Goal: Information Seeking & Learning: Compare options

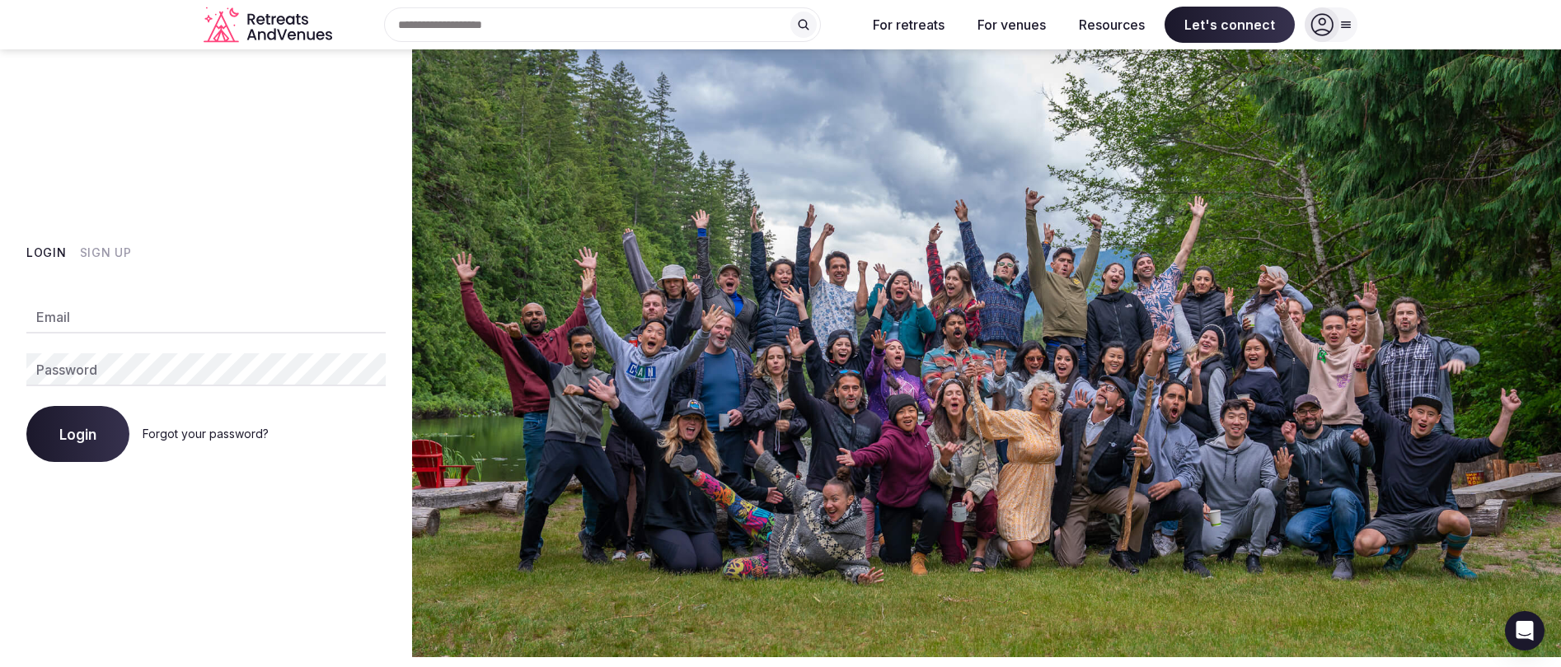
click at [105, 320] on input "Email" at bounding box center [205, 317] width 359 height 33
click at [97, 252] on button "Sign Up" at bounding box center [106, 253] width 52 height 16
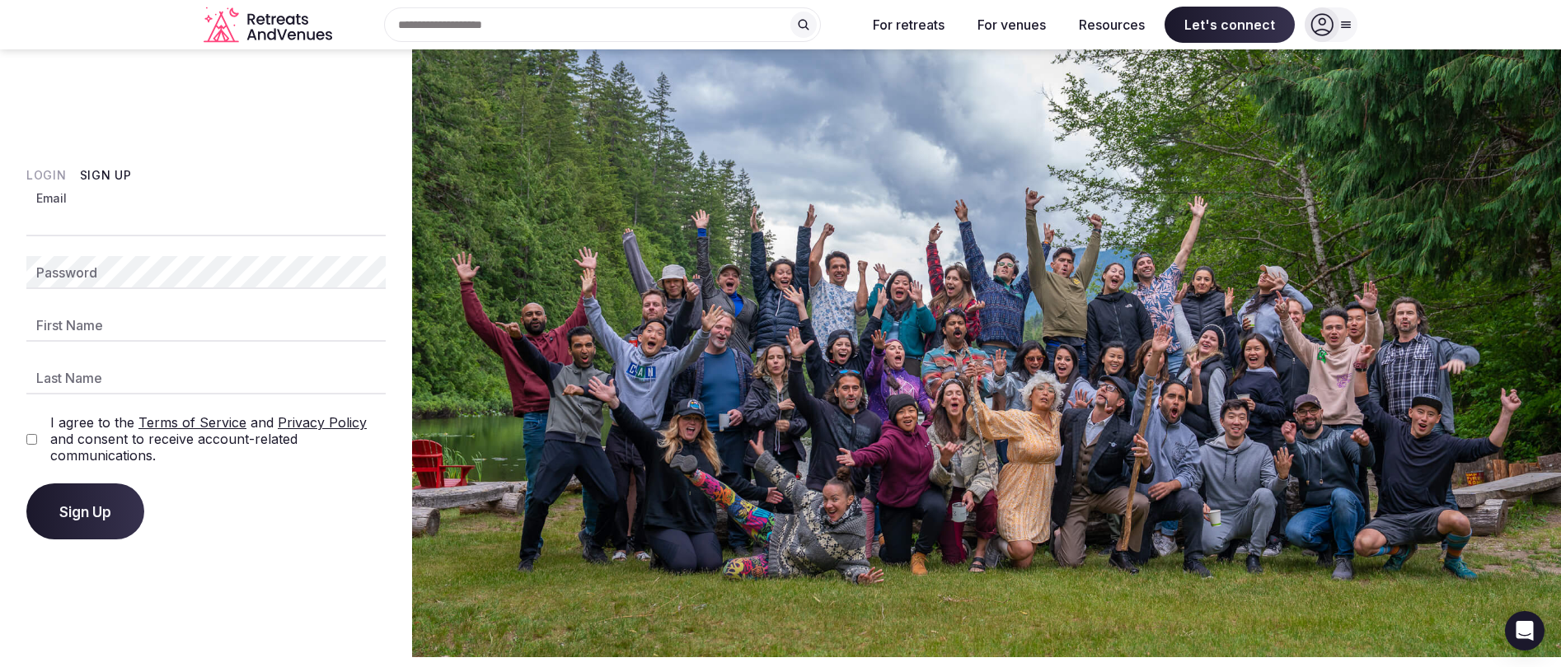
click at [113, 225] on input "Email" at bounding box center [205, 220] width 359 height 33
type input "**********"
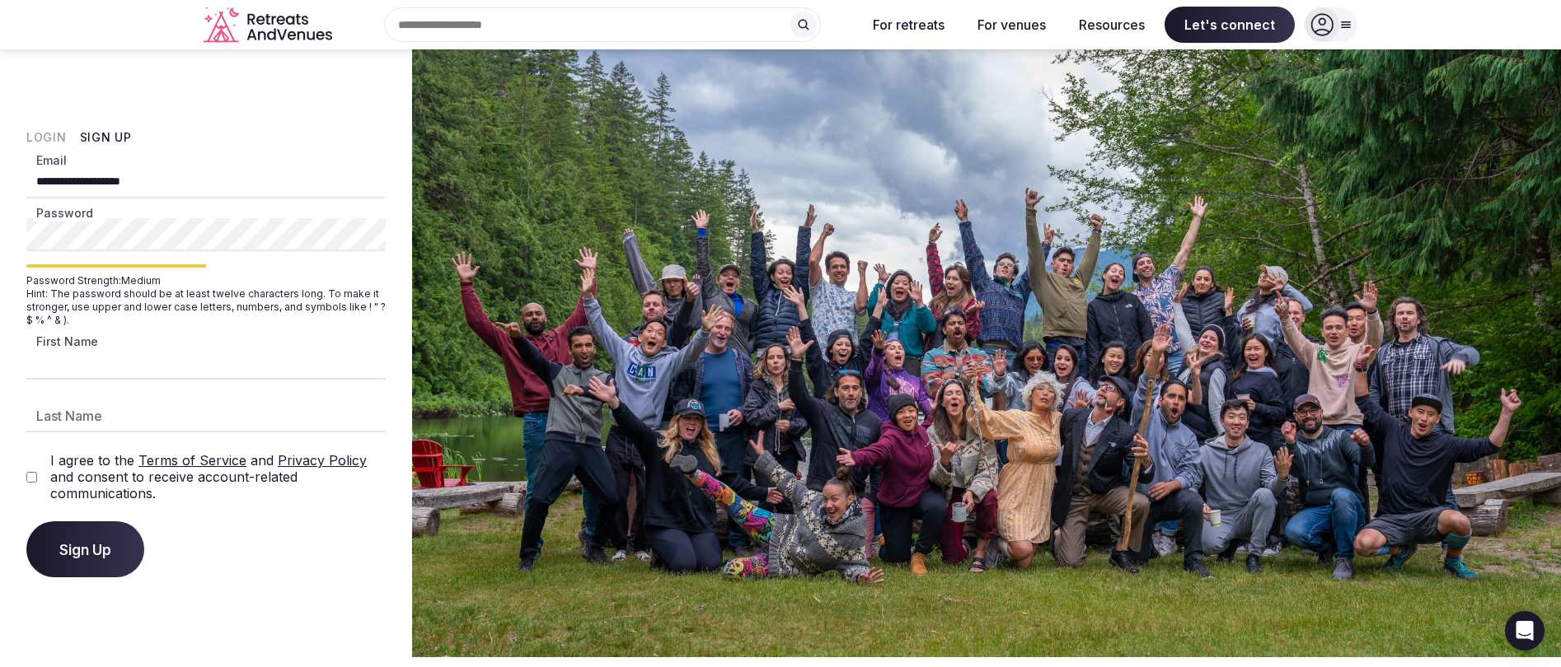
click at [82, 360] on input "First Name" at bounding box center [205, 363] width 359 height 33
click at [0, 232] on html "**********" at bounding box center [780, 333] width 1561 height 667
click at [73, 363] on input "First Name" at bounding box center [205, 363] width 359 height 33
type input "******"
click at [98, 419] on input "Last Name" at bounding box center [205, 416] width 359 height 33
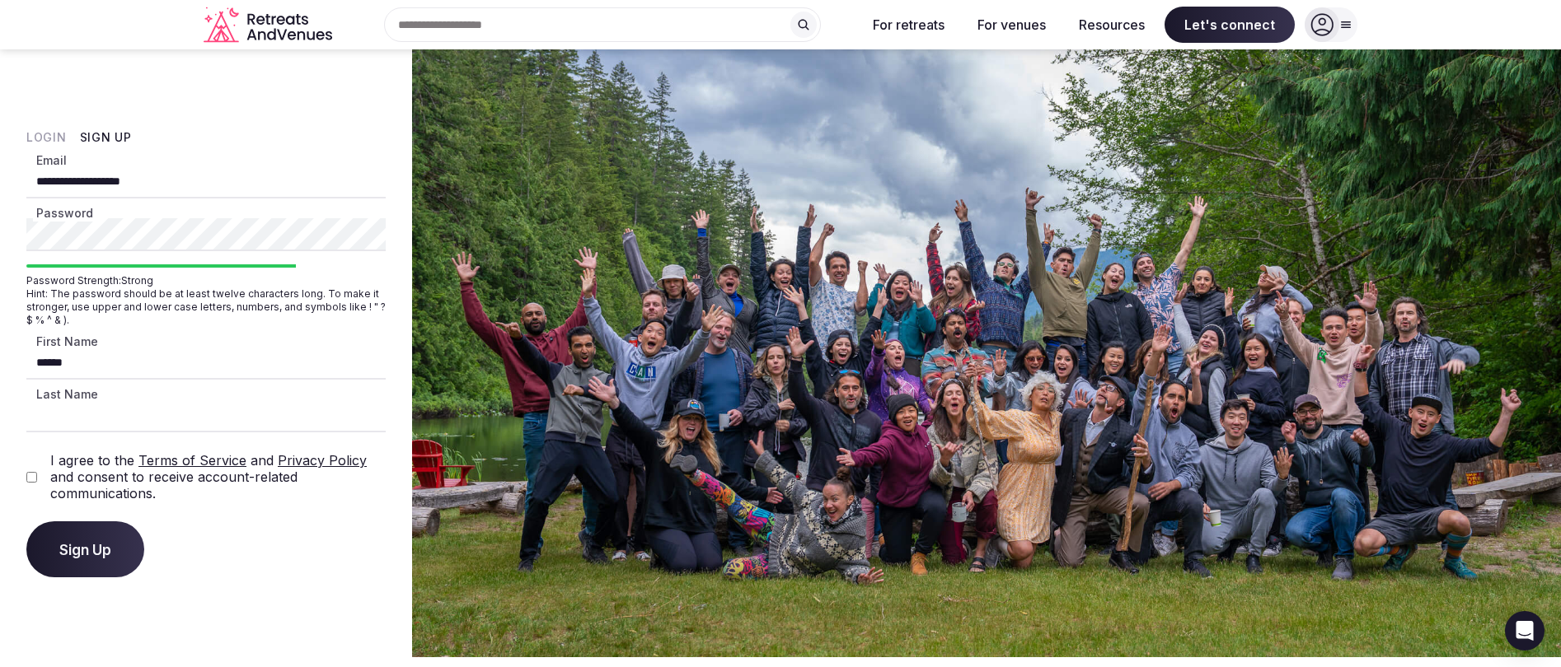
type input "**********"
drag, startPoint x: 120, startPoint y: 421, endPoint x: -12, endPoint y: 417, distance: 132.7
click at [0, 417] on html "**********" at bounding box center [780, 333] width 1561 height 667
type input "******"
click at [76, 554] on span "Sign Up" at bounding box center [85, 549] width 52 height 16
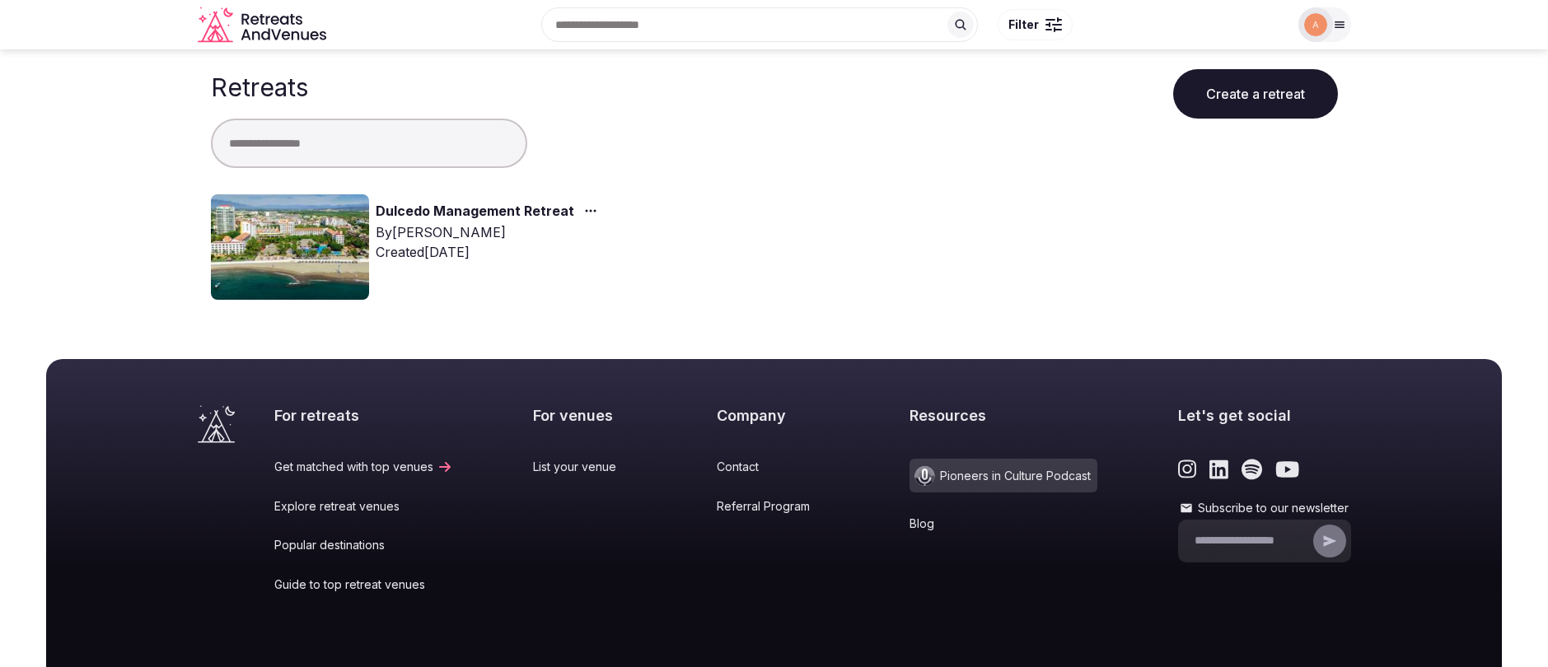
click at [281, 255] on img at bounding box center [290, 246] width 158 height 105
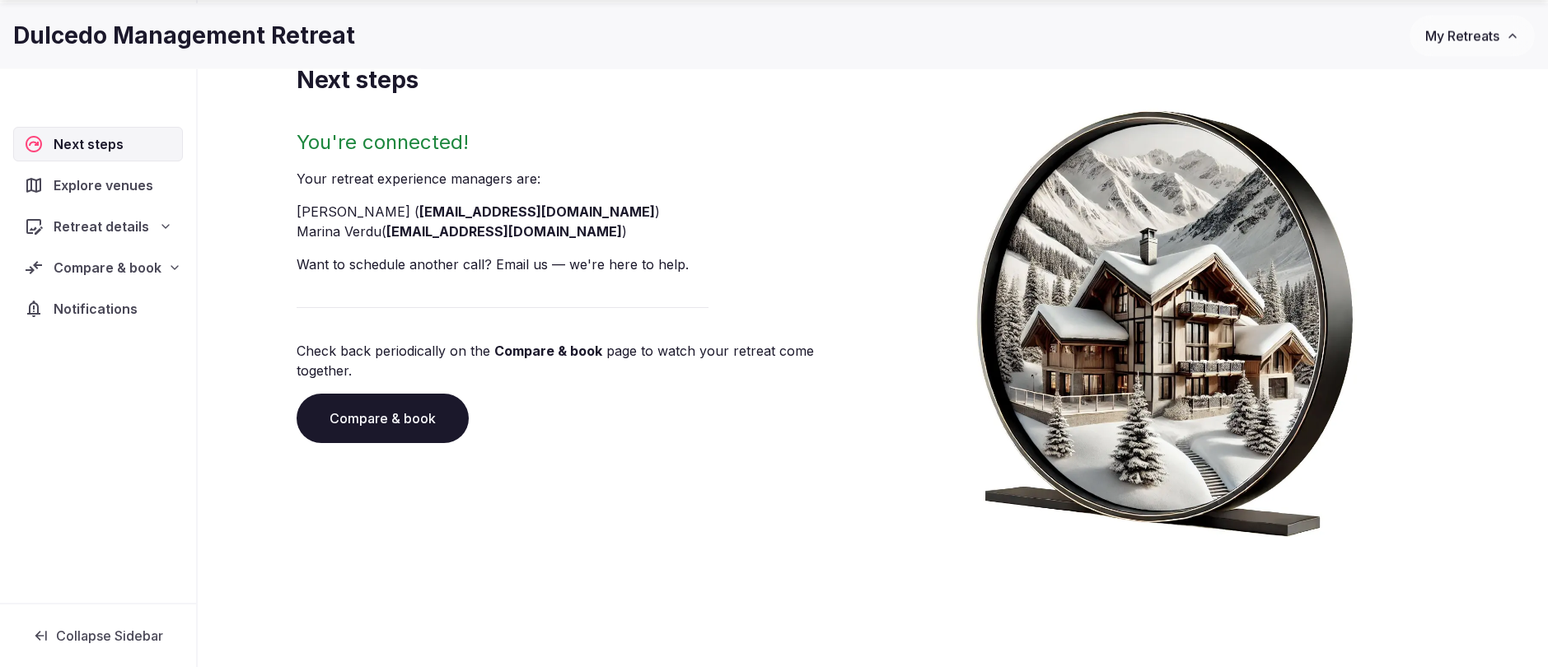
scroll to position [119, 0]
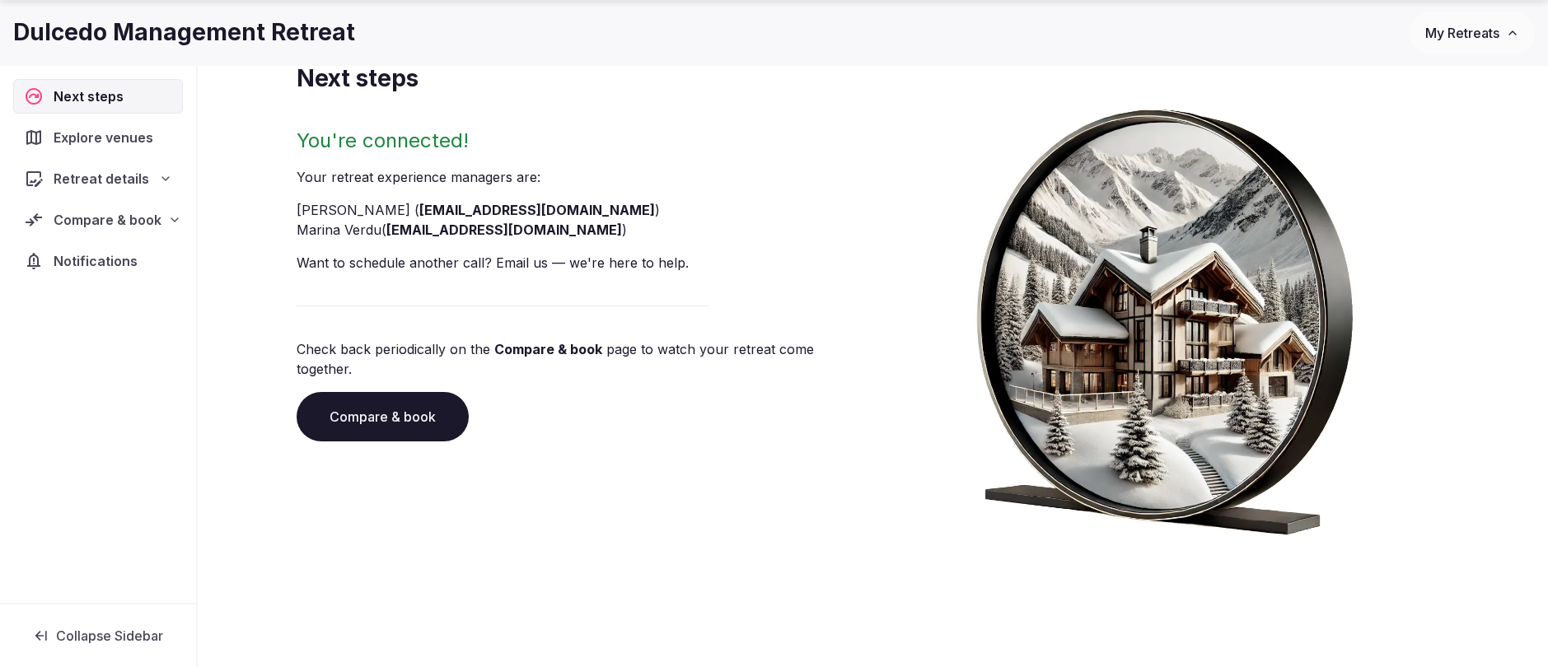
click at [89, 140] on span "Explore venues" at bounding box center [107, 138] width 106 height 20
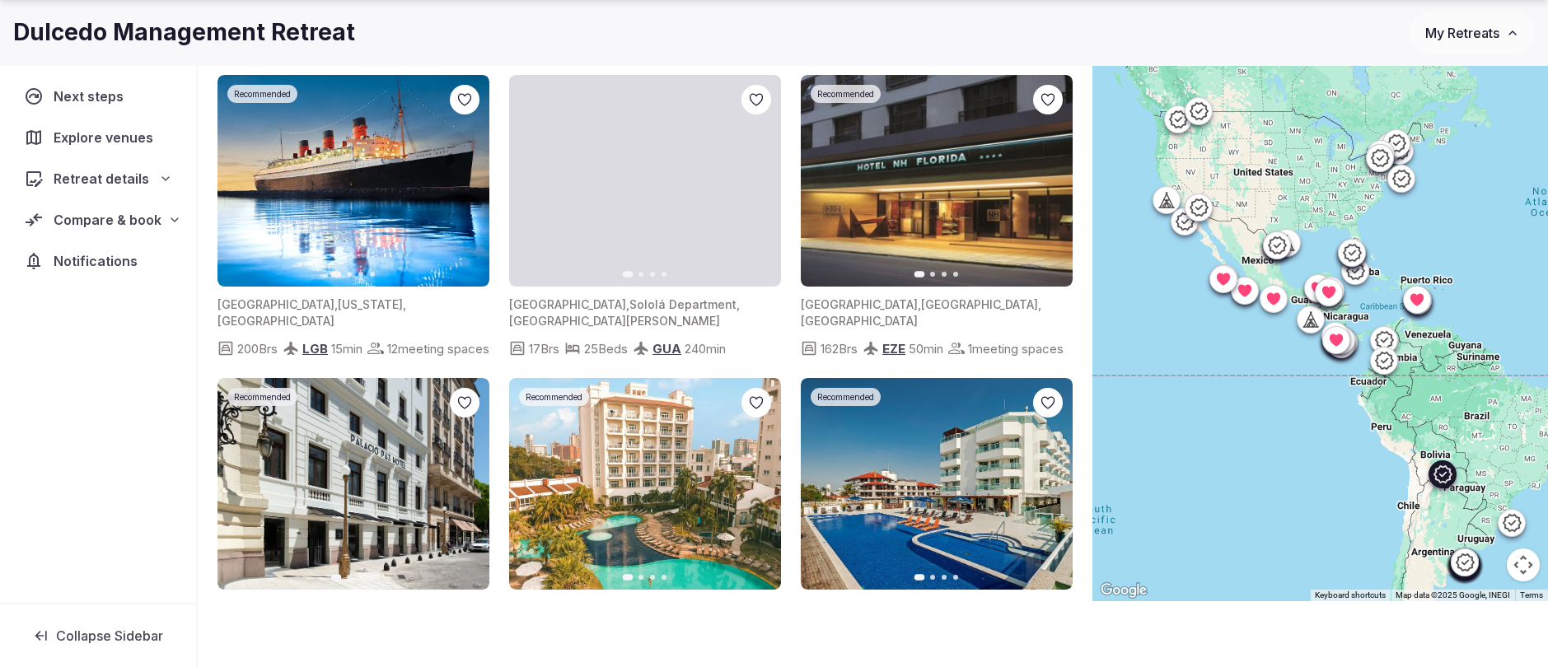
scroll to position [633, 0]
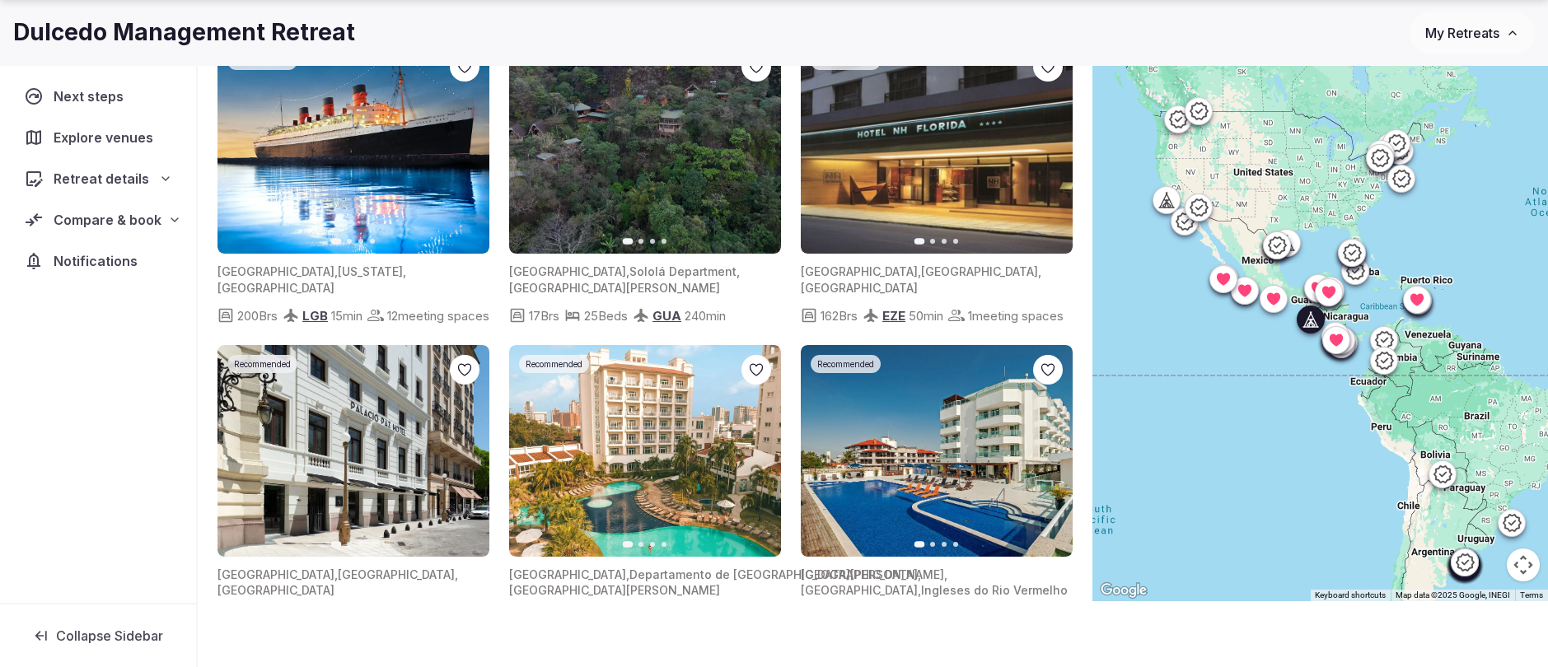
click at [673, 207] on img at bounding box center [645, 148] width 272 height 212
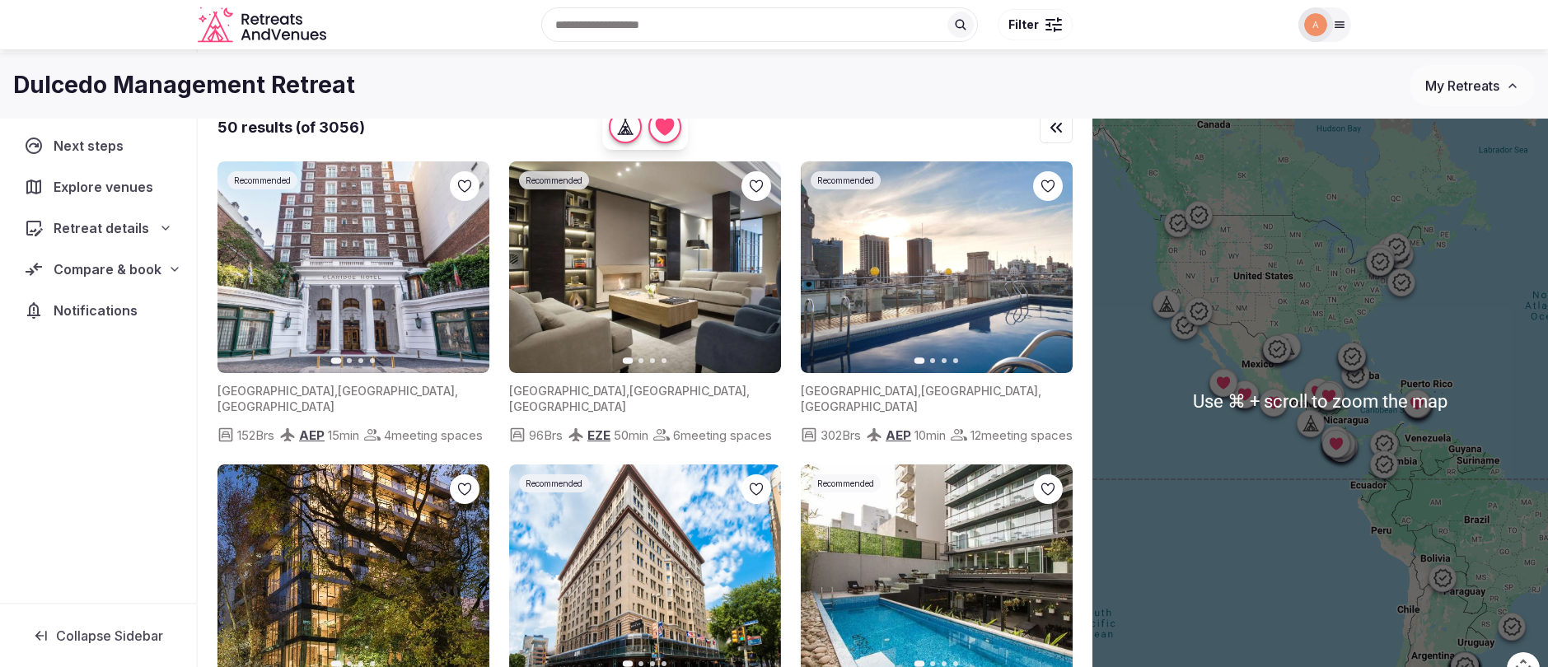
scroll to position [0, 0]
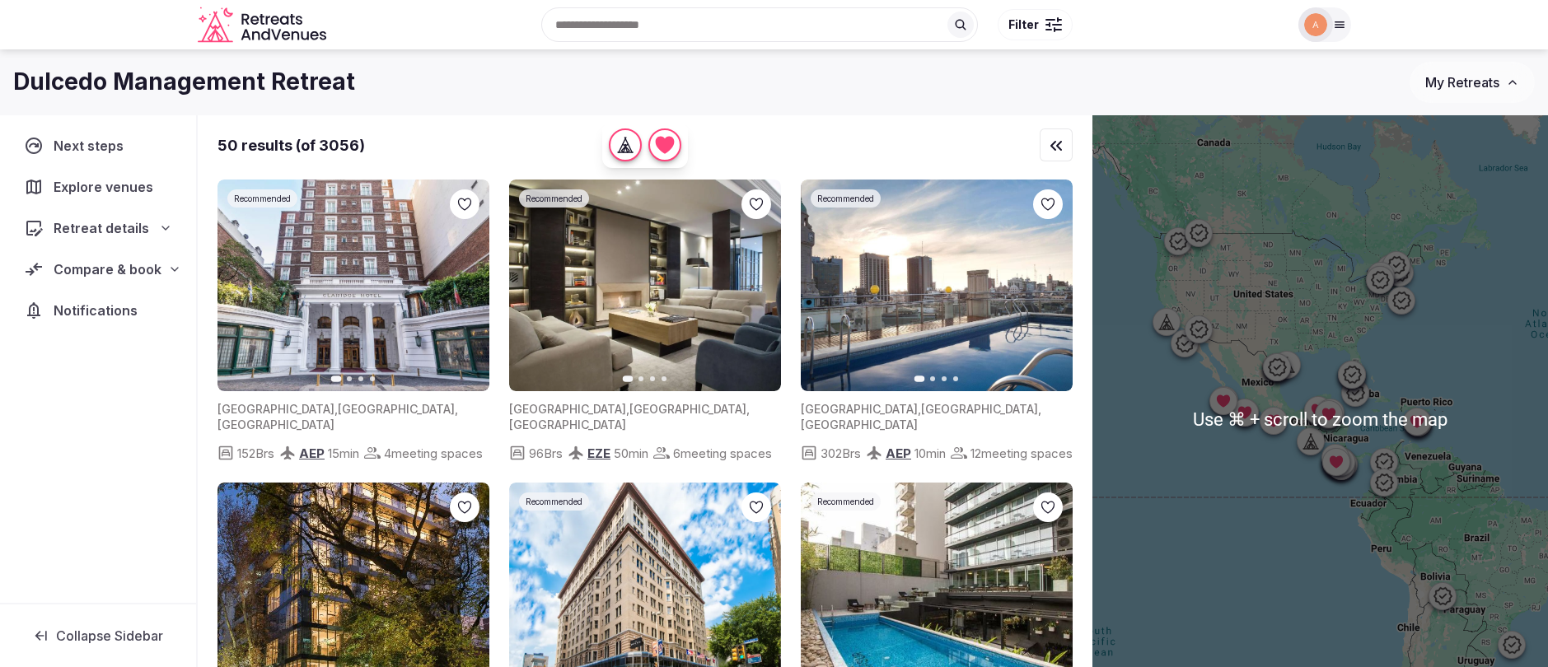
click at [1234, 477] on div at bounding box center [1321, 419] width 456 height 608
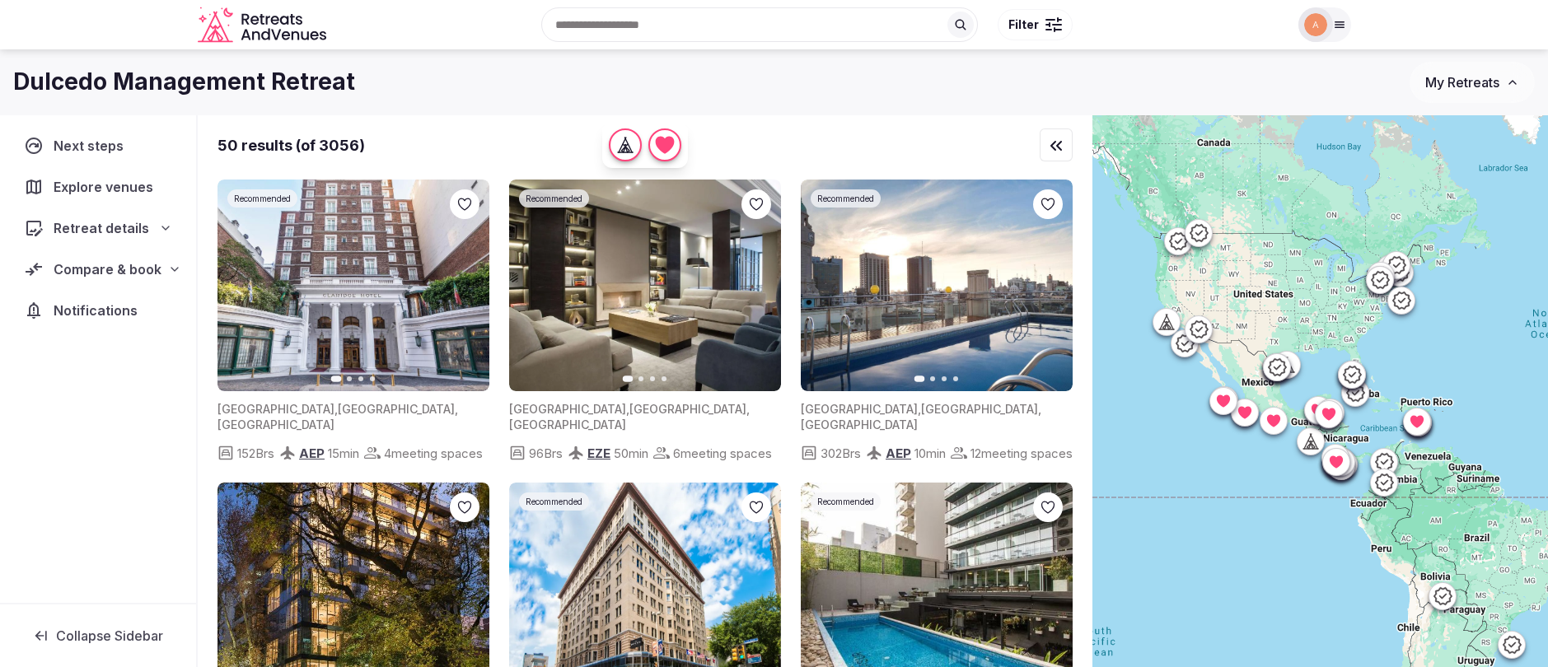
click at [1436, 361] on div at bounding box center [1321, 419] width 456 height 608
click at [1436, 366] on div at bounding box center [1321, 419] width 456 height 608
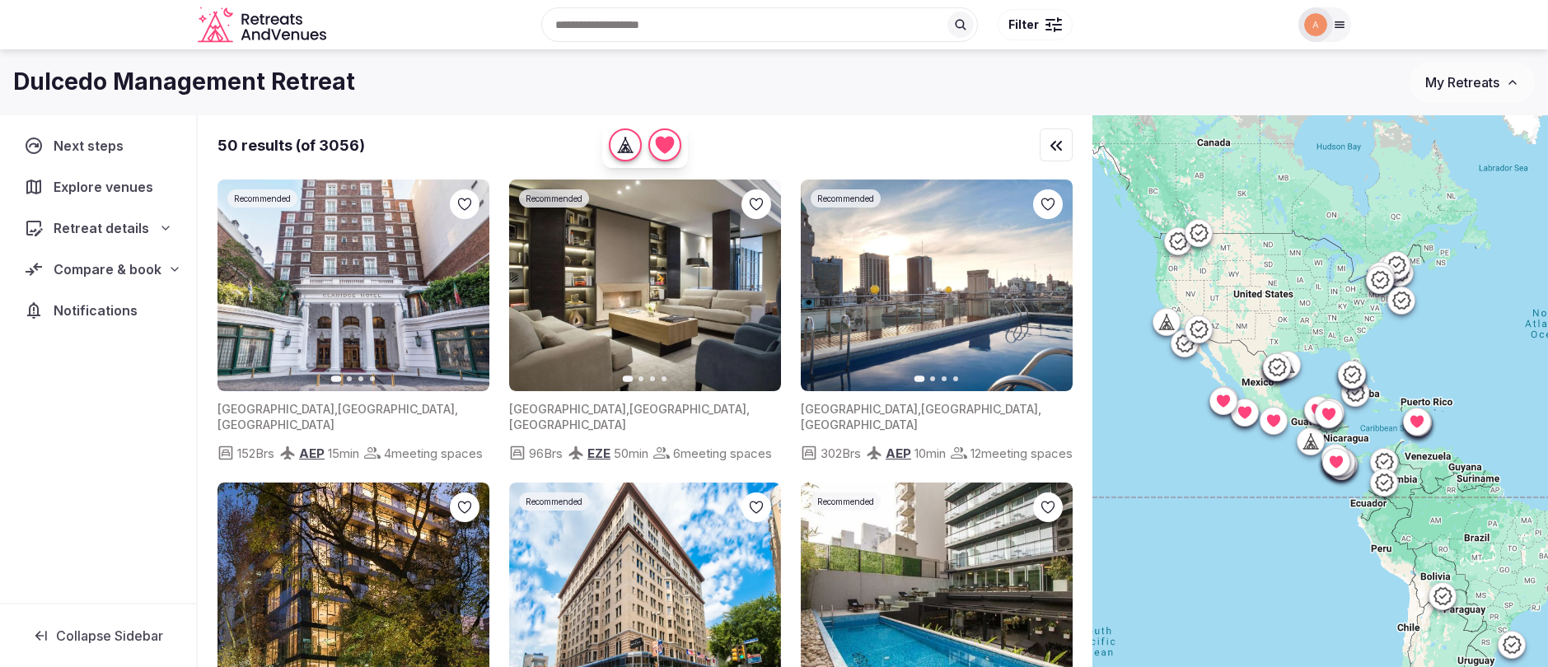
click at [1436, 366] on div at bounding box center [1321, 419] width 456 height 608
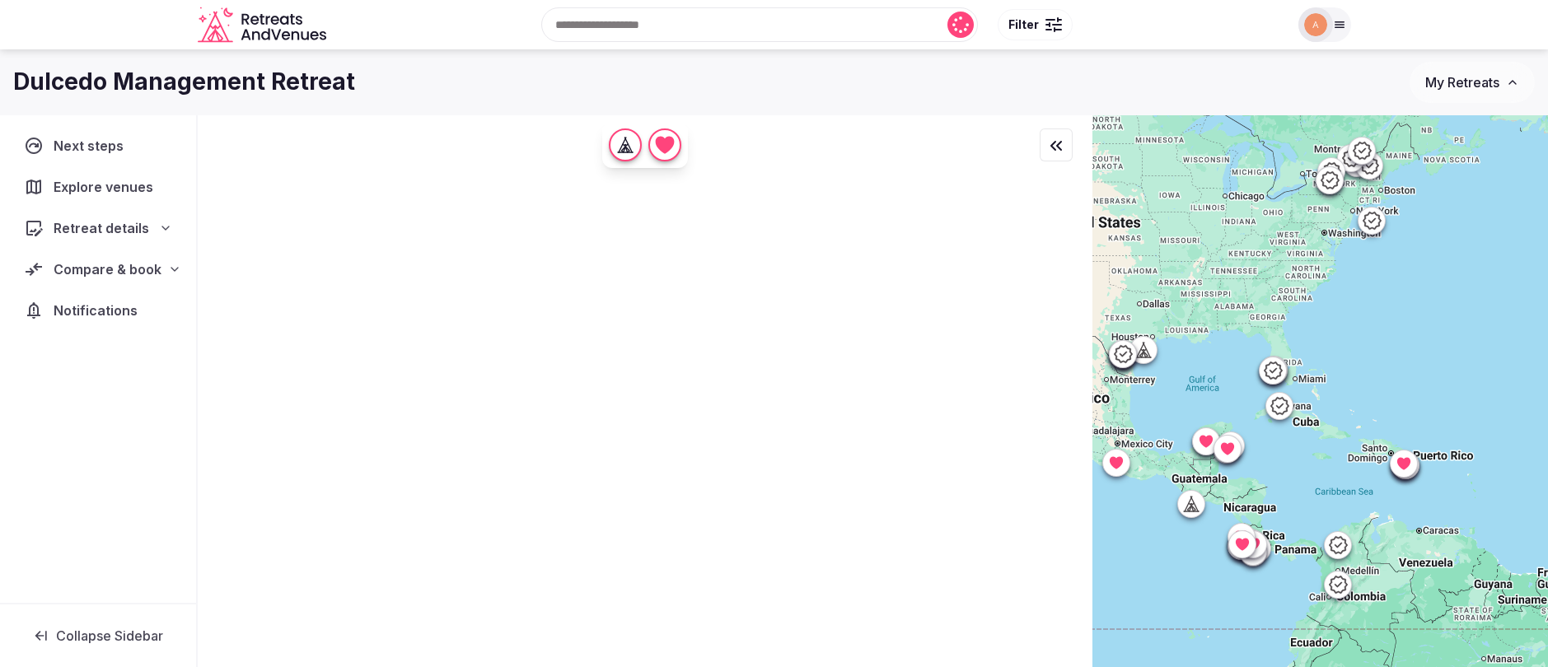
click at [1436, 366] on div at bounding box center [1321, 419] width 456 height 608
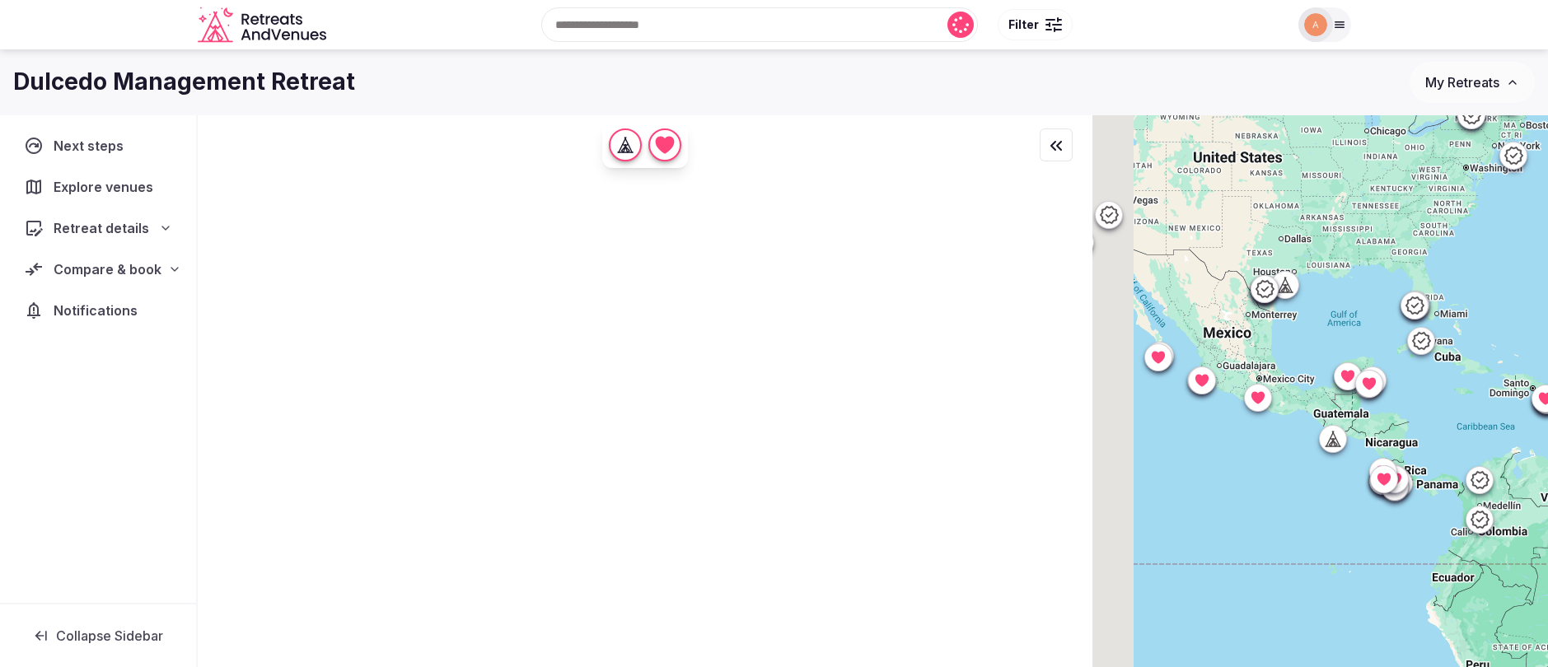
drag, startPoint x: 1378, startPoint y: 399, endPoint x: 1525, endPoint y: 330, distance: 161.8
click at [1525, 330] on div at bounding box center [1321, 419] width 456 height 608
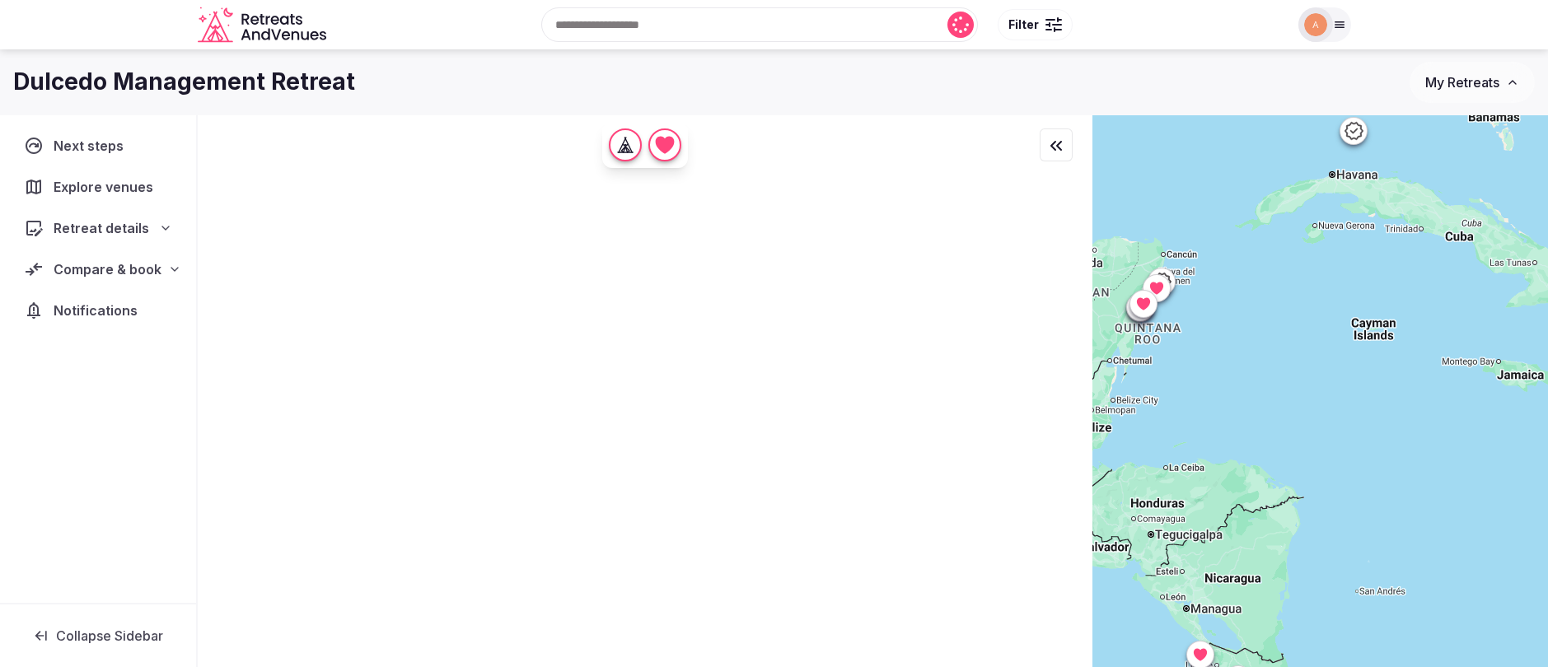
click at [1458, 397] on div at bounding box center [1321, 419] width 456 height 608
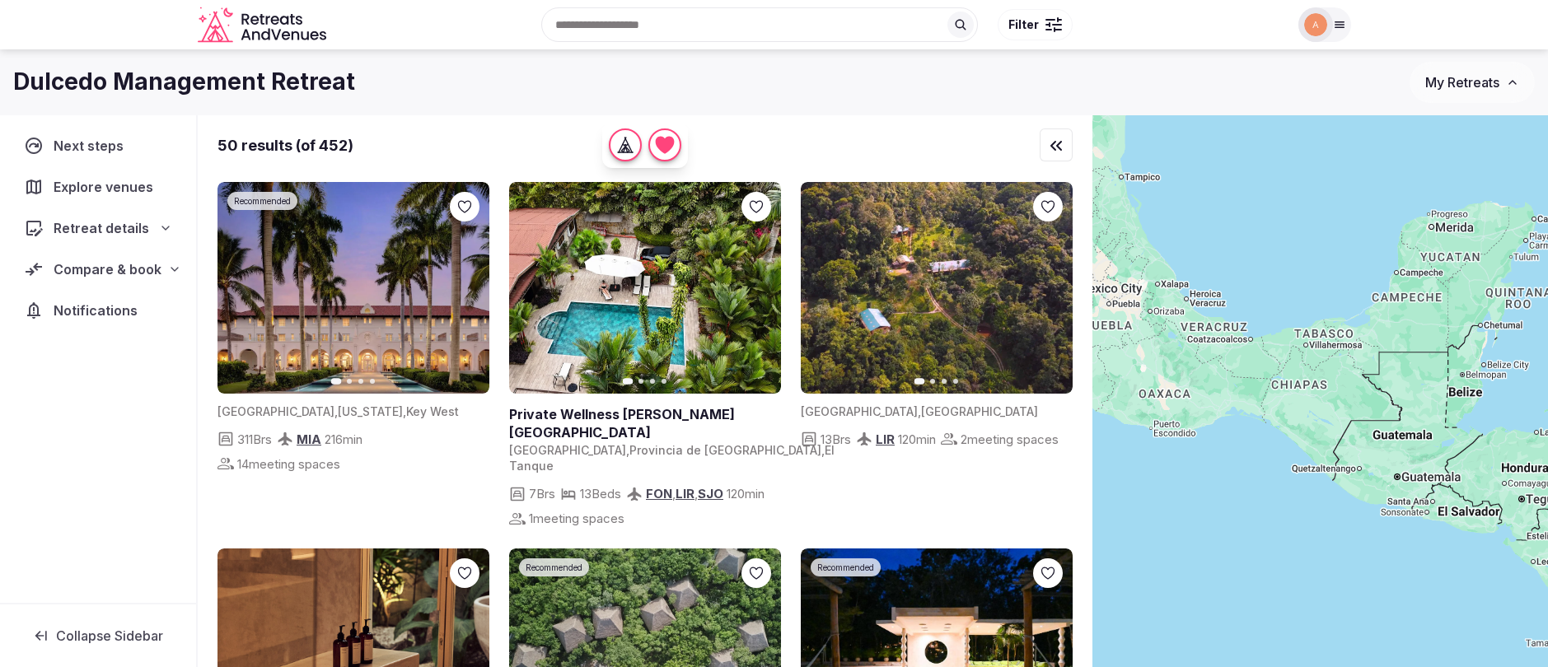
drag, startPoint x: 1172, startPoint y: 407, endPoint x: 1537, endPoint y: 377, distance: 366.3
click at [1544, 370] on div at bounding box center [1321, 419] width 456 height 608
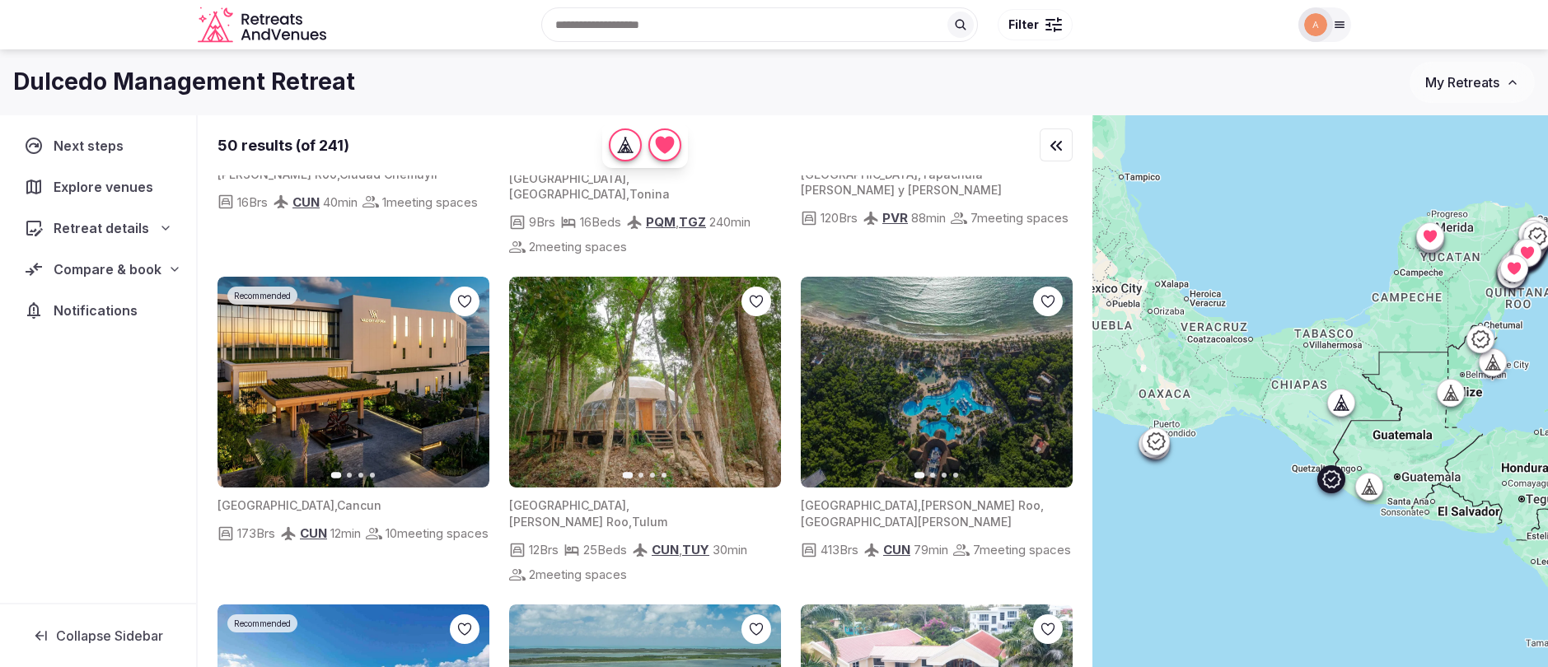
scroll to position [1383, 0]
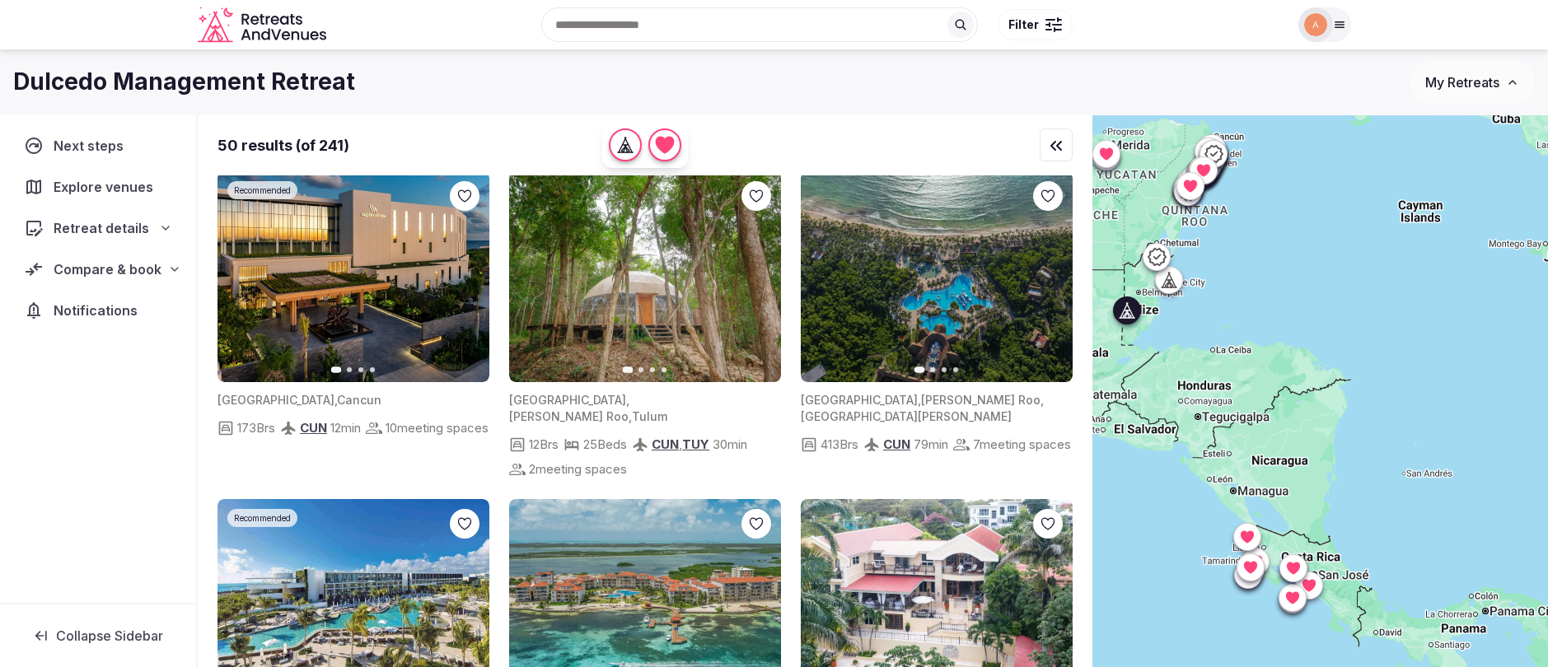
drag, startPoint x: 1393, startPoint y: 552, endPoint x: 1061, endPoint y: 464, distance: 343.5
click at [1061, 464] on div "50 results (of 241) Previous slide Next slide Guatemala , Sololá Department , S…" at bounding box center [873, 419] width 1350 height 608
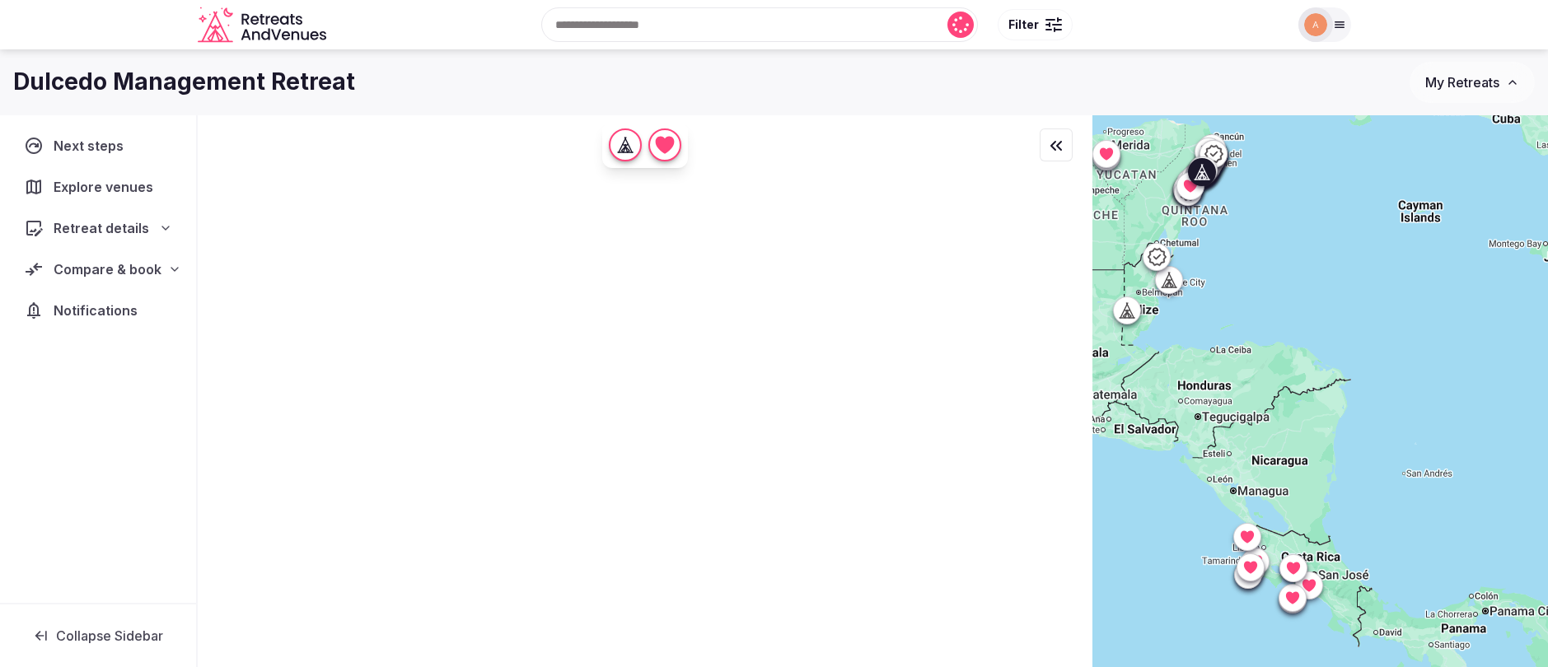
scroll to position [0, 0]
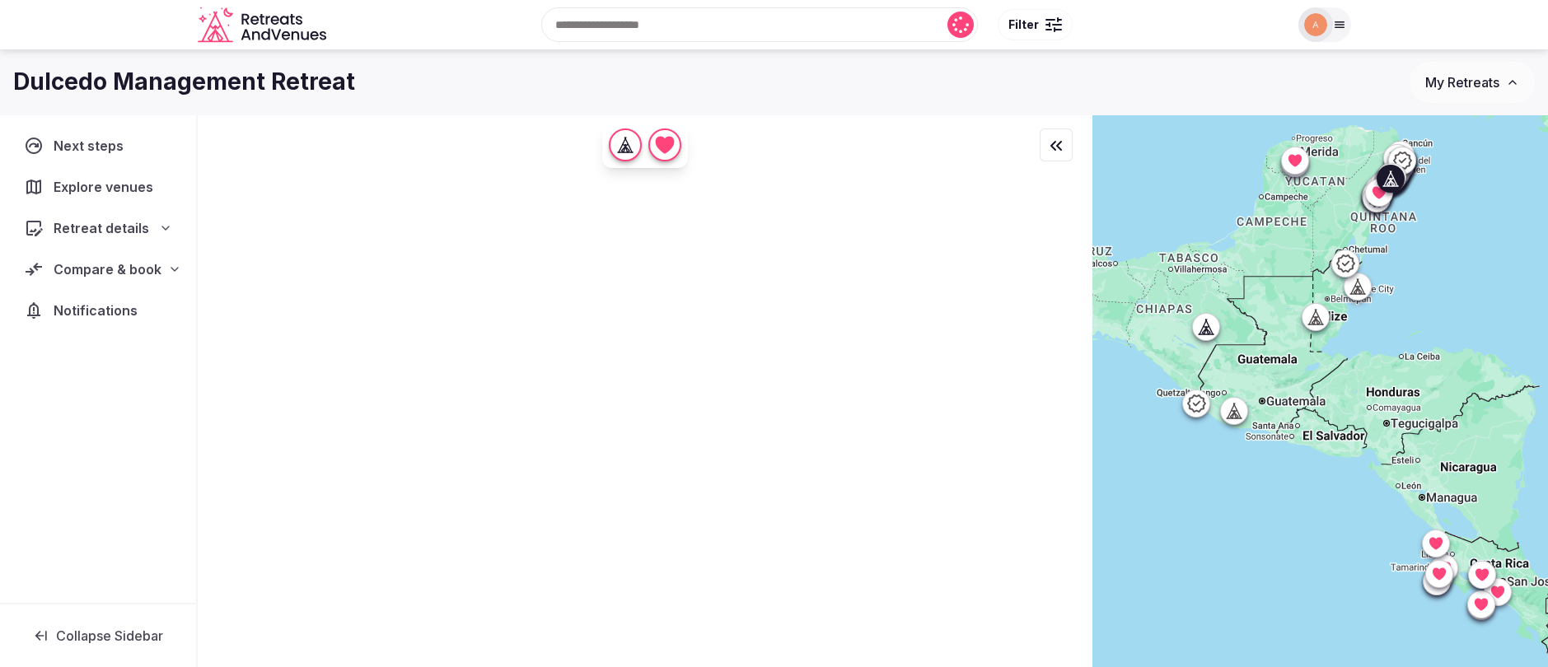
drag, startPoint x: 1140, startPoint y: 487, endPoint x: 1334, endPoint y: 494, distance: 193.8
click at [1334, 494] on div at bounding box center [1321, 419] width 456 height 608
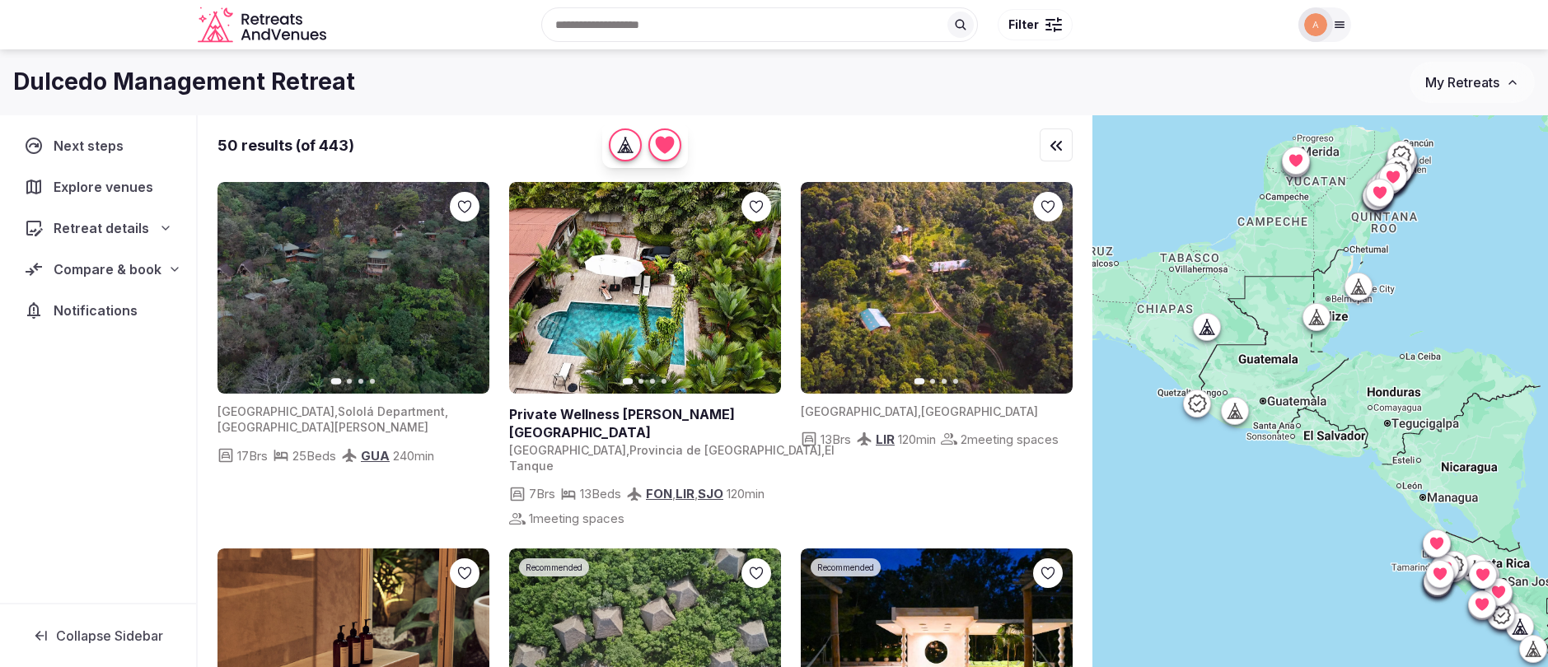
click at [1238, 415] on icon at bounding box center [1236, 416] width 4 height 6
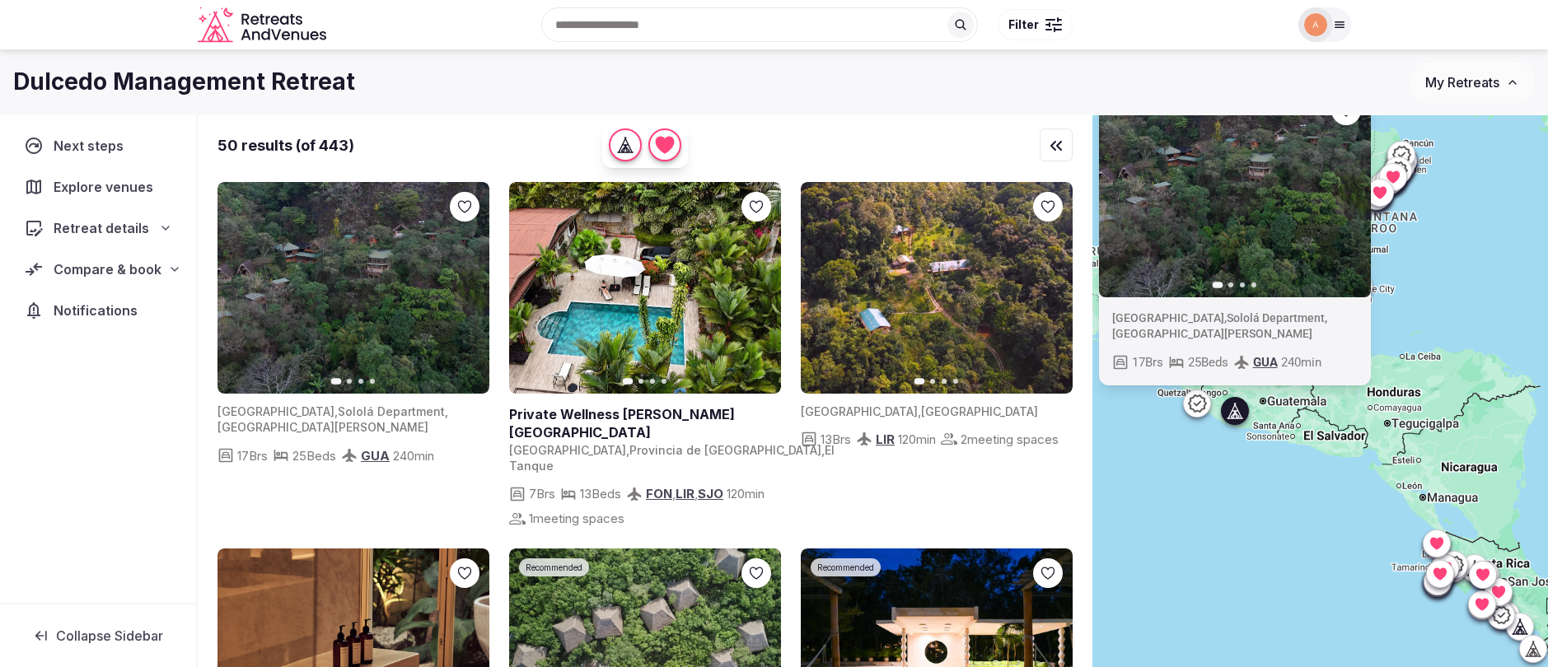
click at [1196, 208] on img at bounding box center [1234, 192] width 272 height 212
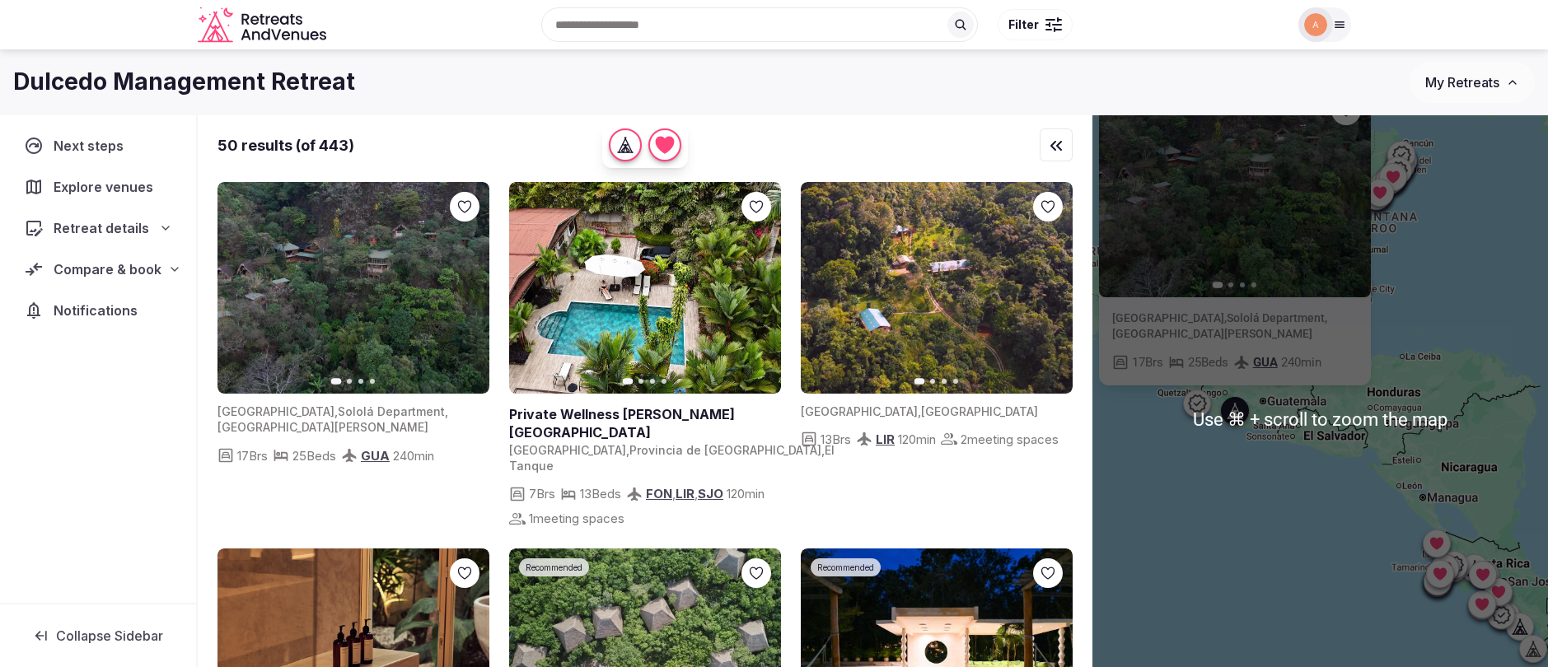
click at [372, 358] on img at bounding box center [354, 288] width 272 height 212
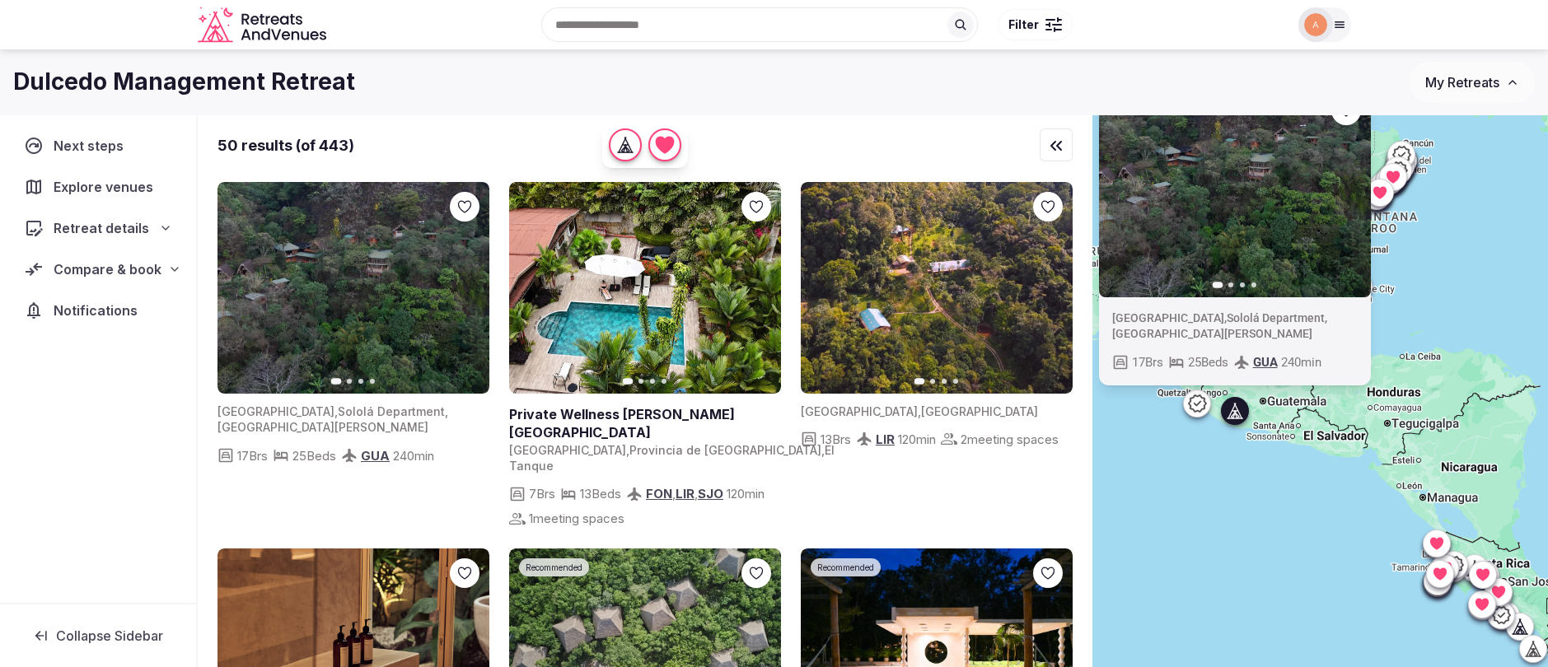
click at [470, 295] on button "Next slide" at bounding box center [466, 288] width 26 height 26
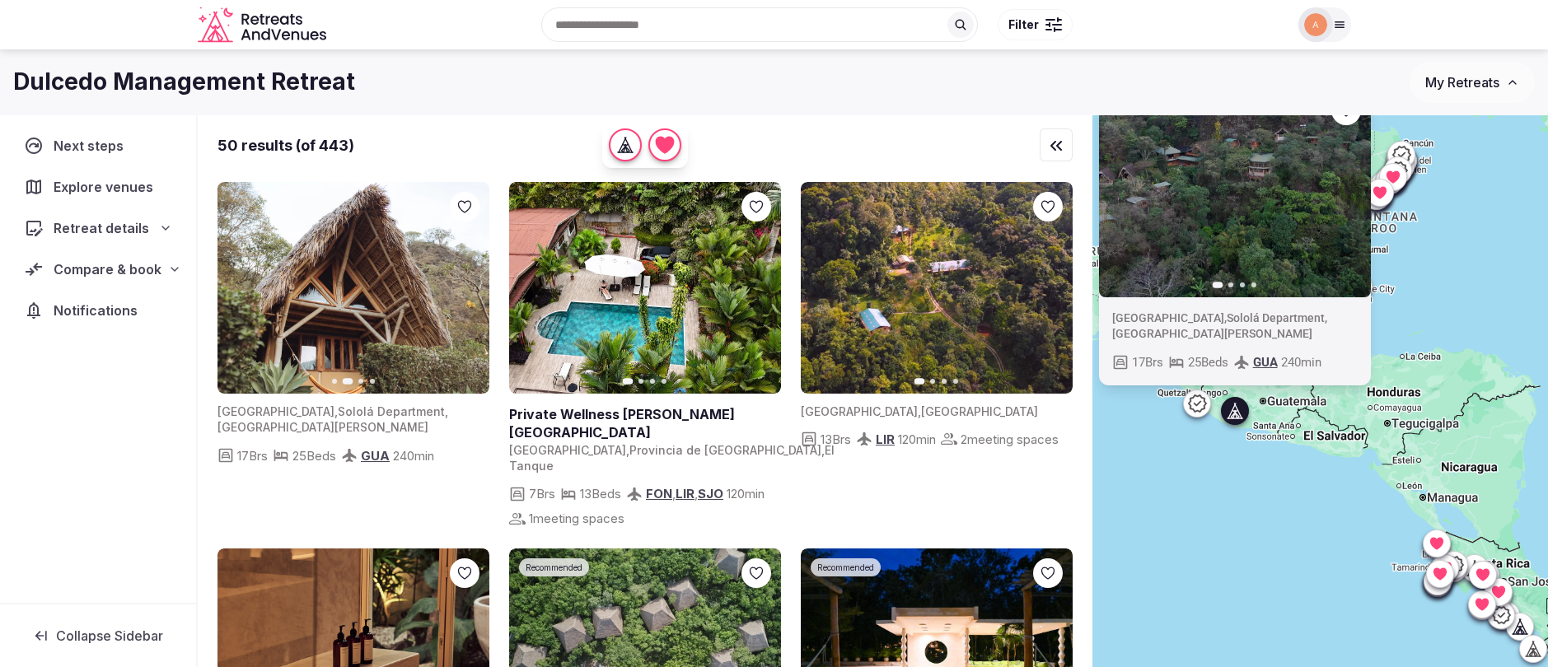
click at [470, 295] on button "Next slide" at bounding box center [466, 288] width 26 height 26
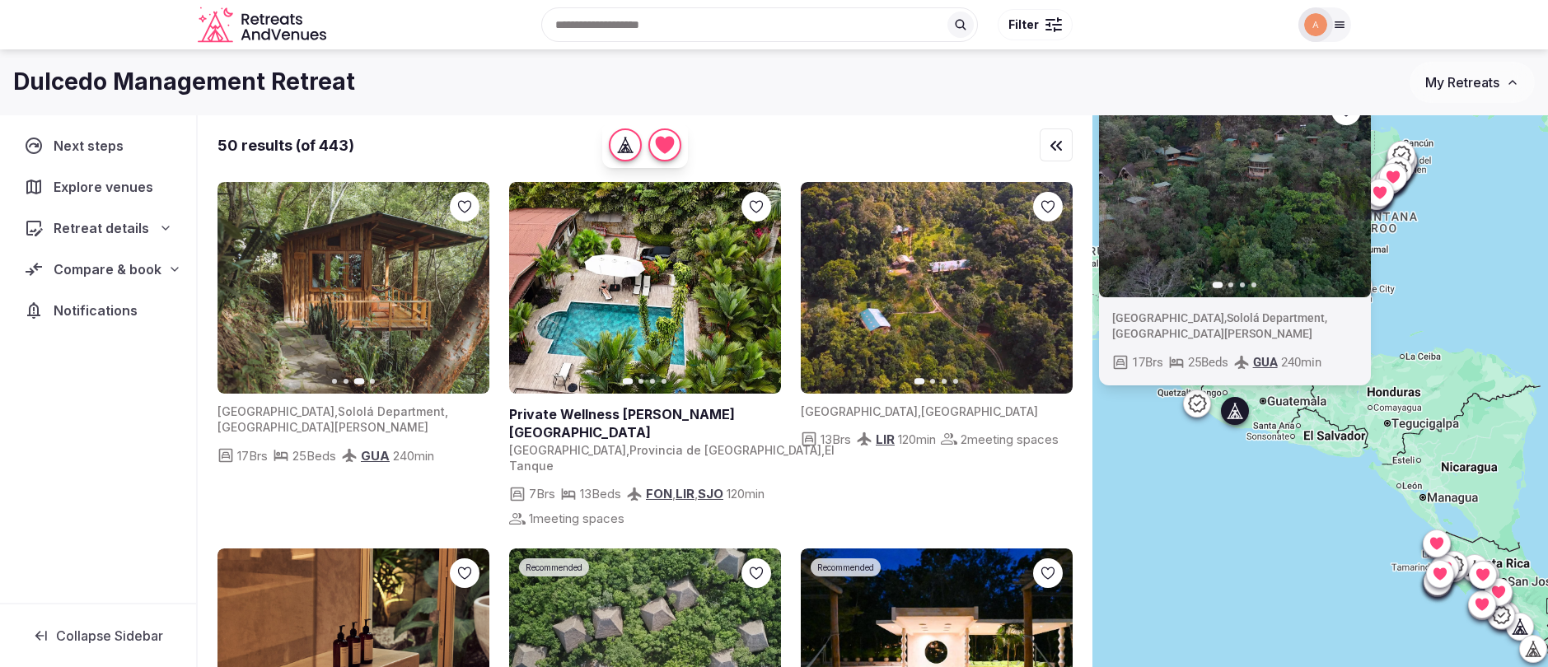
click at [470, 295] on button "Next slide" at bounding box center [466, 288] width 26 height 26
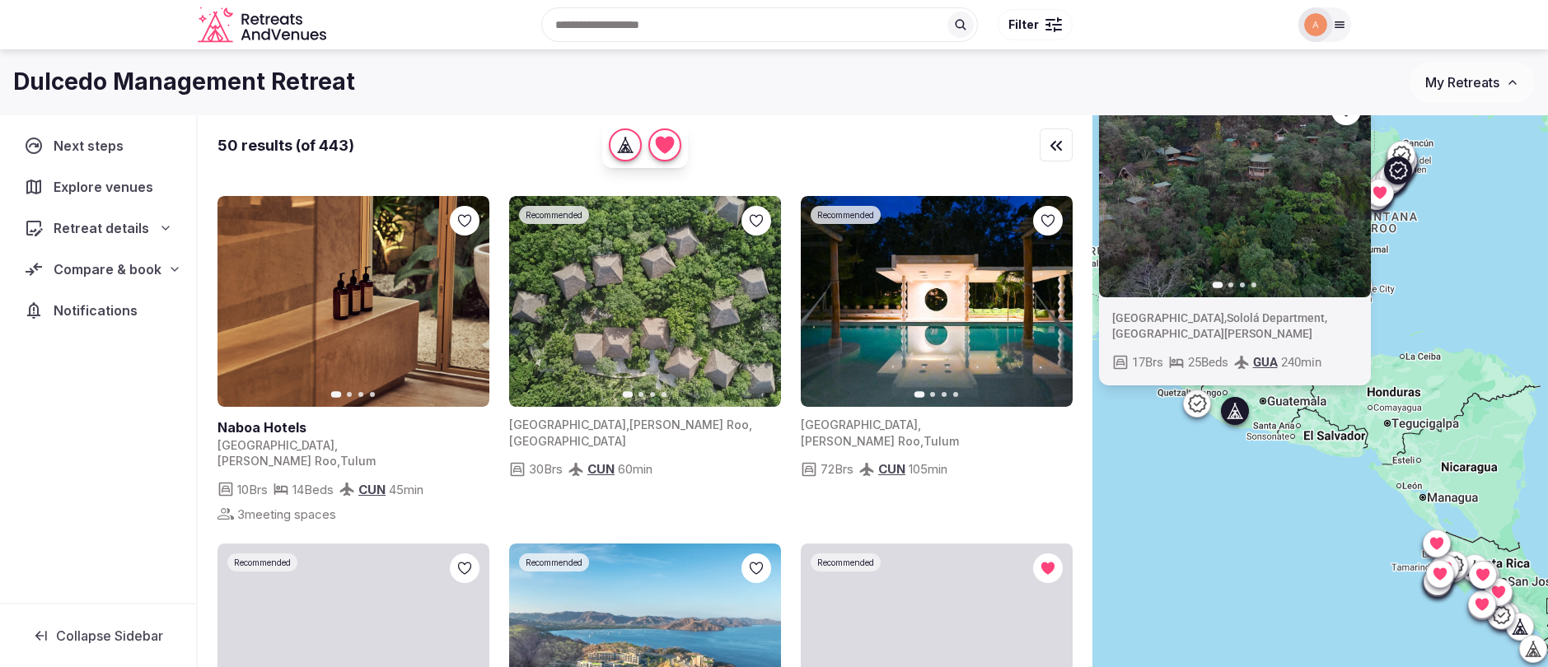
scroll to position [349, 0]
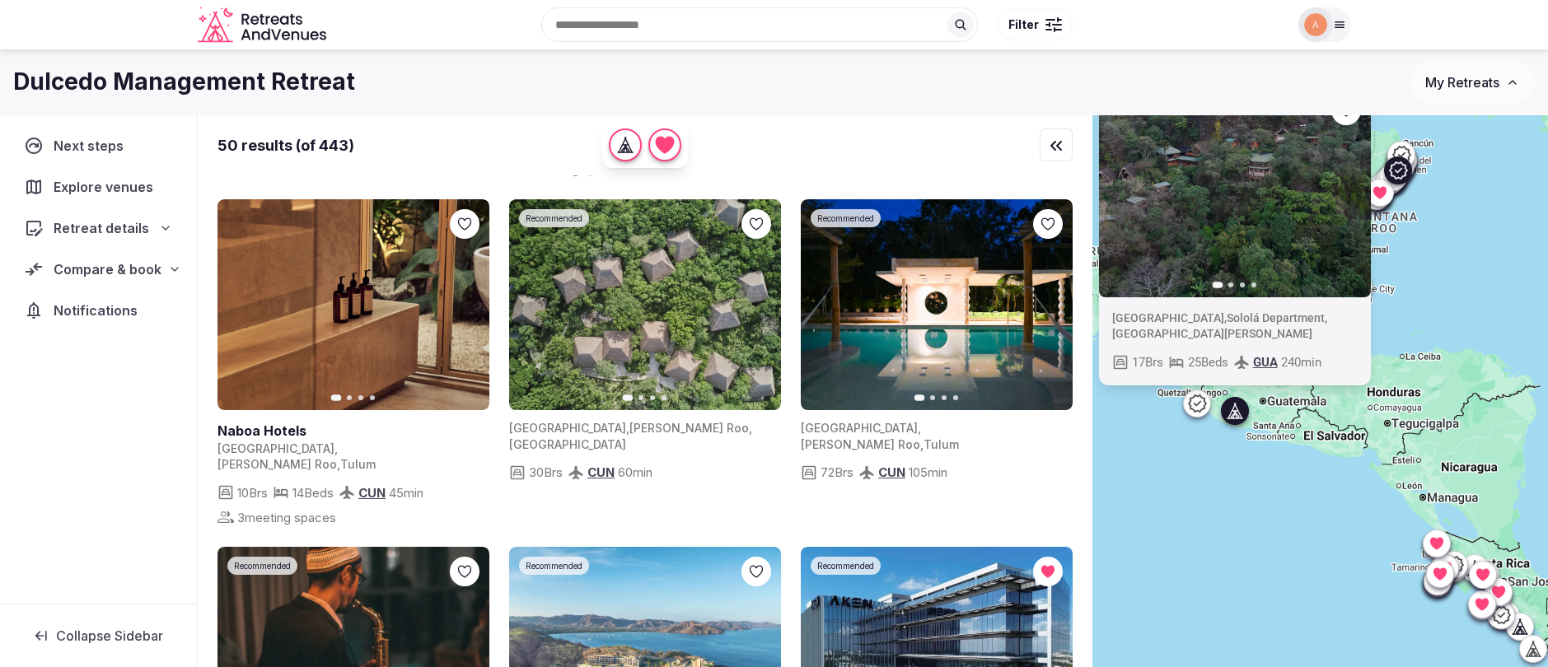
click at [762, 311] on icon "button" at bounding box center [757, 304] width 13 height 13
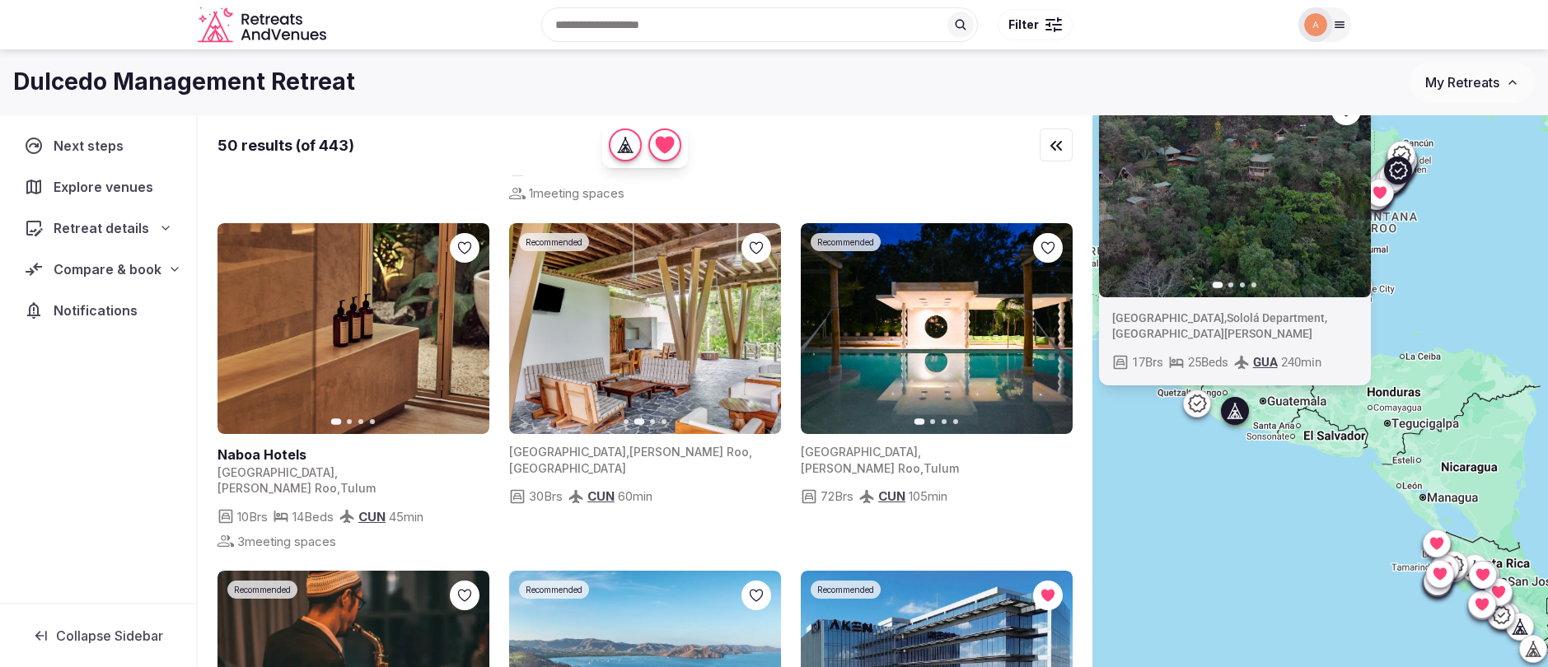
scroll to position [297, 0]
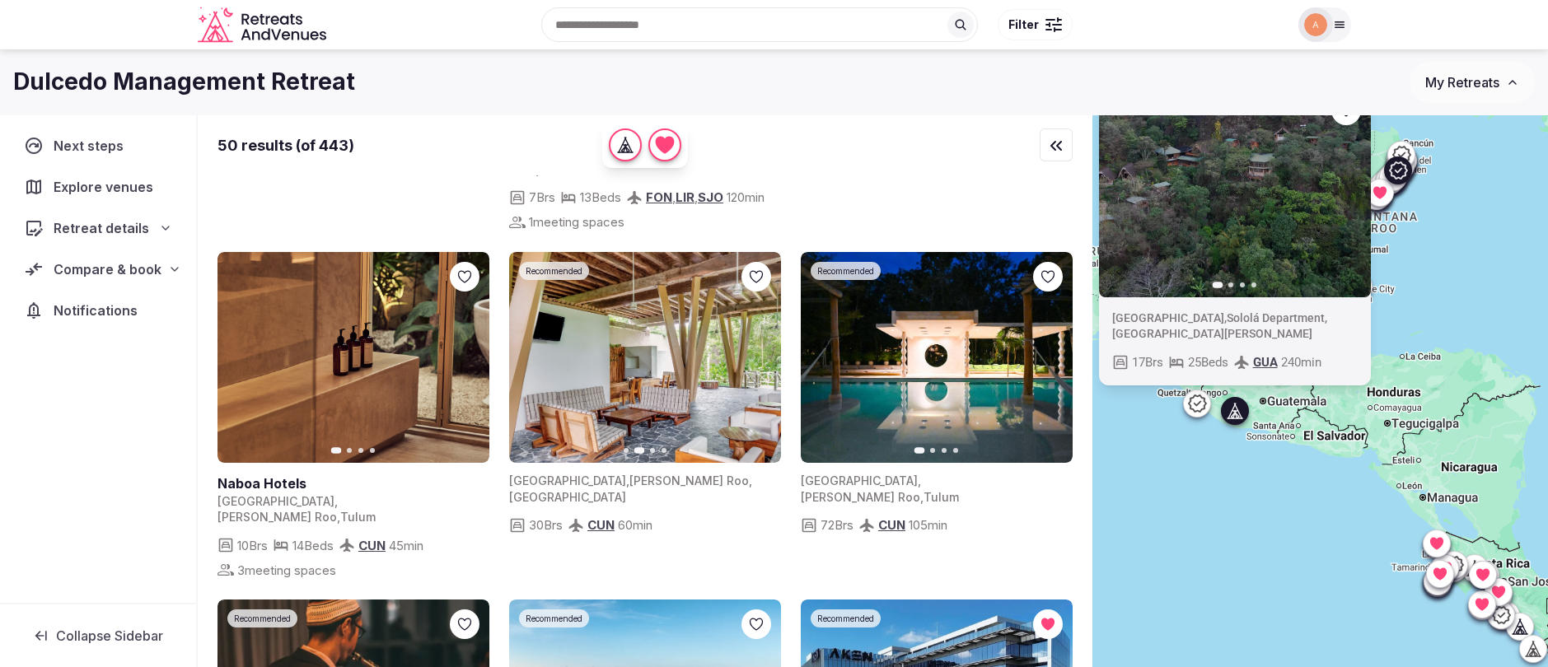
click at [760, 364] on icon "button" at bounding box center [757, 357] width 13 height 13
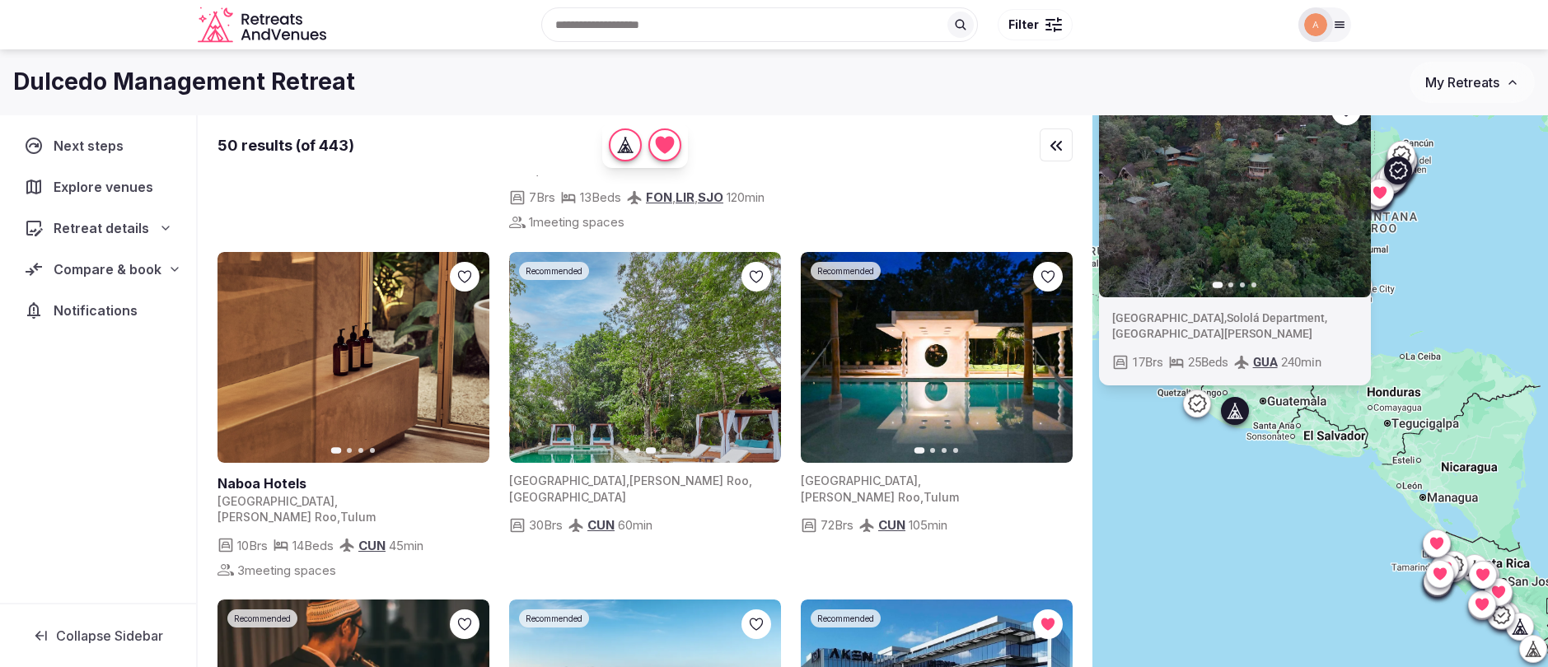
click at [760, 364] on icon "button" at bounding box center [757, 357] width 13 height 13
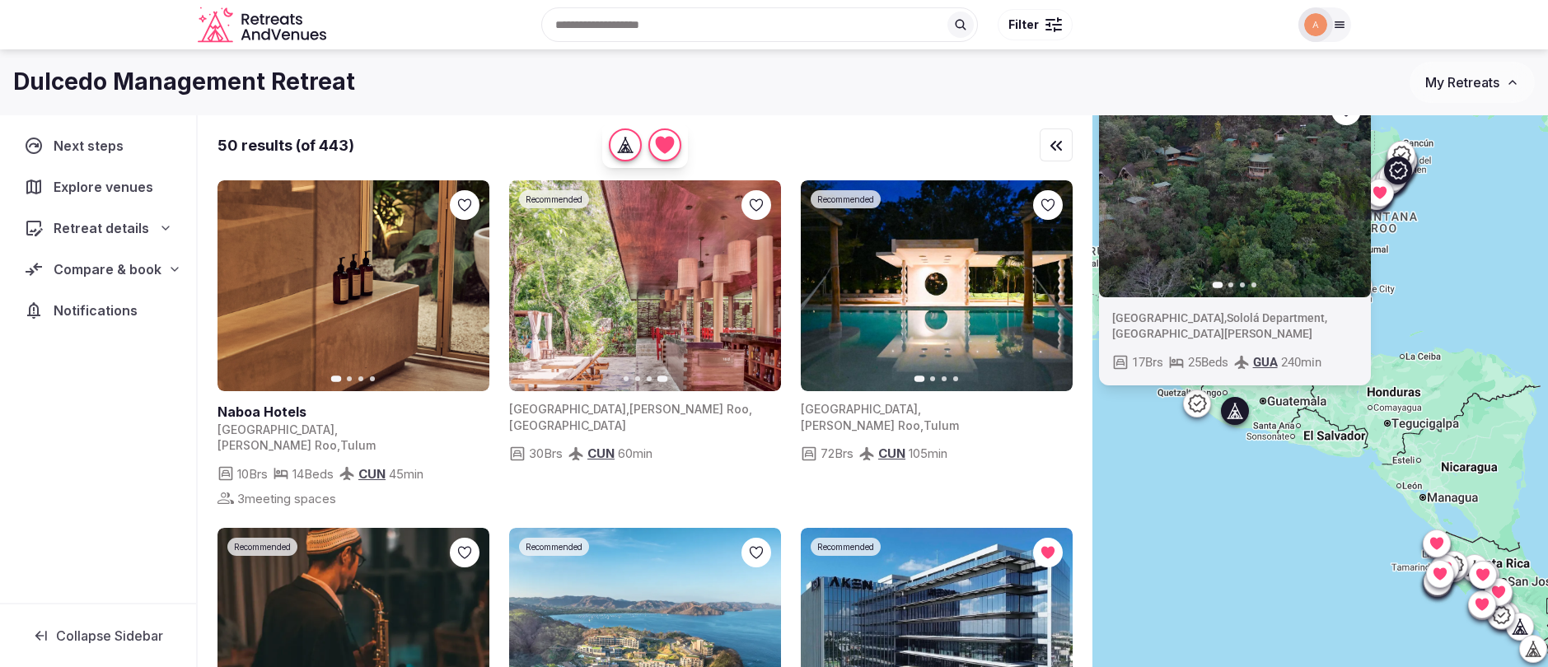
scroll to position [369, 0]
click at [1051, 298] on button "Next slide" at bounding box center [1050, 285] width 26 height 26
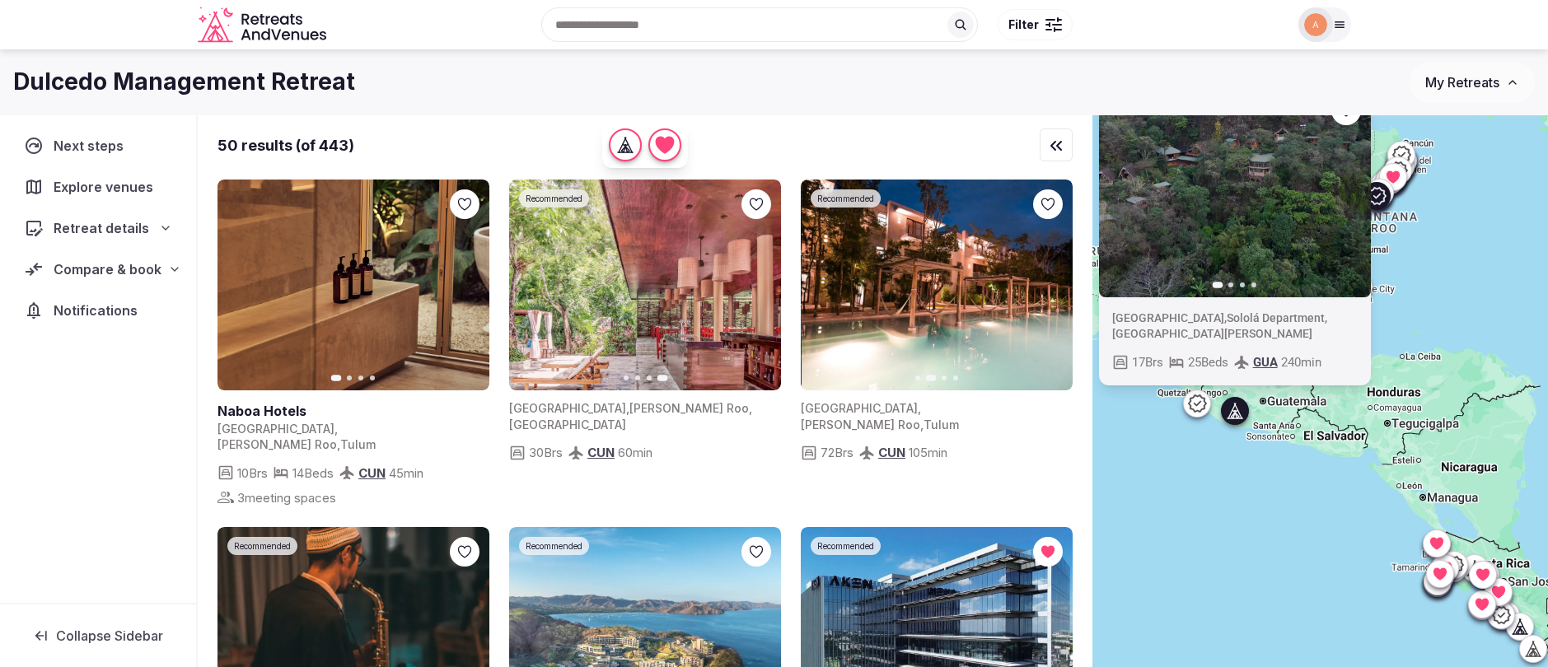
click at [1051, 298] on button "Next slide" at bounding box center [1050, 285] width 26 height 26
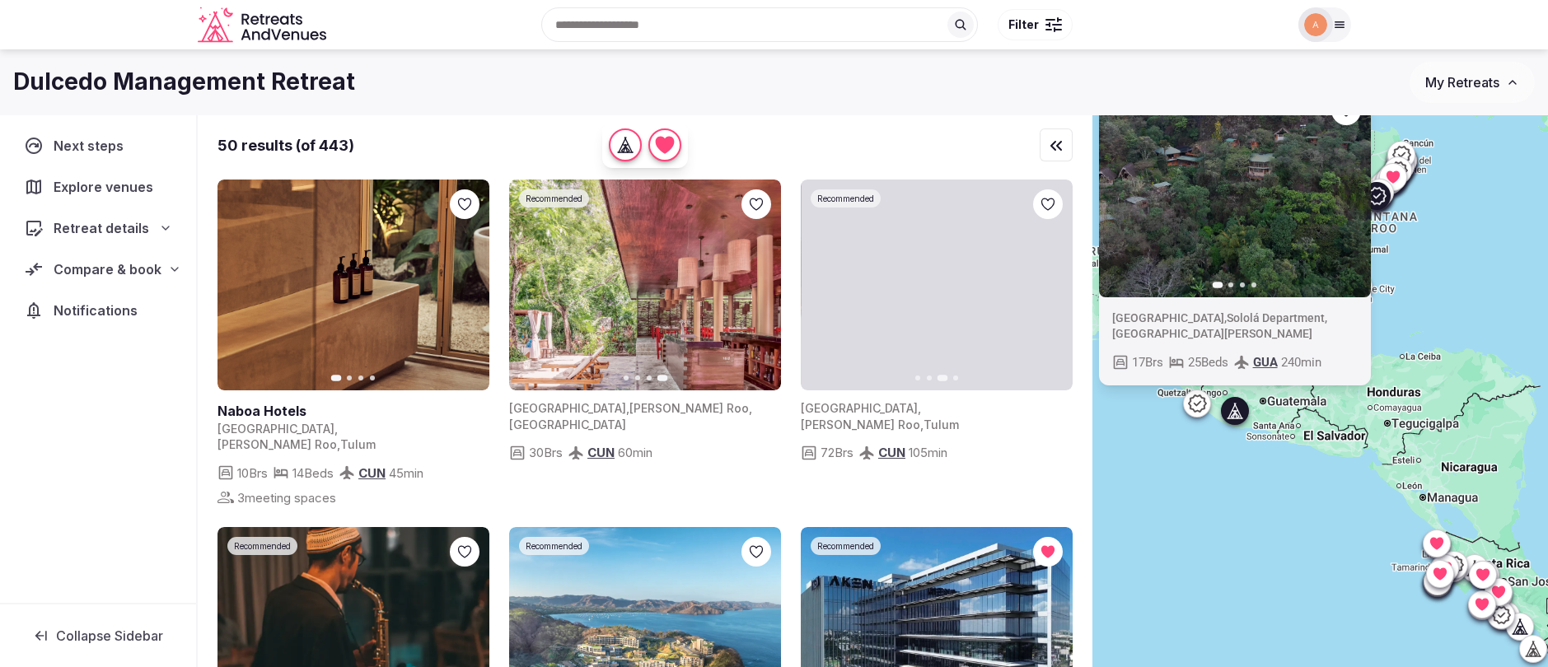
click at [1051, 298] on button "Next slide" at bounding box center [1050, 285] width 26 height 26
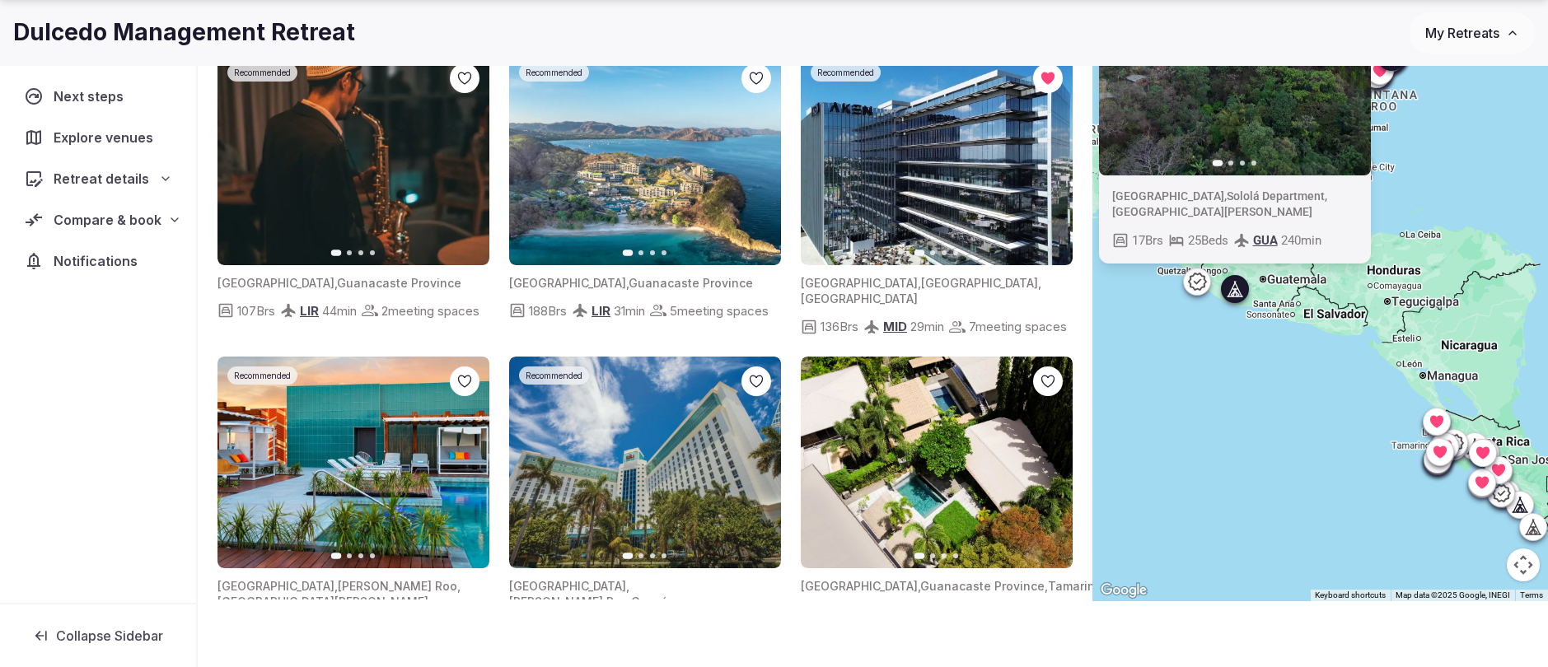
scroll to position [0, 0]
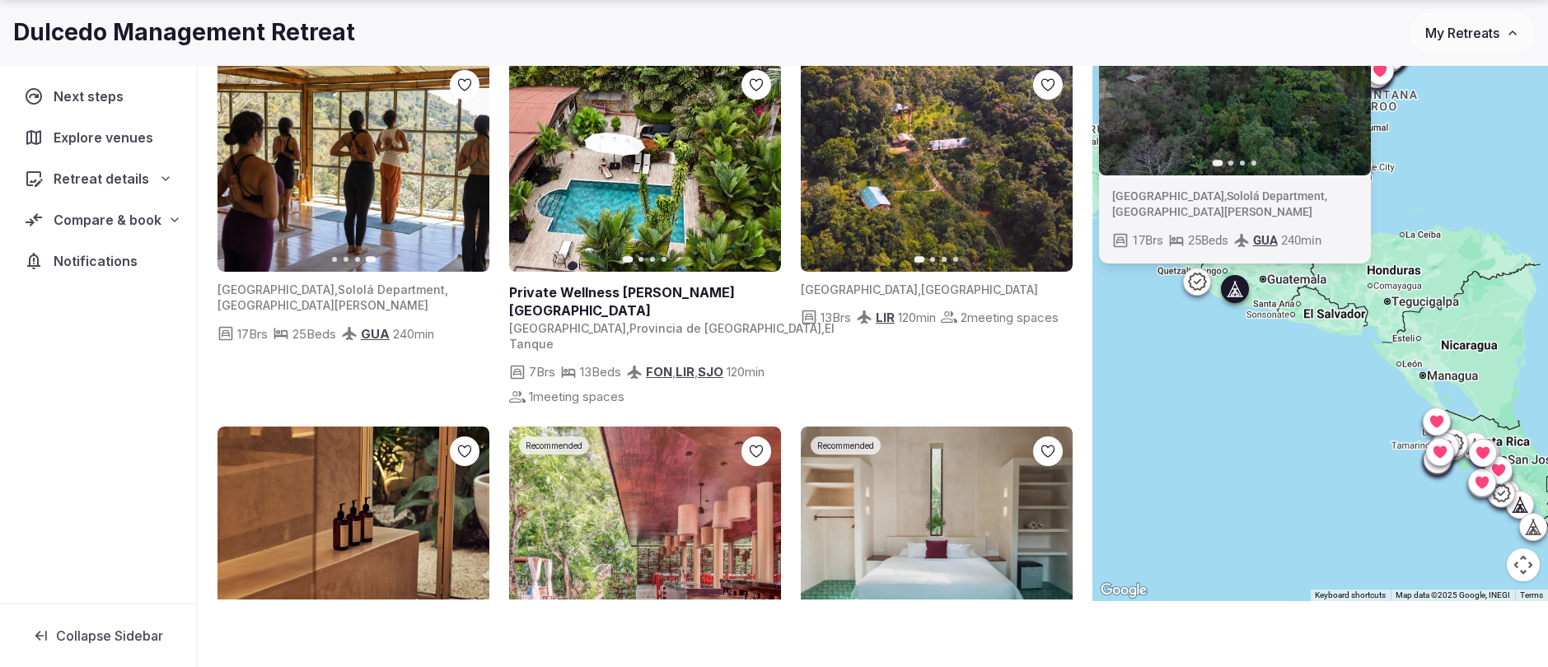
click at [1527, 569] on button "Map camera controls" at bounding box center [1523, 565] width 33 height 33
click at [1481, 569] on button "Zoom out" at bounding box center [1482, 565] width 33 height 33
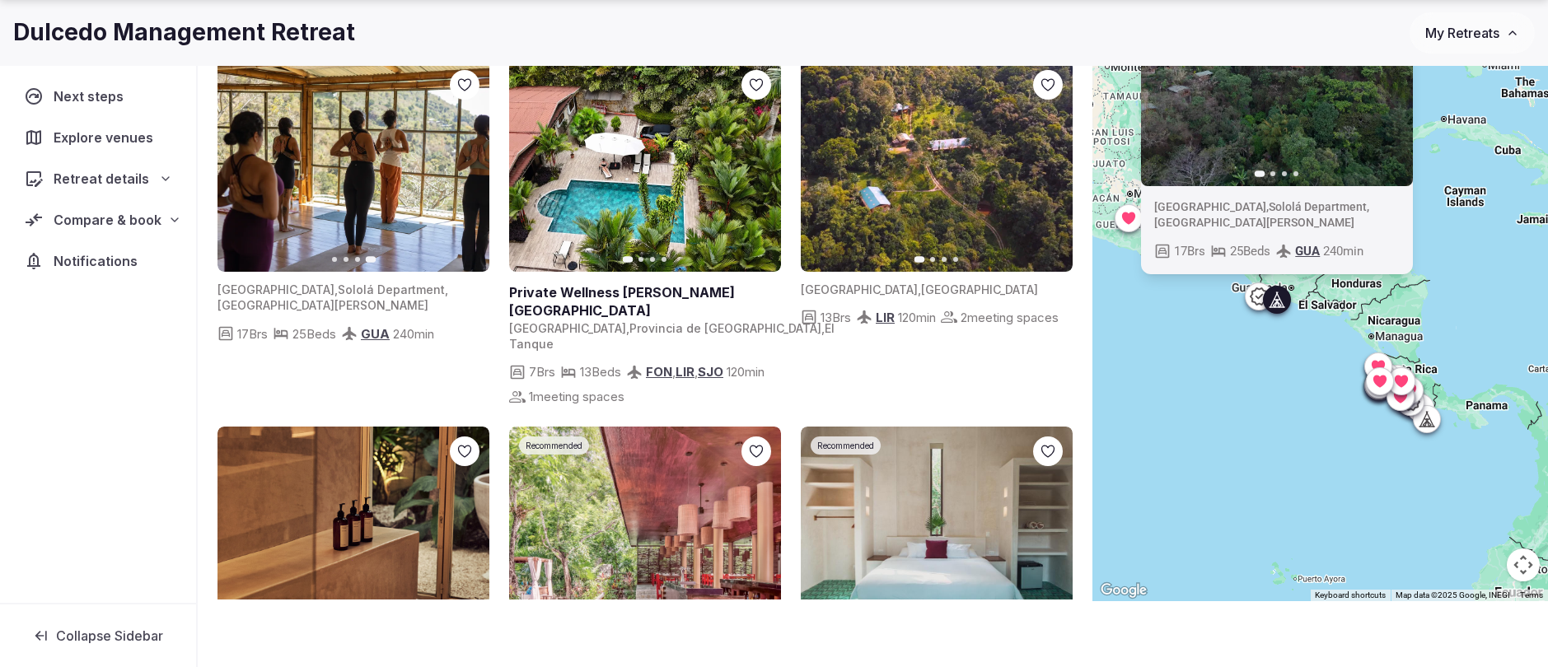
scroll to position [101, 0]
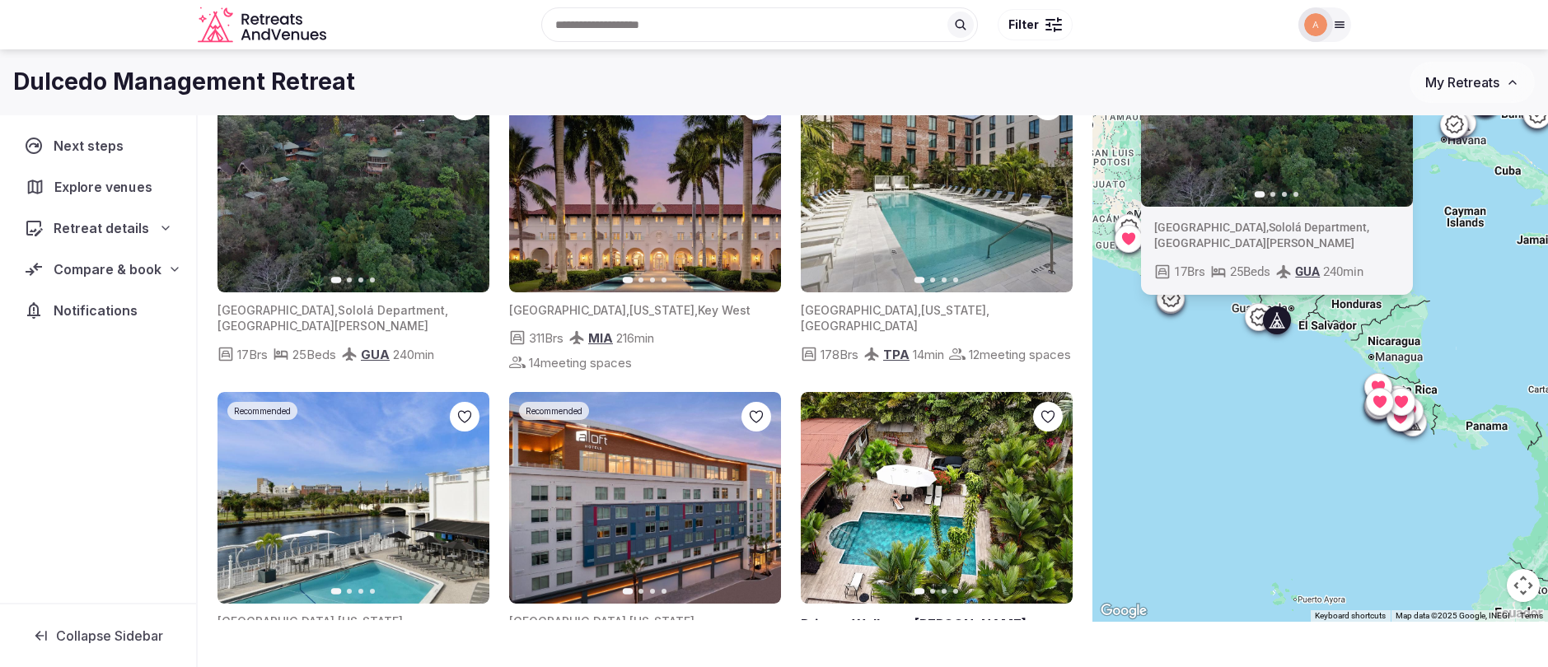
click at [82, 188] on span "Explore venues" at bounding box center [106, 187] width 104 height 20
click at [91, 232] on span "Retreat details" at bounding box center [101, 228] width 94 height 20
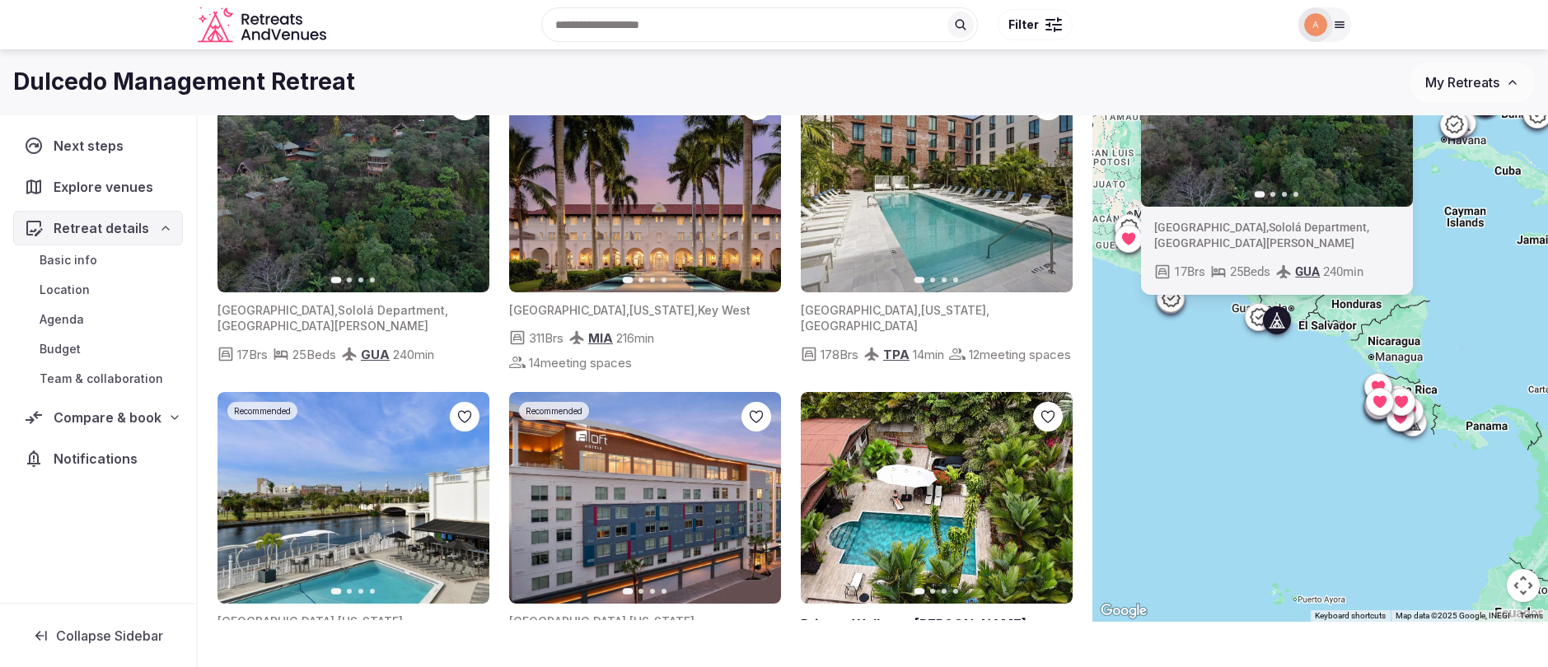
click at [82, 266] on span "Basic info" at bounding box center [69, 260] width 58 height 16
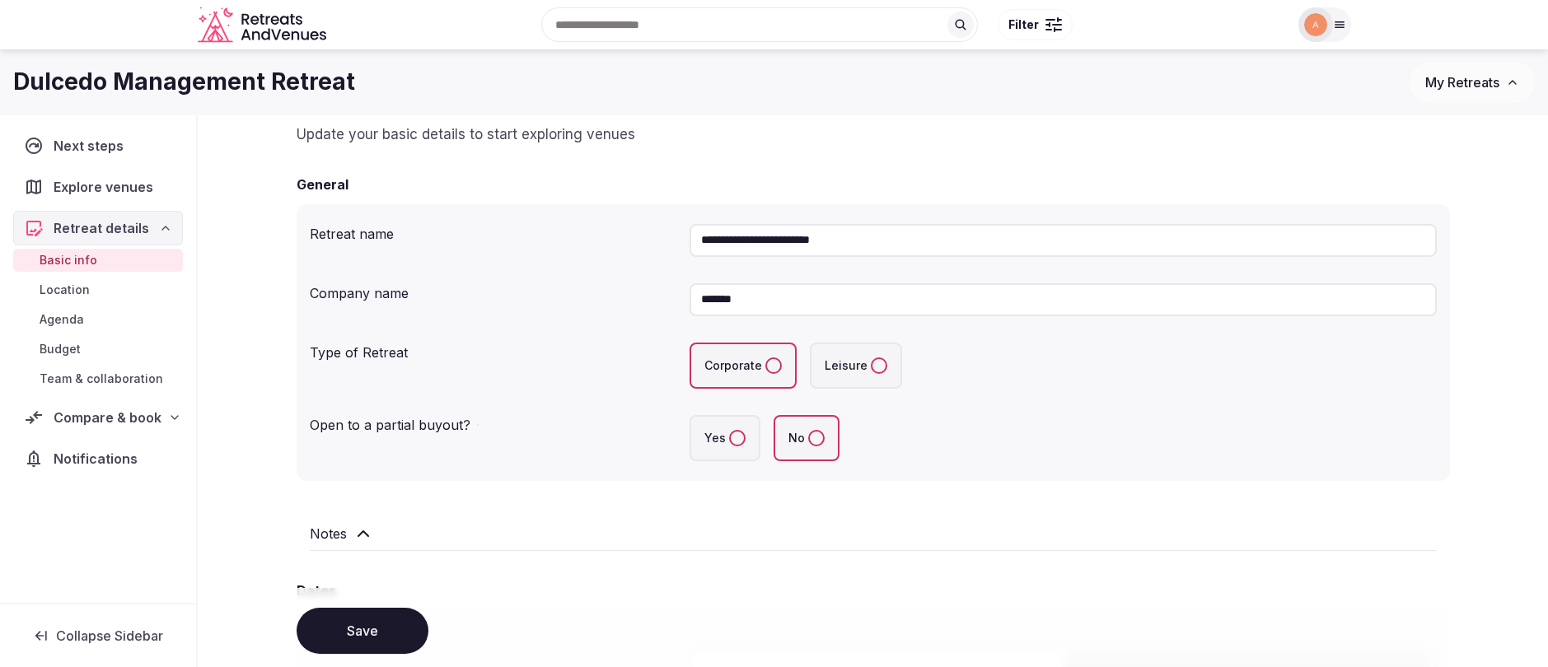
click at [85, 261] on span "Basic info" at bounding box center [69, 260] width 58 height 16
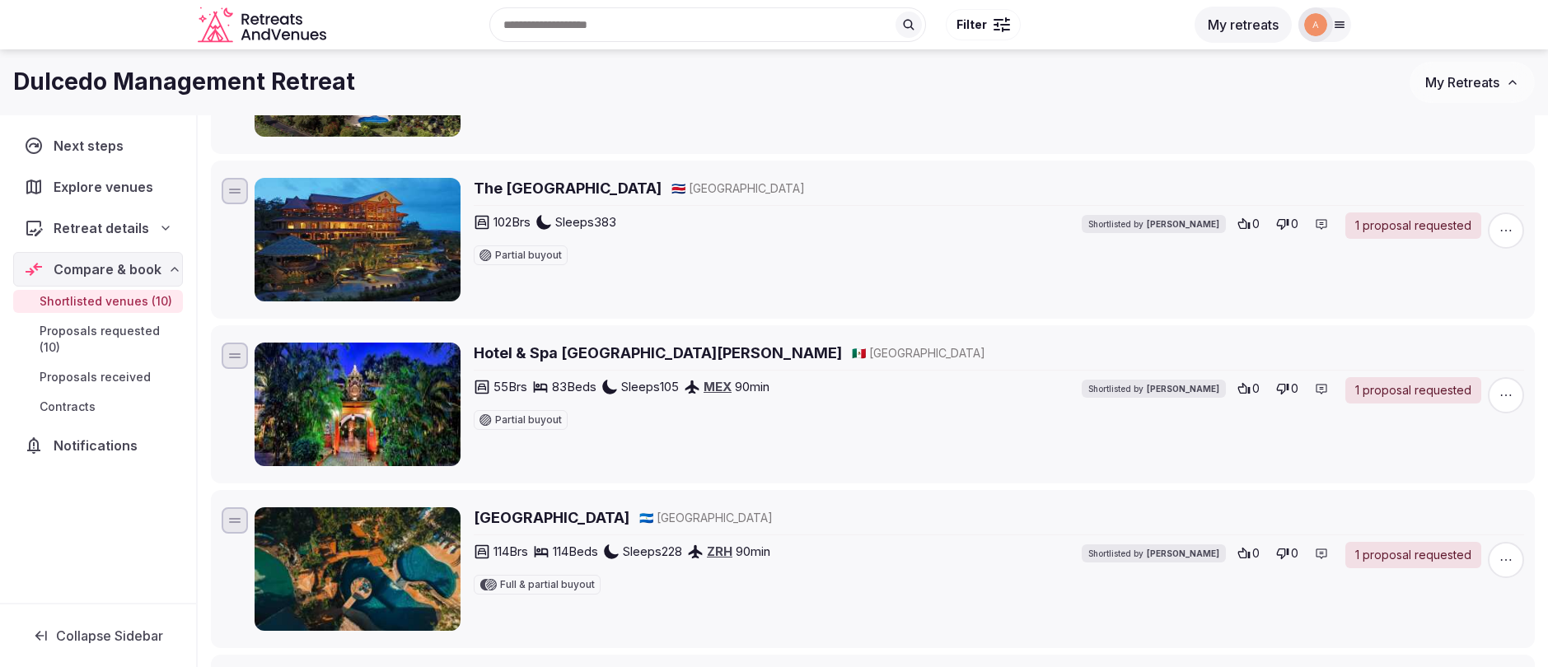
scroll to position [37, 0]
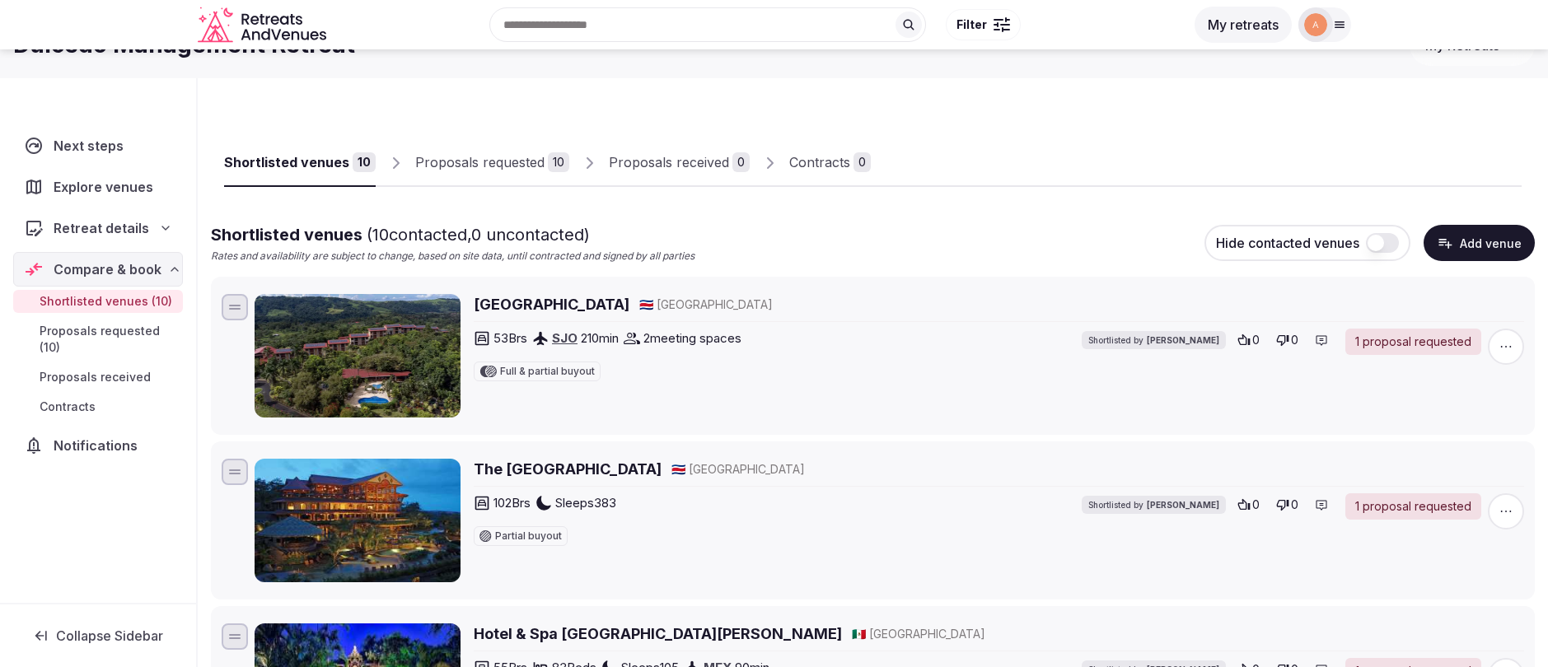
click at [377, 366] on img at bounding box center [358, 356] width 206 height 124
click at [570, 303] on h2 "Hotel Arenal Kioro Suites & Spa" at bounding box center [552, 304] width 156 height 21
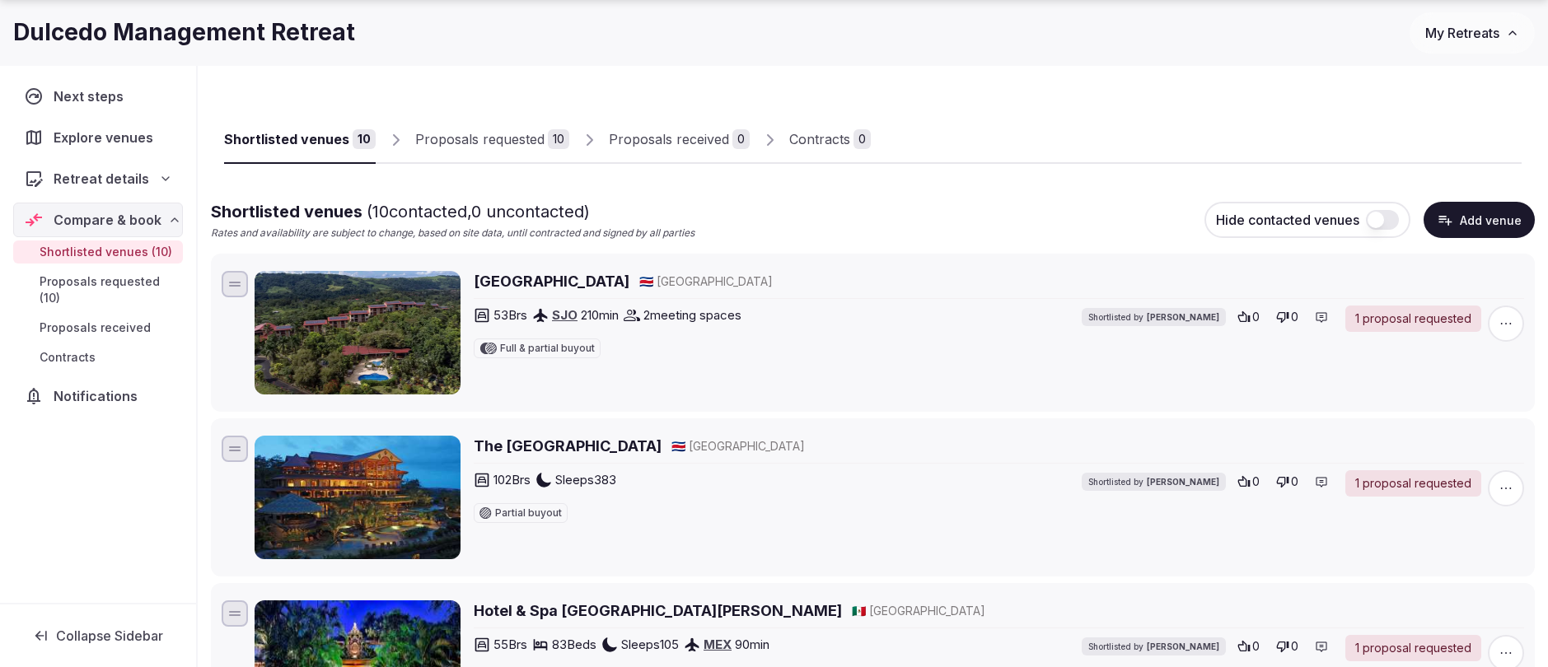
click at [1415, 321] on div "1 proposal requested" at bounding box center [1413, 319] width 136 height 26
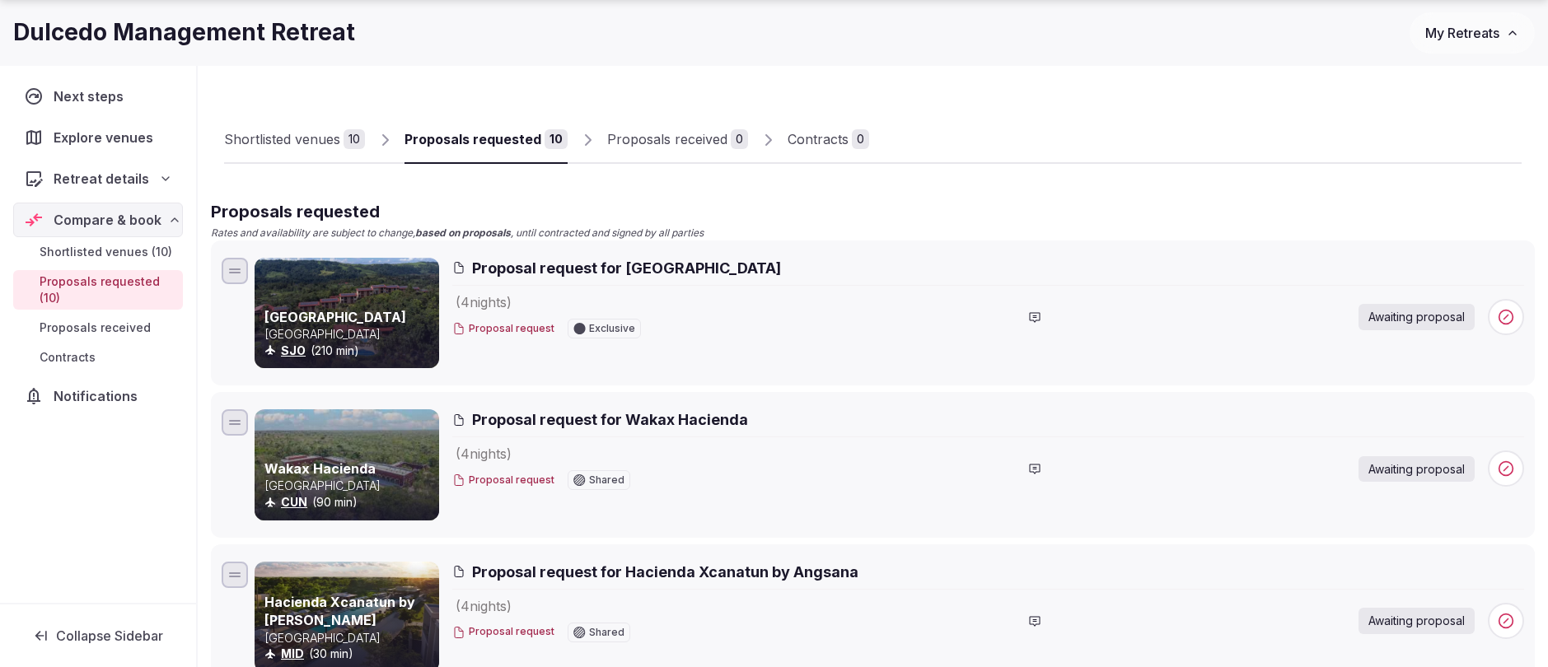
click at [569, 206] on h2 "Proposals requested" at bounding box center [873, 211] width 1324 height 23
click at [283, 130] on div "Shortlisted venues" at bounding box center [282, 139] width 116 height 20
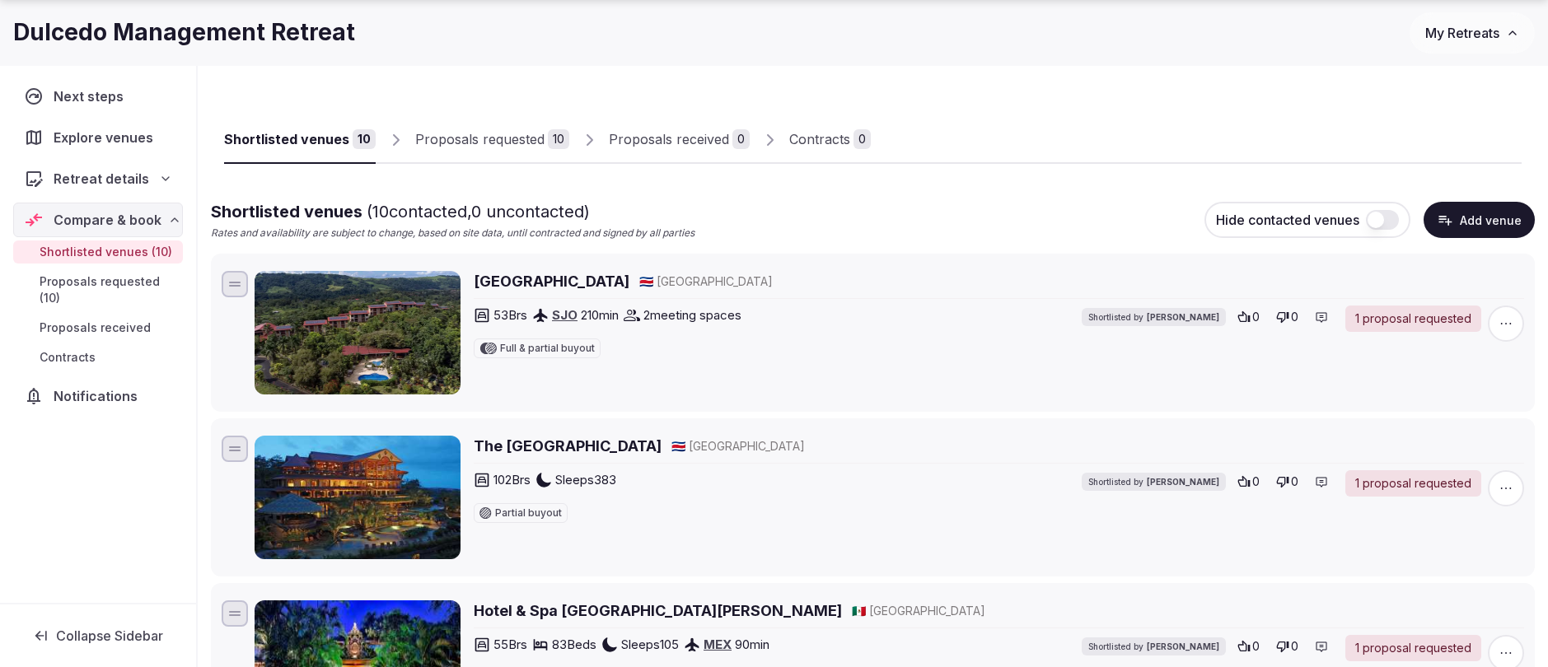
click at [372, 319] on img at bounding box center [358, 333] width 206 height 124
click at [553, 281] on h2 "Hotel Arenal Kioro Suites & Spa" at bounding box center [552, 281] width 156 height 21
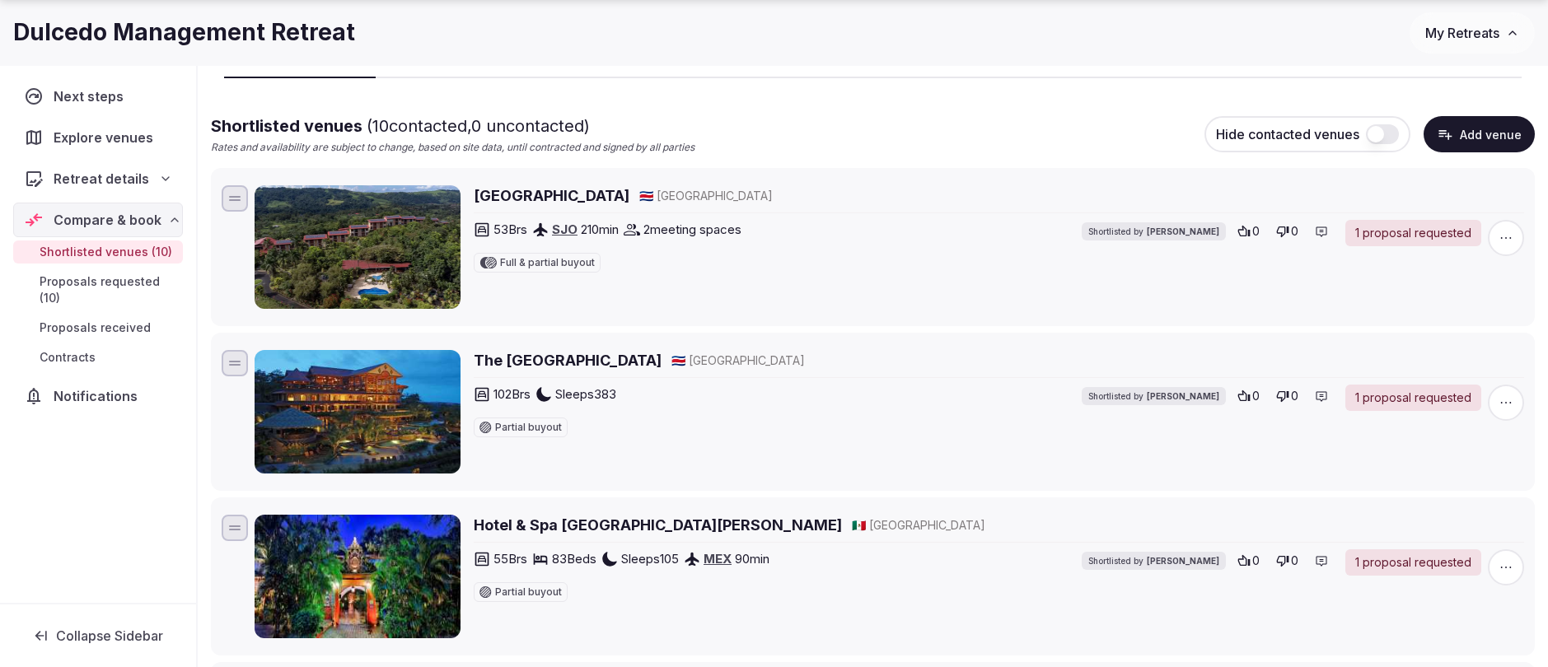
scroll to position [147, 0]
click at [607, 360] on h2 "The Springs Resort and Spa" at bounding box center [568, 359] width 188 height 21
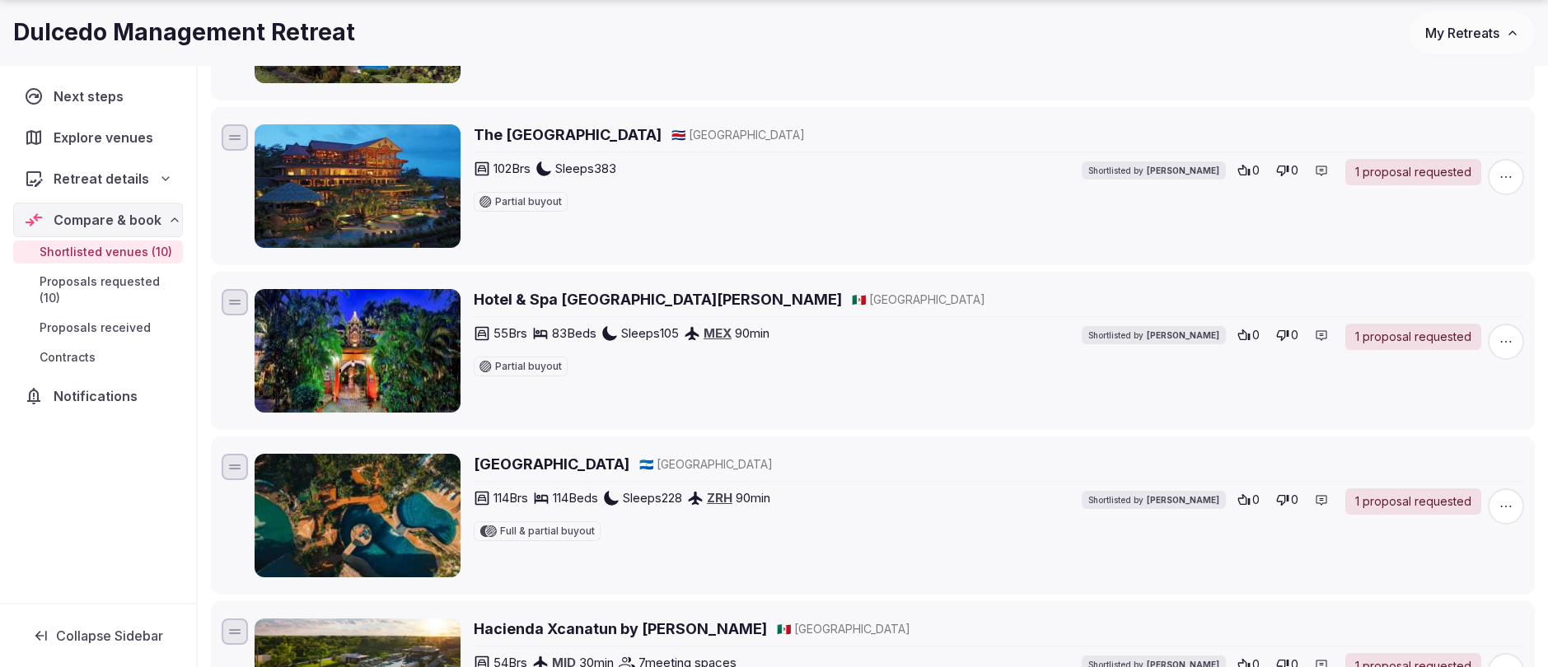
scroll to position [373, 0]
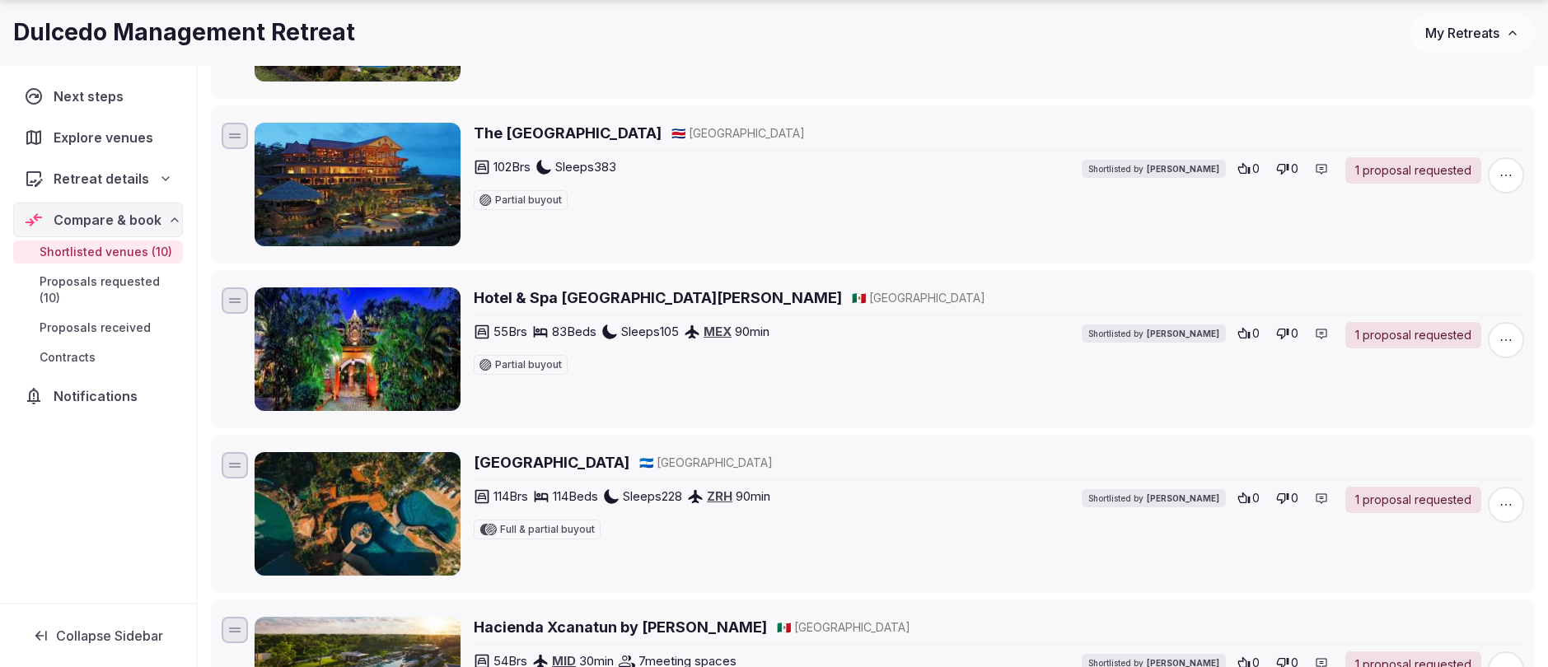
click at [626, 468] on h2 "TreeCasa Hotel & Resort" at bounding box center [552, 462] width 156 height 21
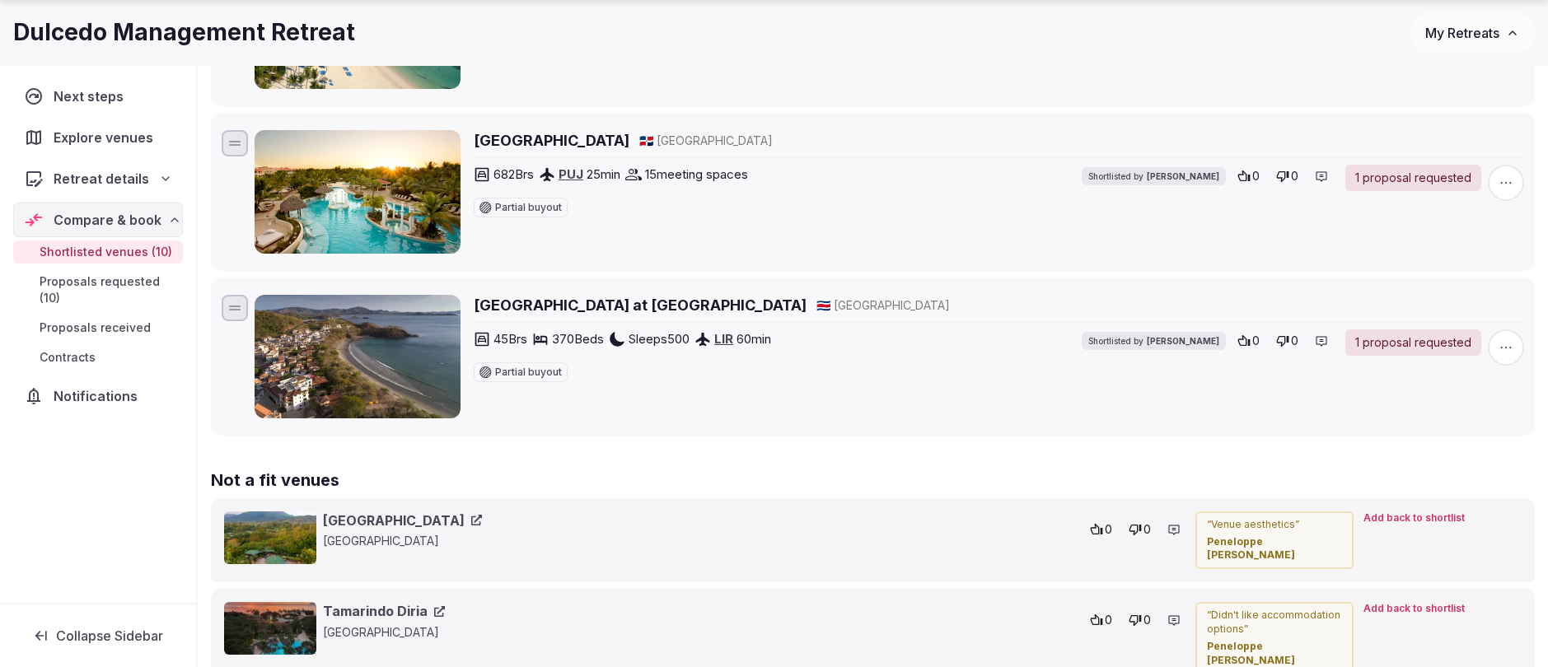
scroll to position [1551, 0]
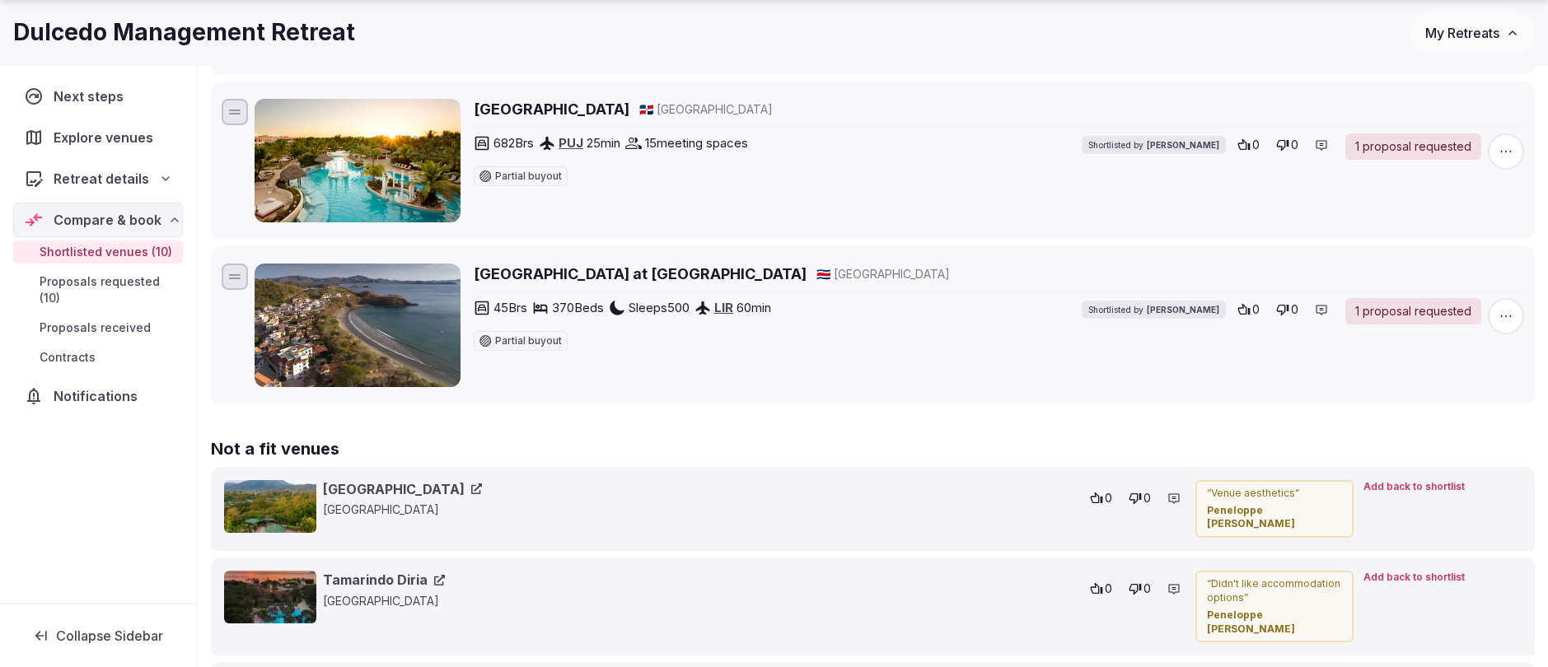
click at [579, 280] on h2 "Santarena Hotel at Las Catalinas" at bounding box center [640, 274] width 333 height 21
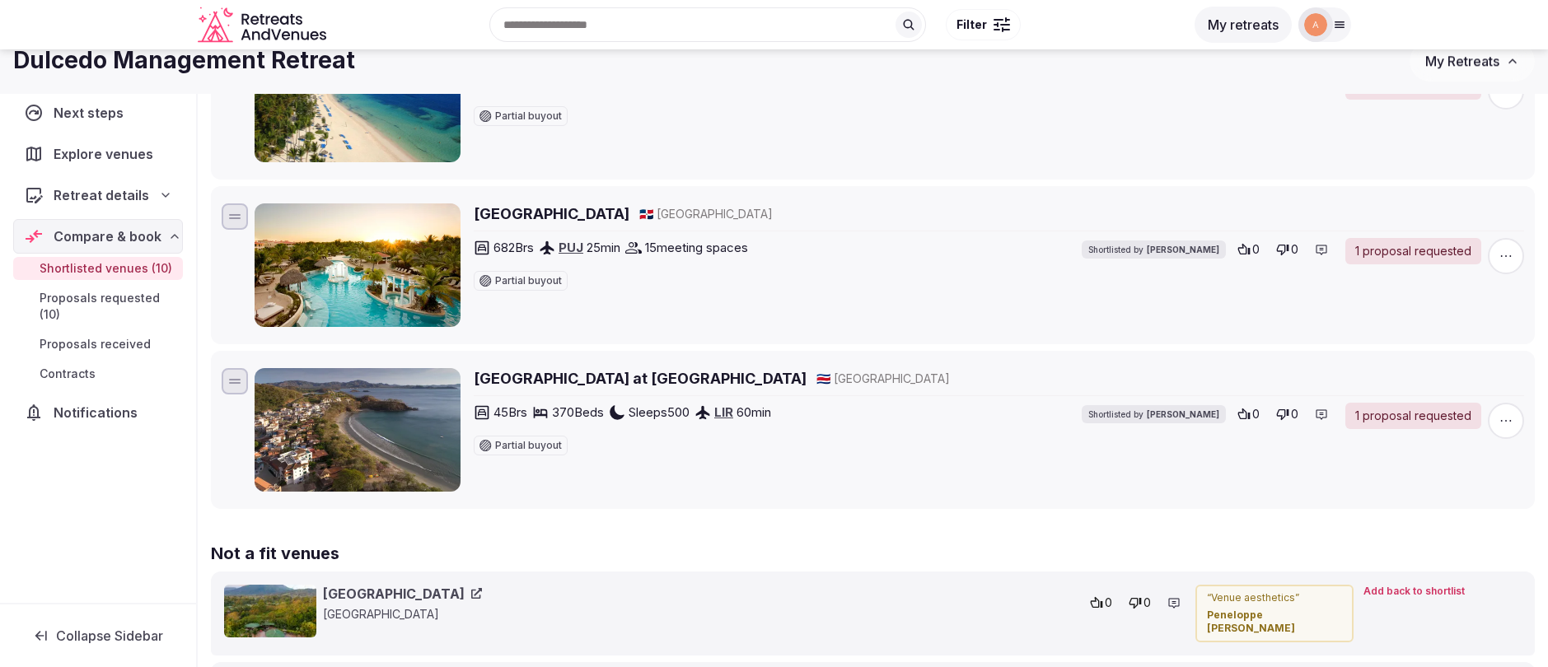
scroll to position [1427, 0]
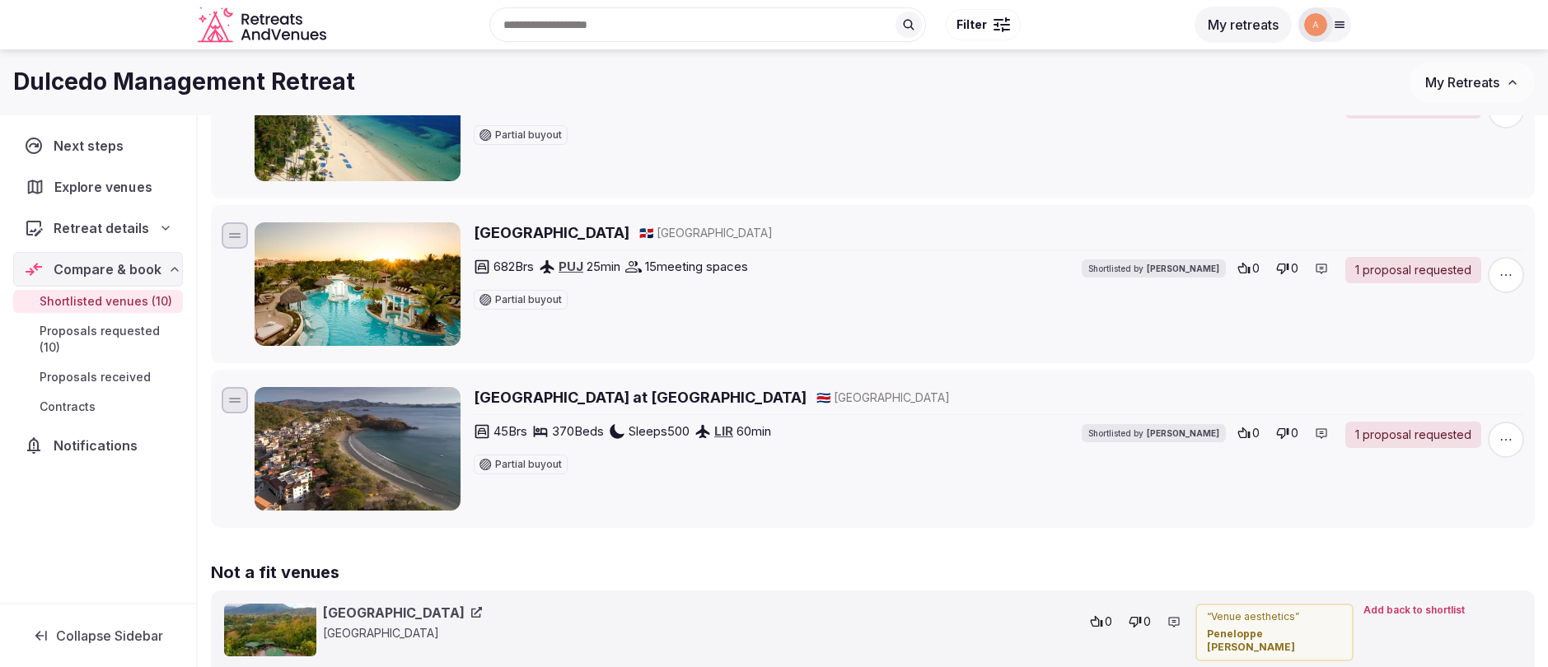
click at [109, 196] on span "Explore venues" at bounding box center [106, 187] width 104 height 20
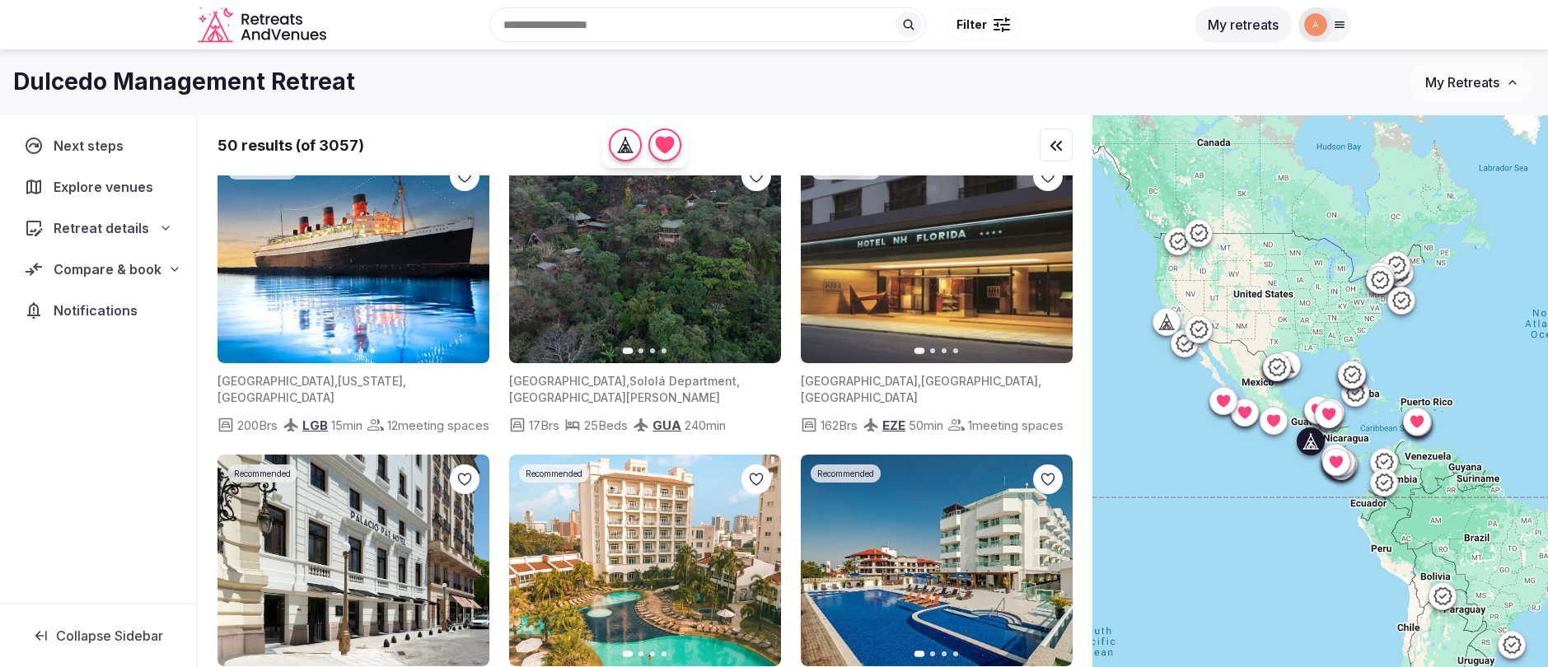
scroll to position [594, 0]
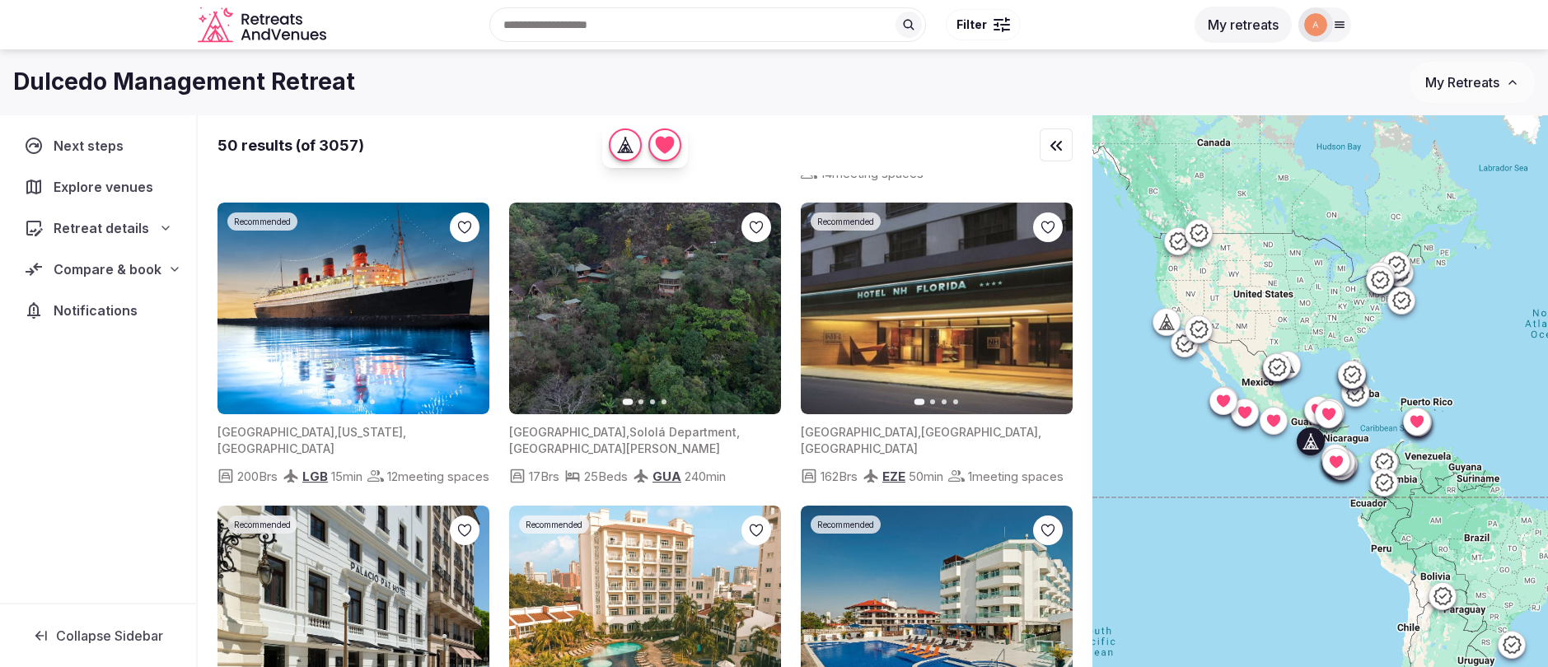
click at [756, 316] on icon "button" at bounding box center [757, 308] width 13 height 13
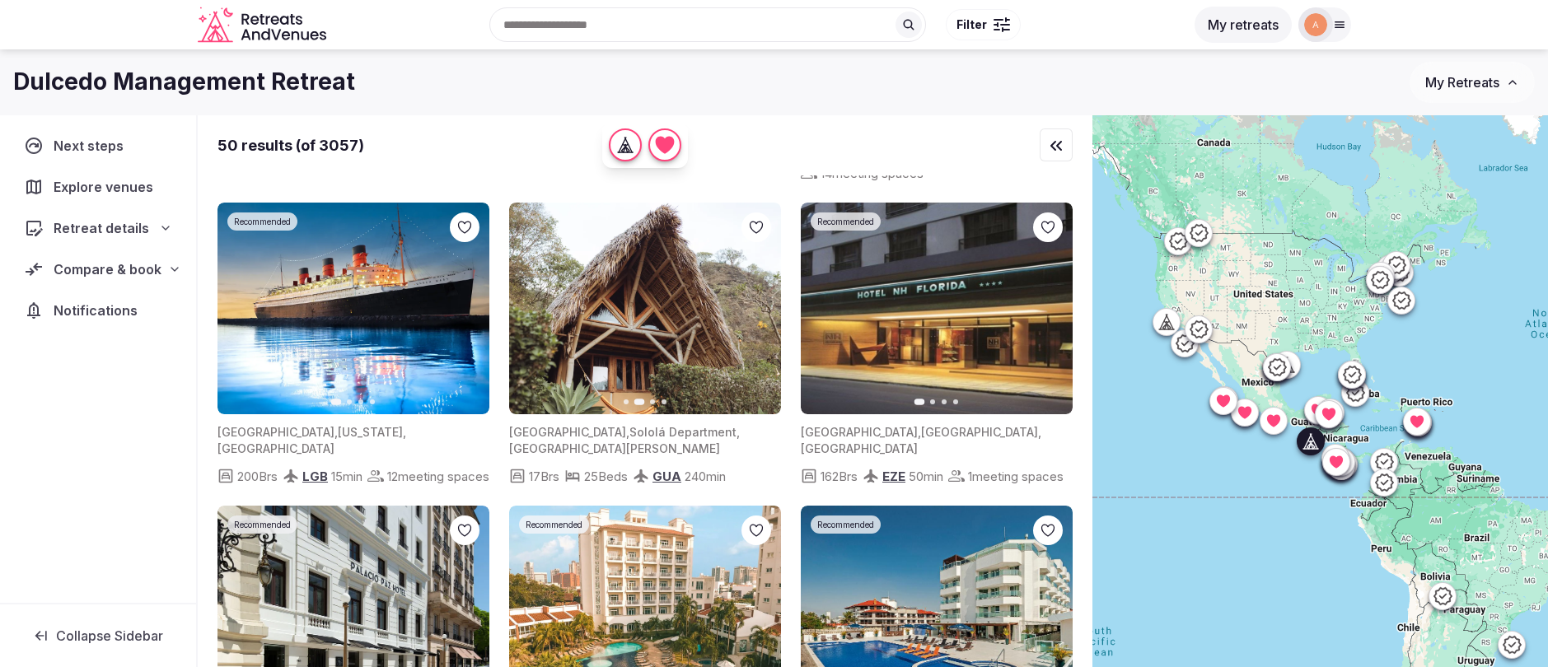
click at [756, 316] on icon "button" at bounding box center [757, 308] width 13 height 13
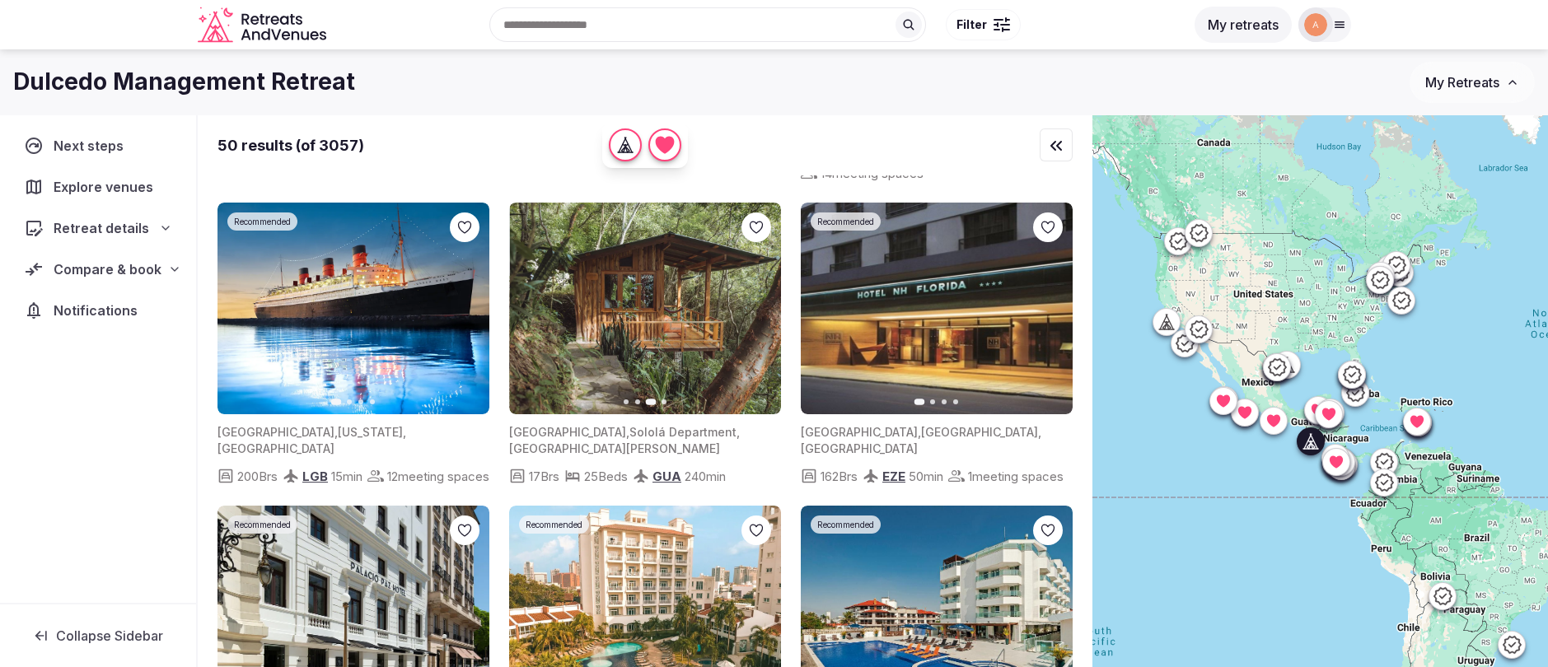
click at [756, 316] on icon "button" at bounding box center [757, 308] width 13 height 13
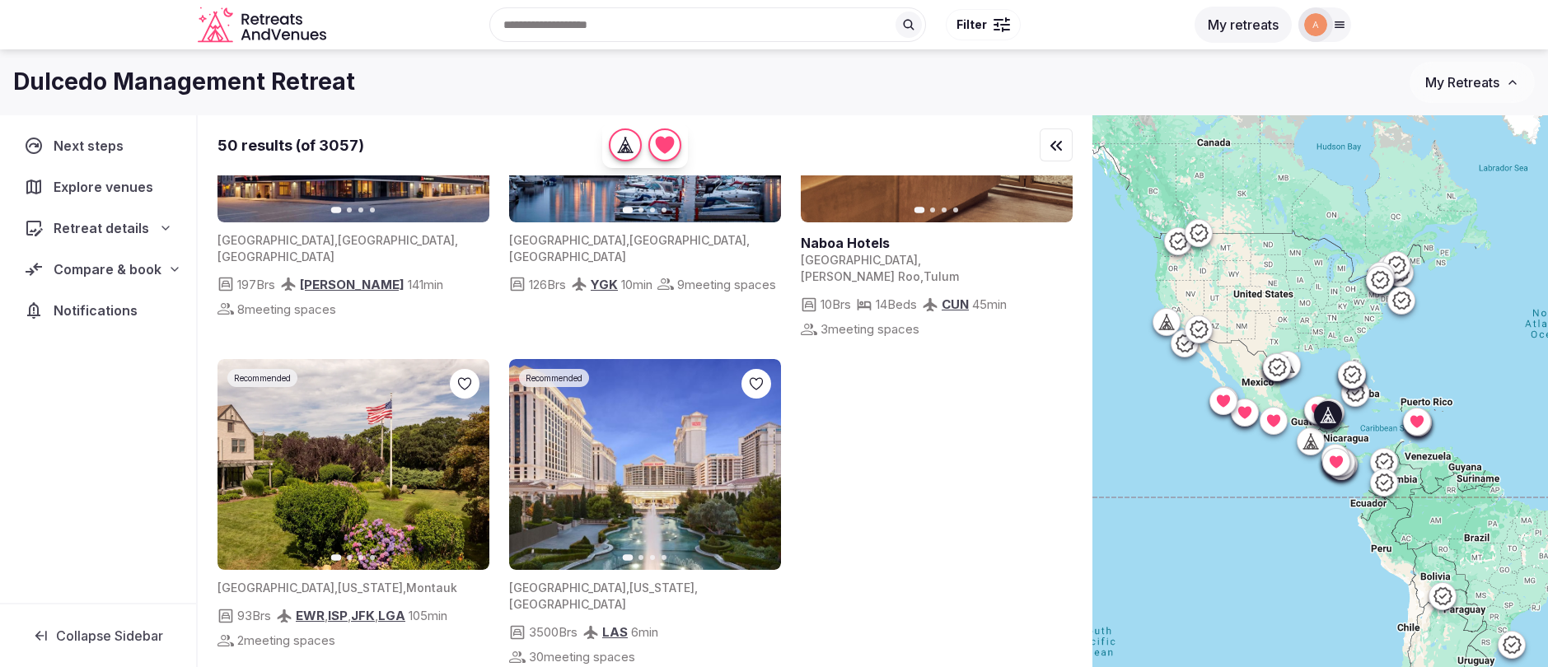
scroll to position [5098, 0]
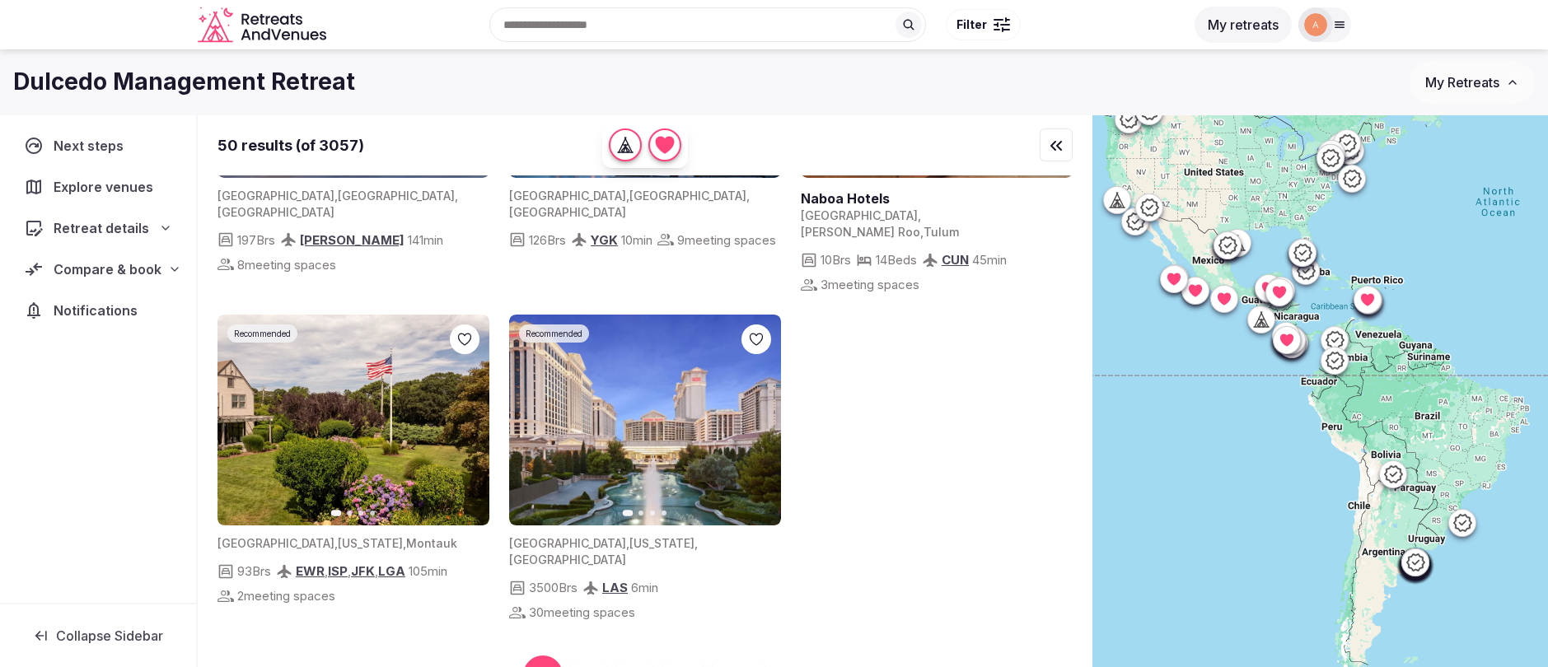
drag, startPoint x: 1208, startPoint y: 467, endPoint x: 1157, endPoint y: 344, distance: 133.7
click at [1157, 344] on div at bounding box center [1321, 419] width 456 height 608
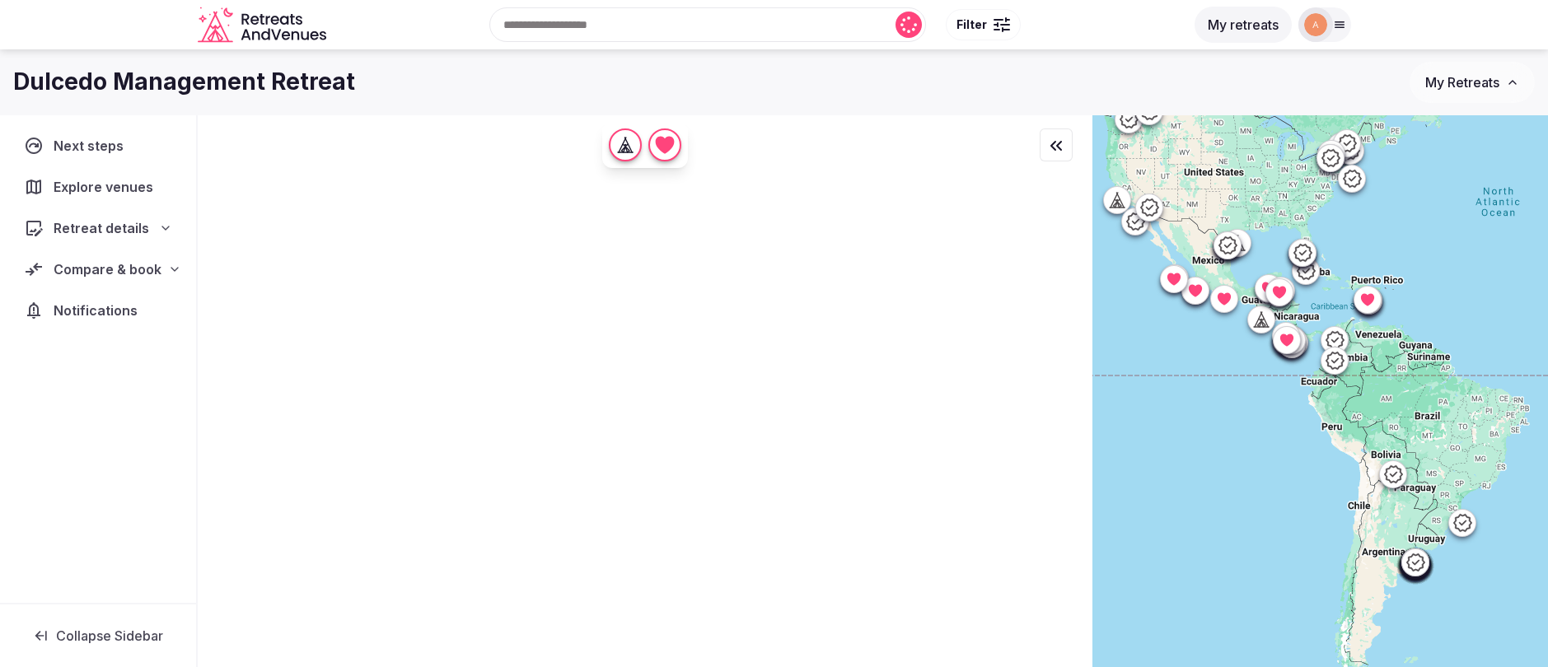
scroll to position [0, 0]
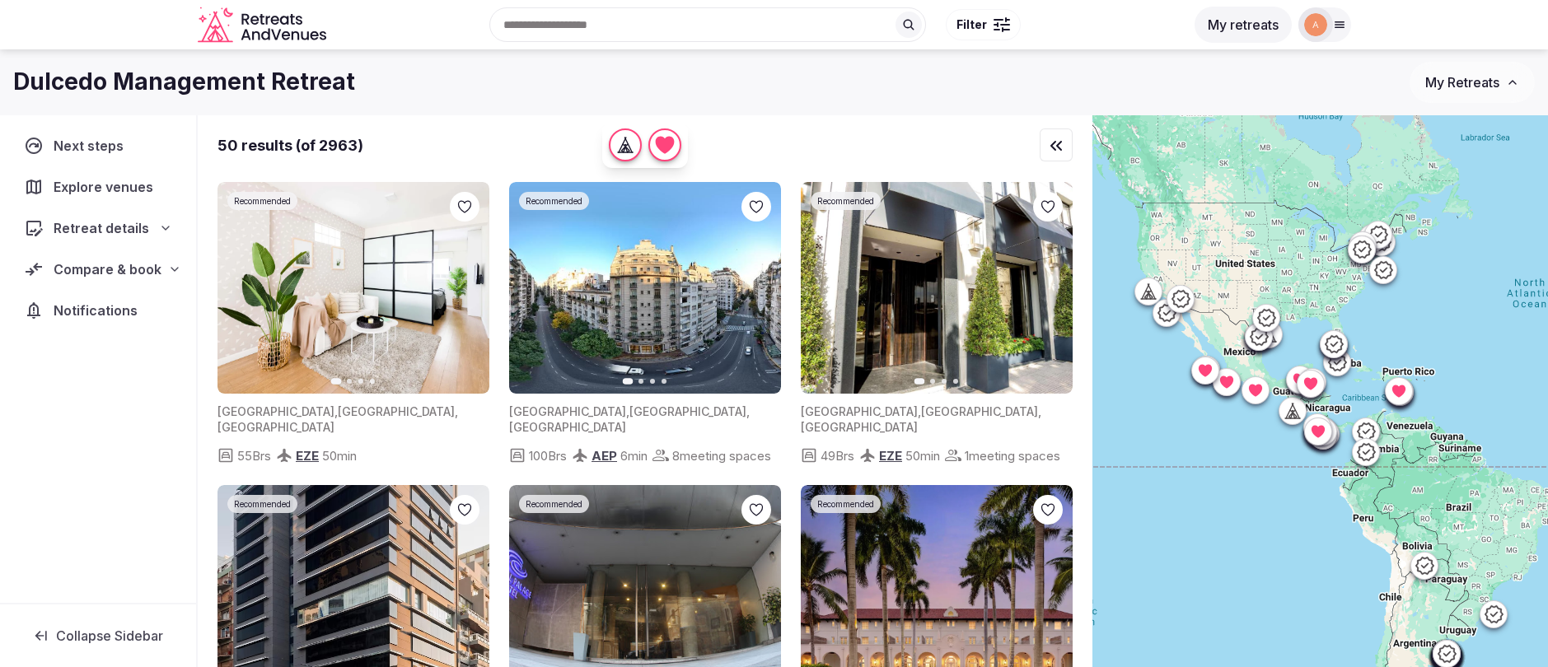
drag, startPoint x: 1193, startPoint y: 376, endPoint x: 1224, endPoint y: 470, distance: 99.8
click at [1224, 470] on div at bounding box center [1321, 419] width 456 height 608
click at [1456, 358] on div at bounding box center [1321, 419] width 456 height 608
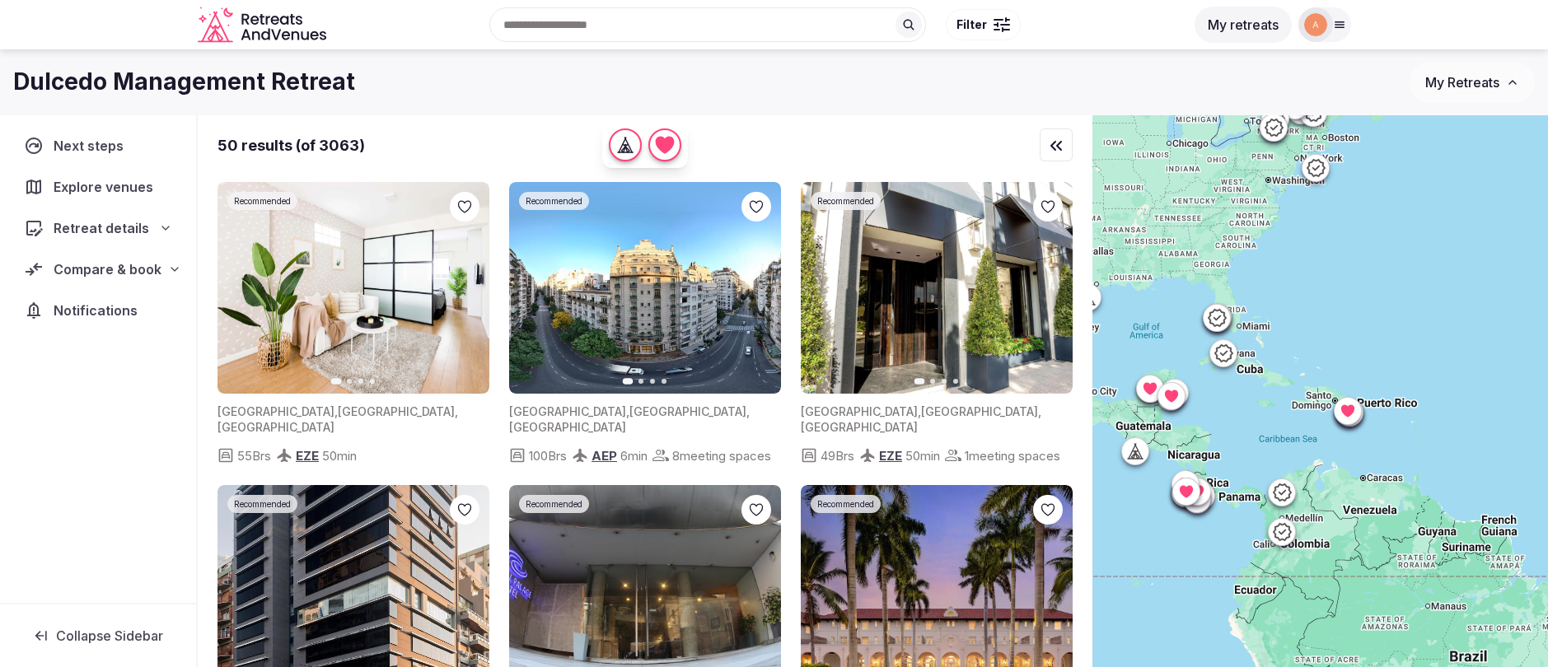
click at [1456, 358] on div at bounding box center [1321, 419] width 456 height 608
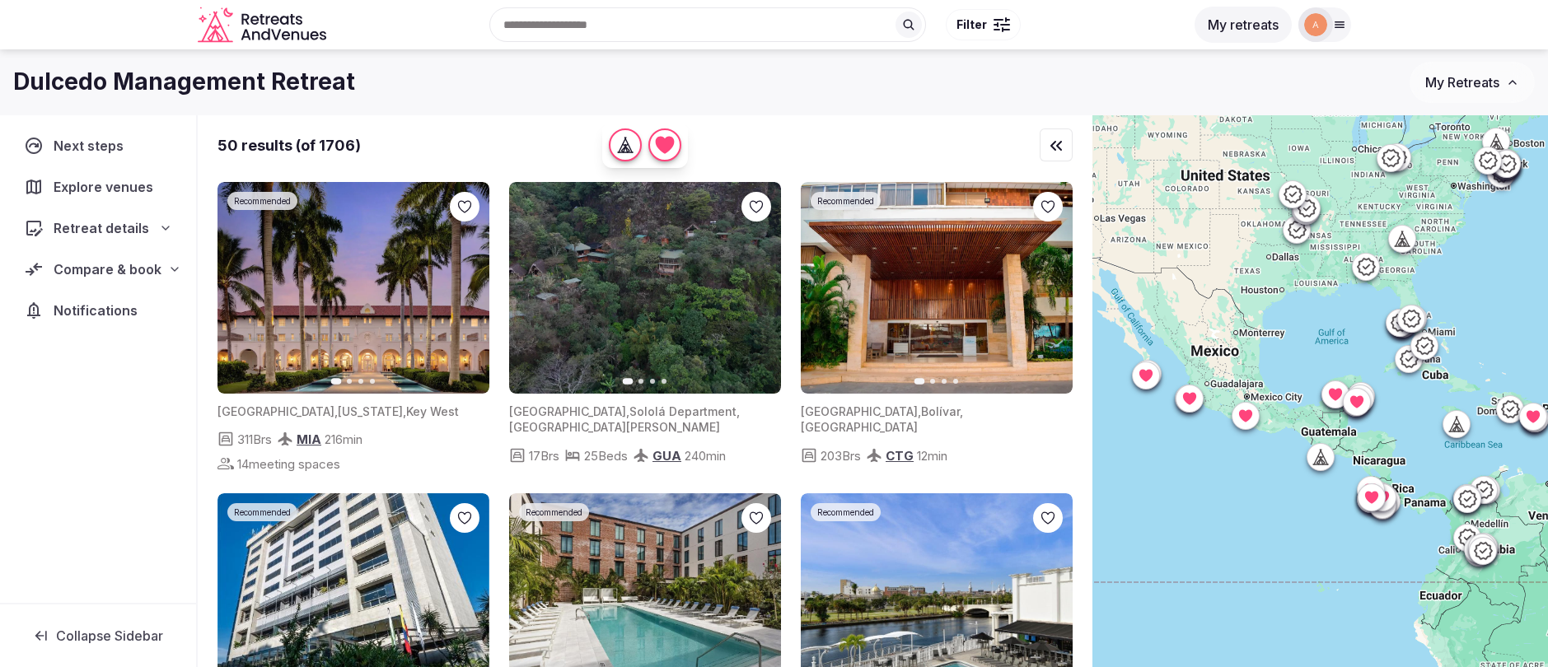
drag, startPoint x: 1372, startPoint y: 362, endPoint x: 1515, endPoint y: 341, distance: 144.8
click at [1547, 367] on html "Search Popular Destinations Toscana, Italy Riviera Maya, Mexico Indonesia, Bali…" at bounding box center [774, 361] width 1548 height 723
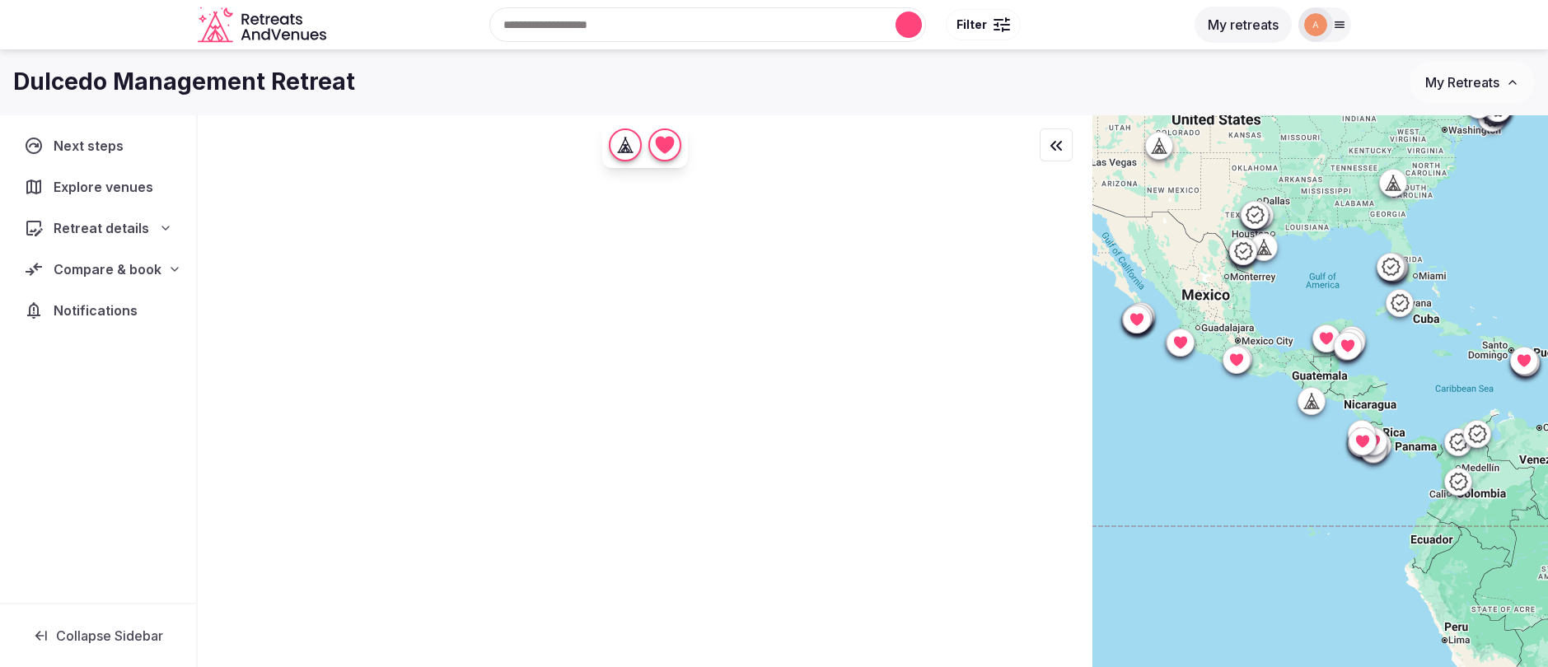
drag, startPoint x: 1477, startPoint y: 338, endPoint x: 1468, endPoint y: 280, distance: 58.4
click at [1468, 280] on div at bounding box center [1321, 419] width 456 height 608
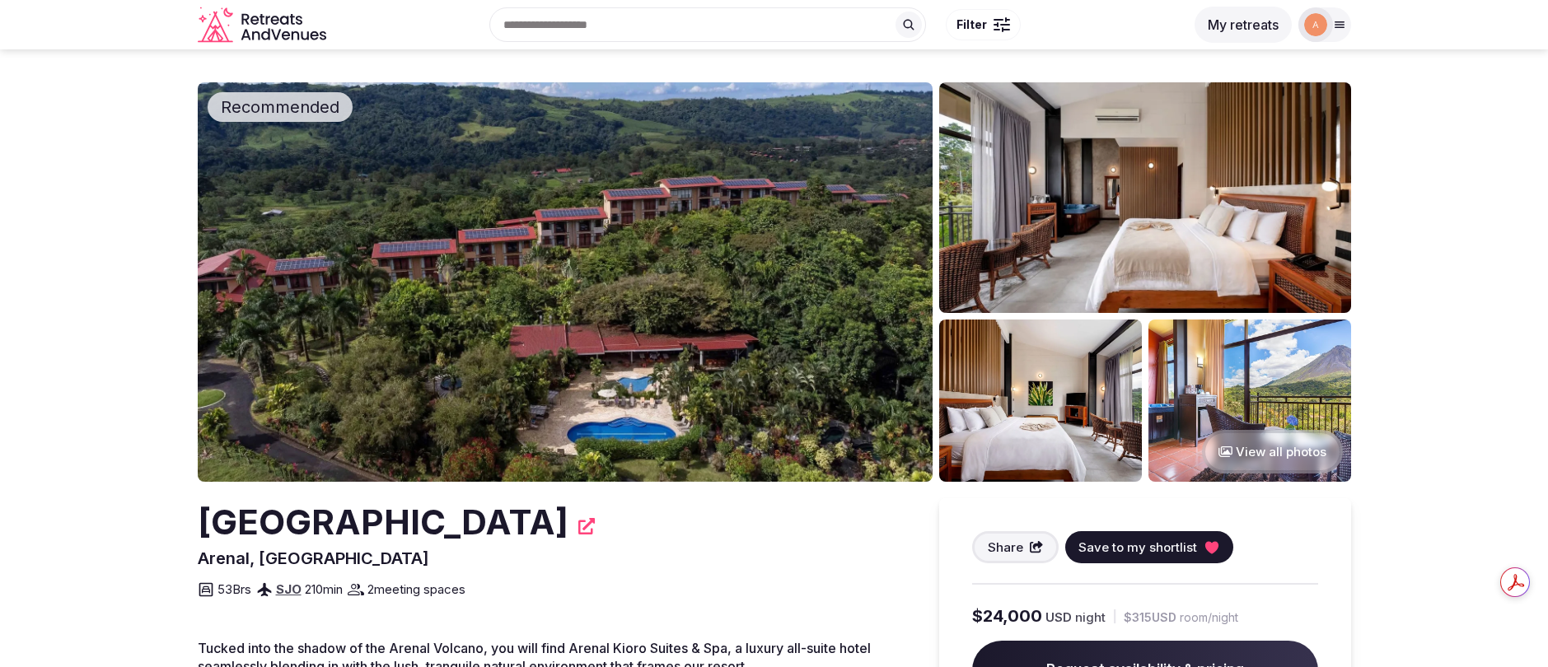
click at [1030, 200] on img at bounding box center [1145, 197] width 412 height 231
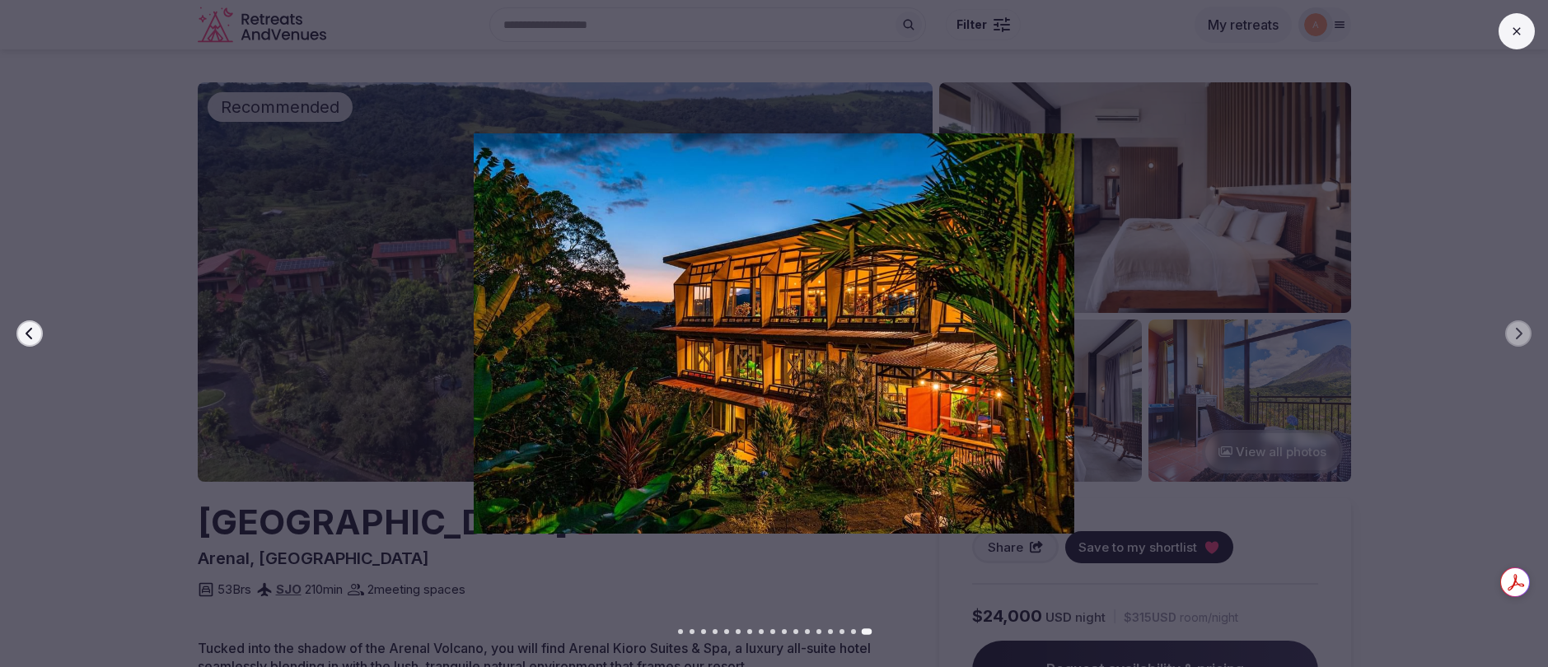
click at [1405, 291] on div at bounding box center [767, 333] width 1561 height 400
click at [1514, 40] on button at bounding box center [1517, 31] width 36 height 36
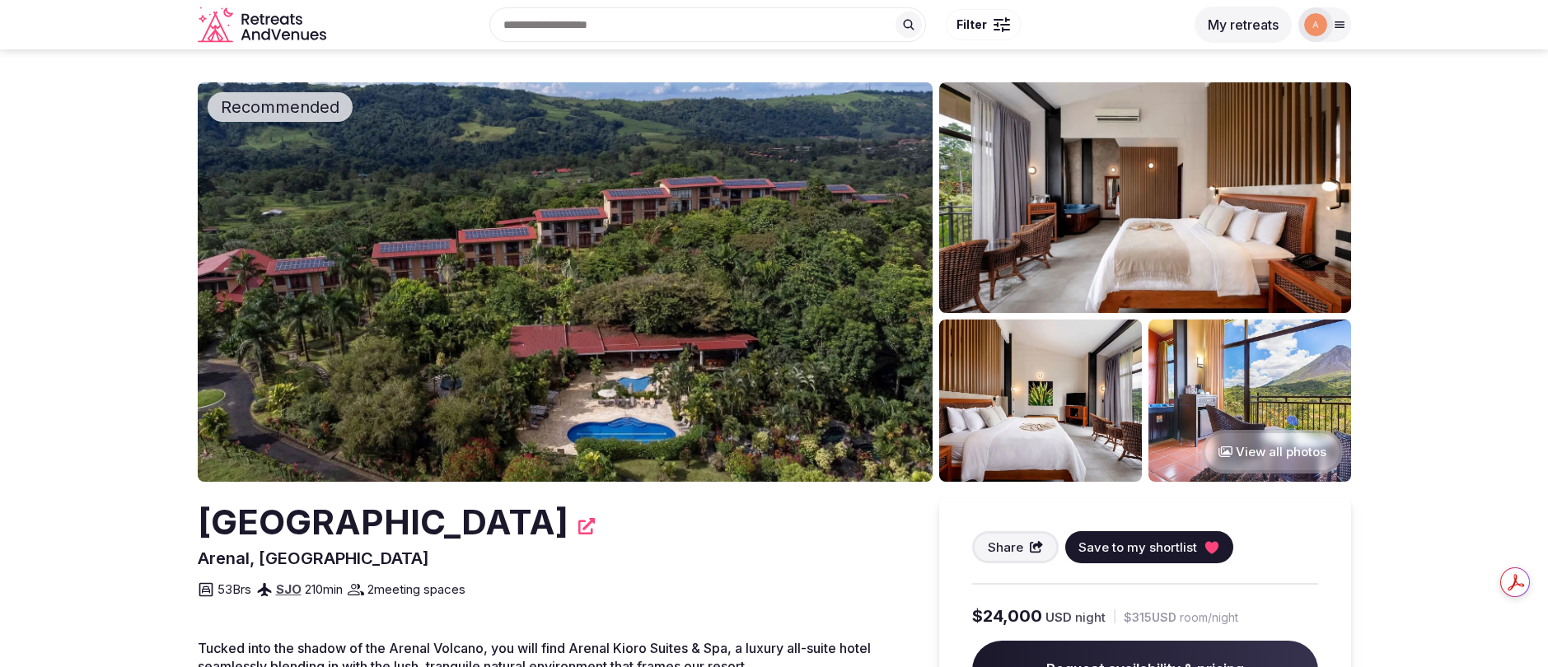
click at [727, 331] on img at bounding box center [565, 282] width 735 height 400
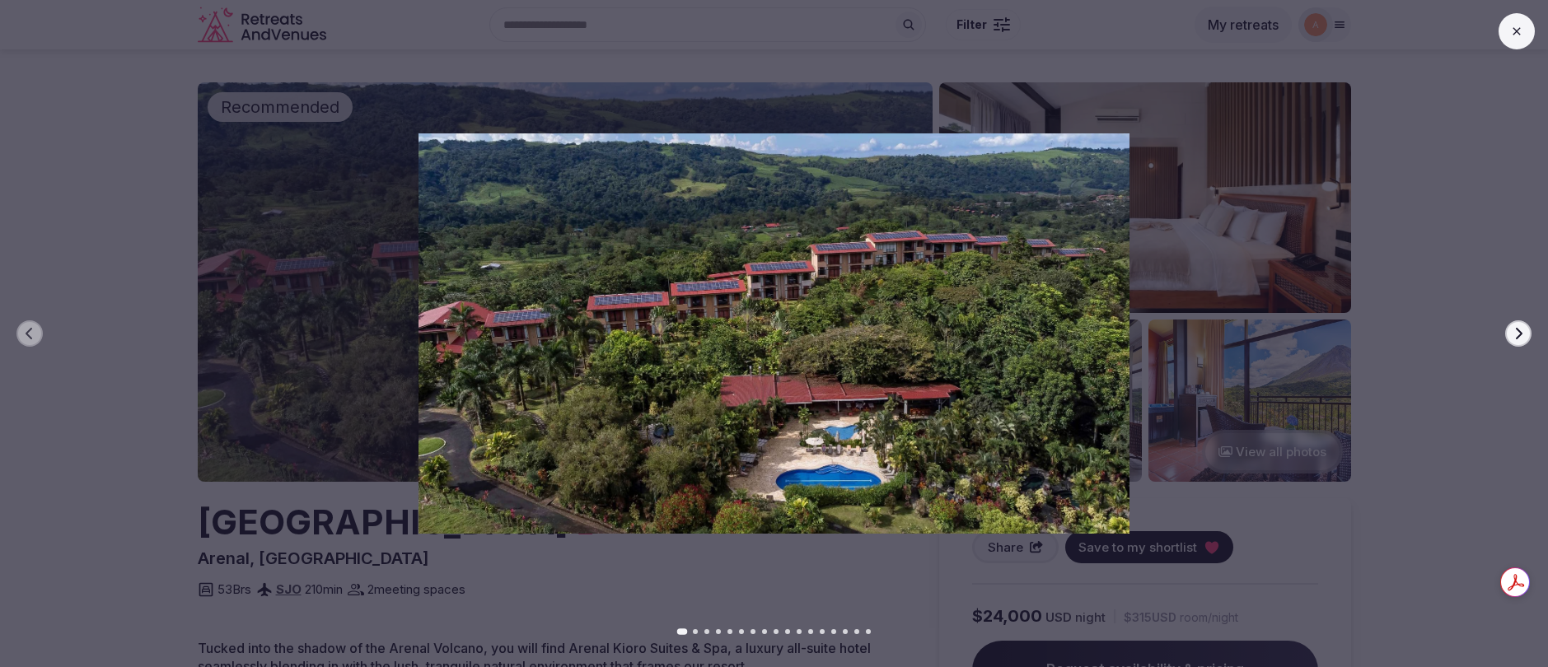
click at [1517, 337] on icon "button" at bounding box center [1519, 334] width 7 height 12
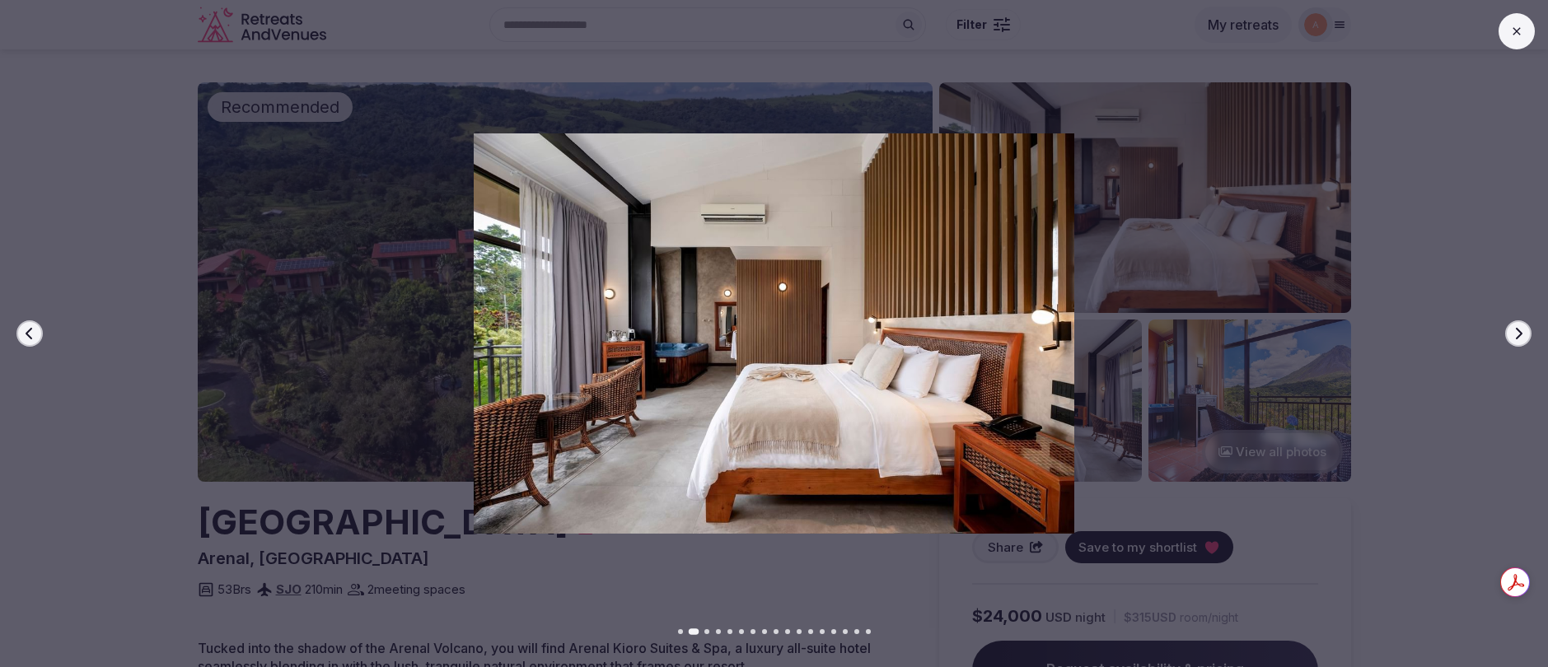
click at [1517, 337] on icon "button" at bounding box center [1519, 334] width 7 height 12
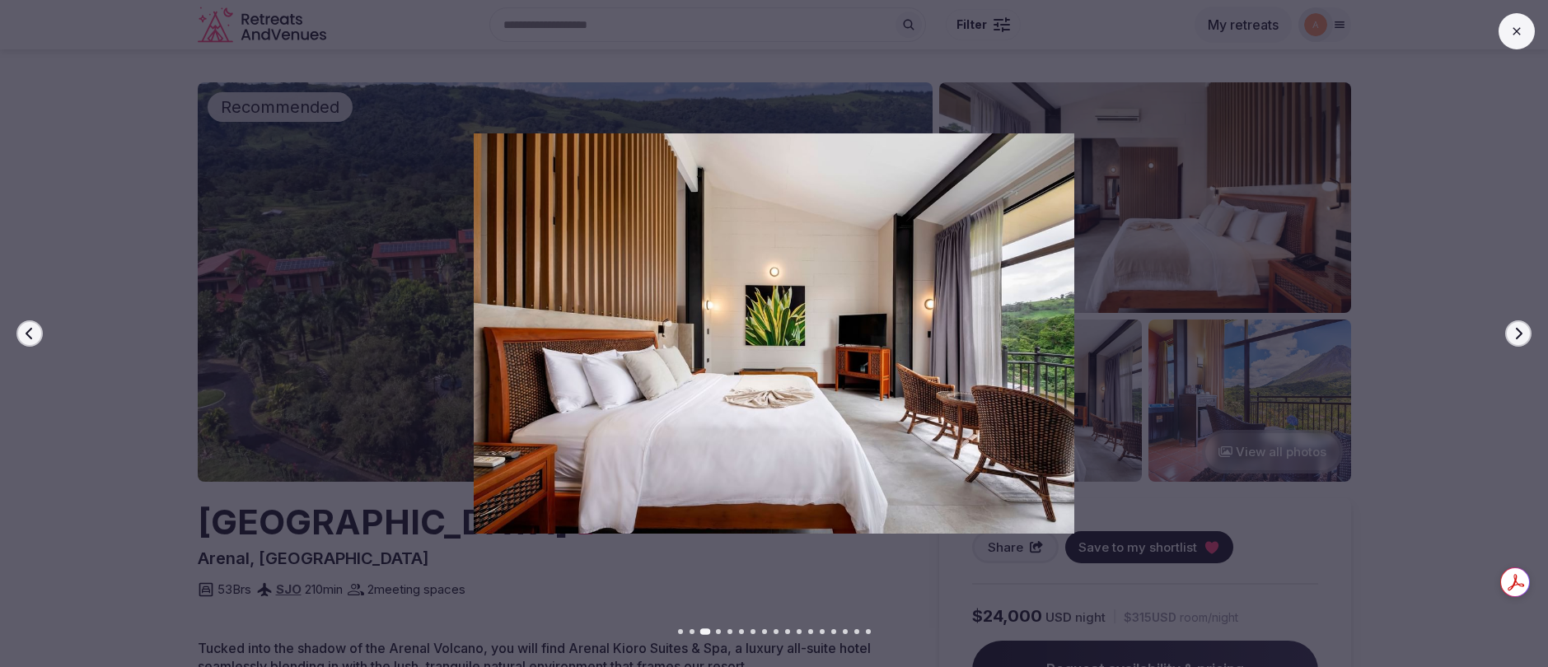
click at [1517, 337] on icon "button" at bounding box center [1519, 334] width 7 height 12
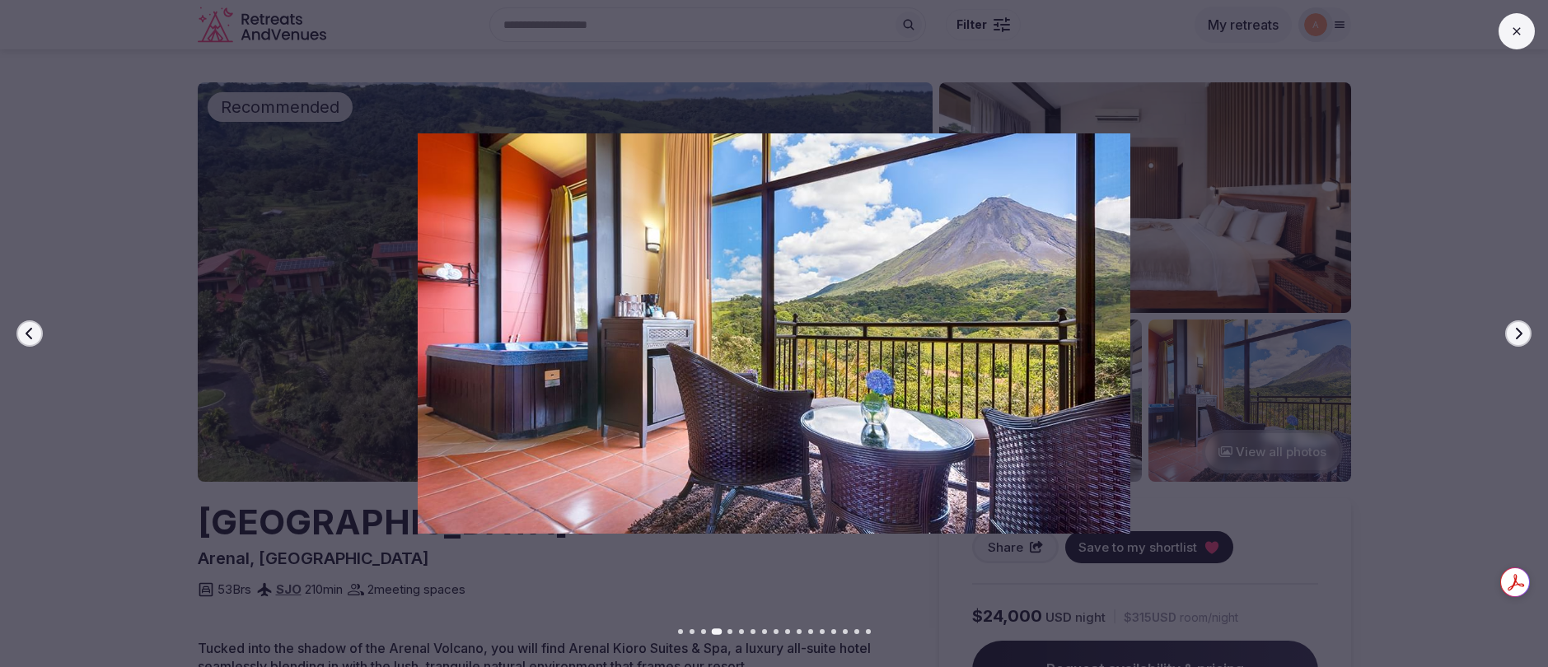
click at [23, 335] on icon "button" at bounding box center [29, 333] width 13 height 13
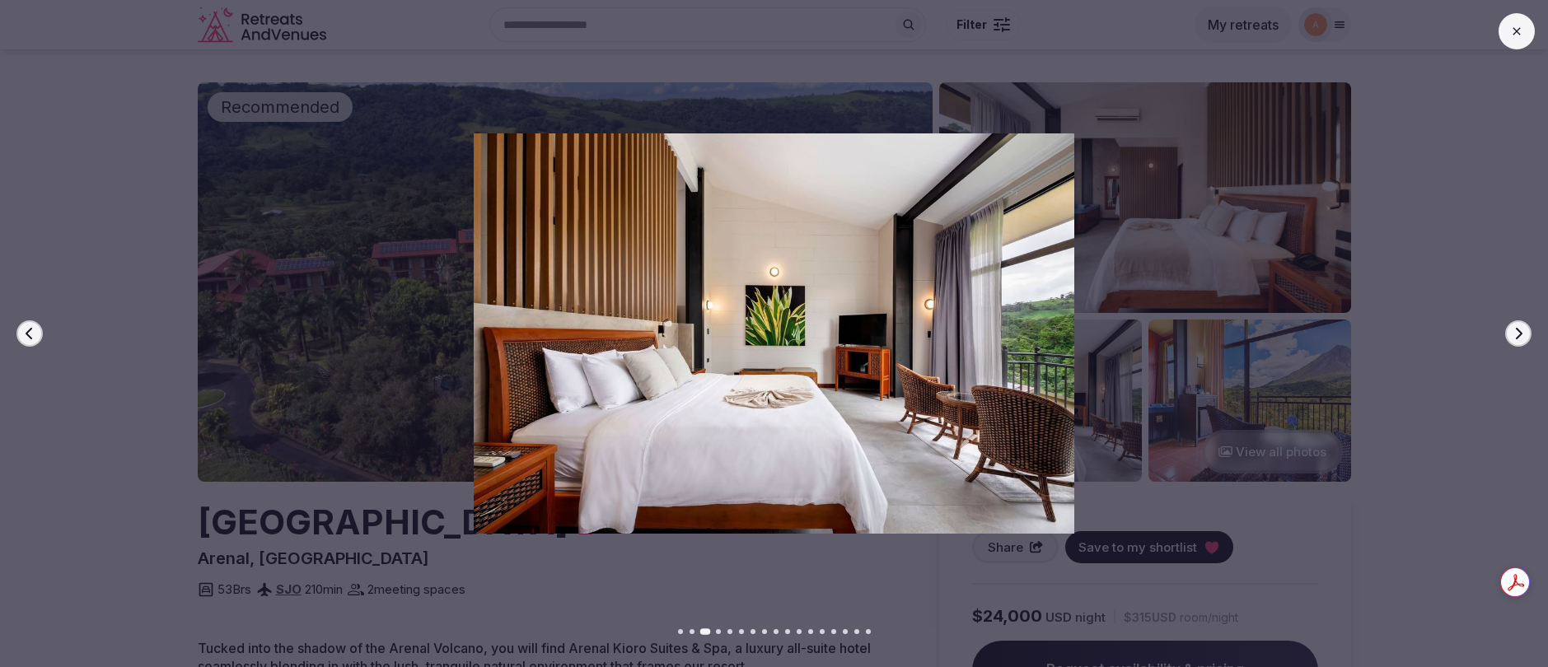
click at [1519, 339] on icon "button" at bounding box center [1518, 333] width 13 height 13
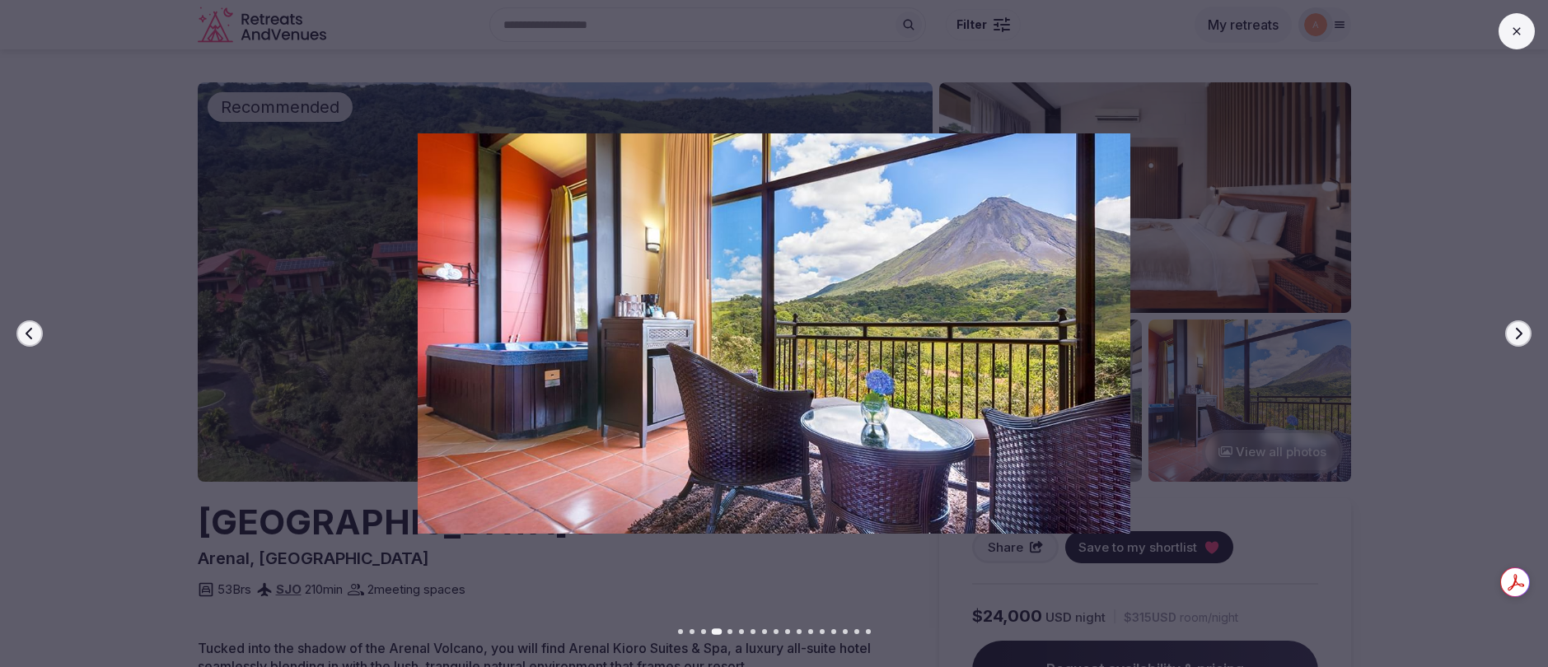
click at [1528, 333] on button "Next slide" at bounding box center [1518, 334] width 26 height 26
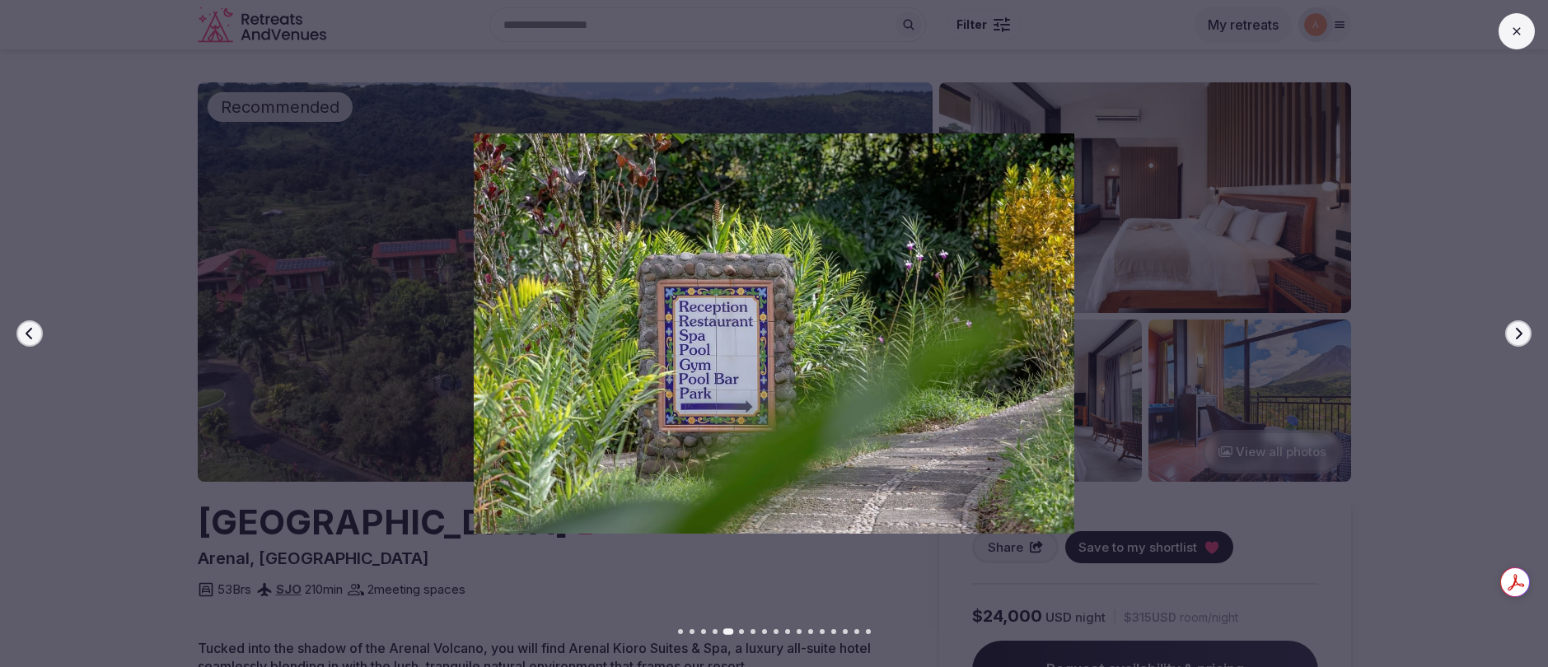
click at [1528, 333] on button "Next slide" at bounding box center [1518, 334] width 26 height 26
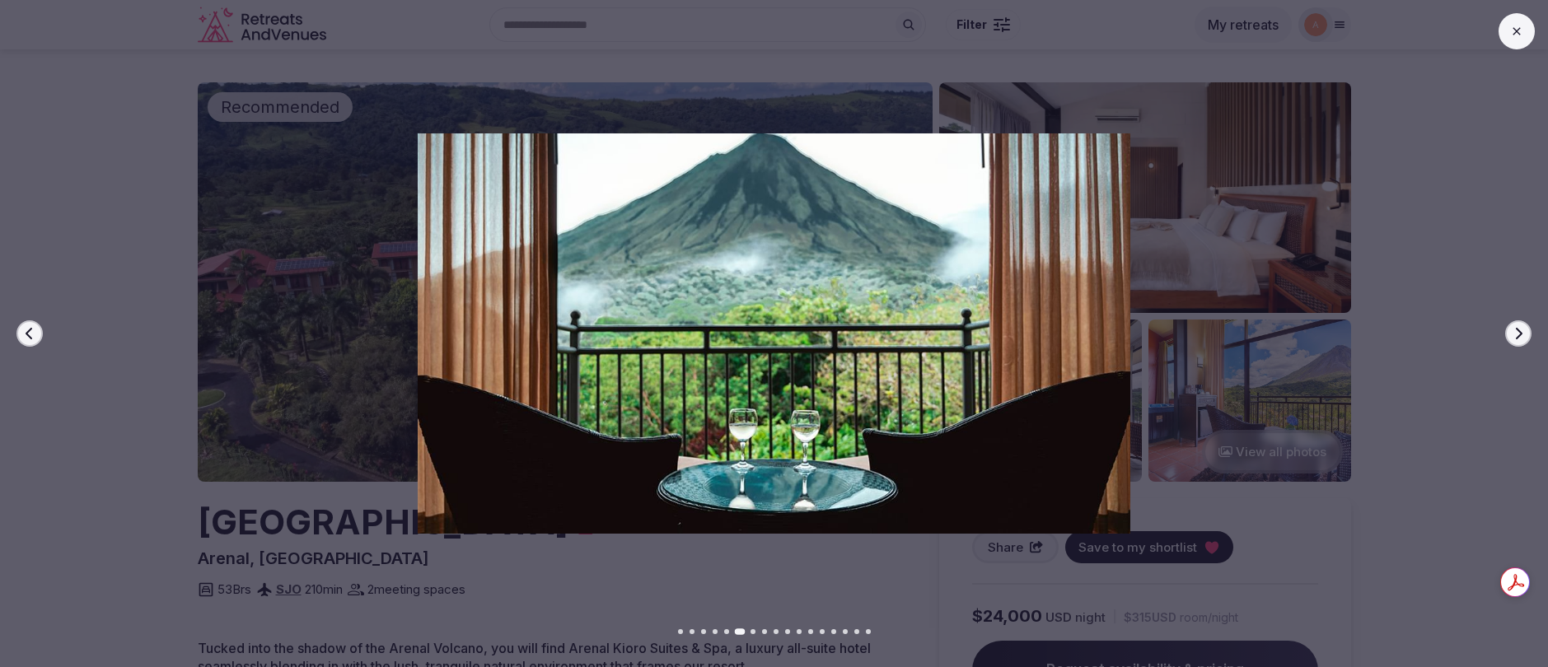
click at [1517, 331] on icon "button" at bounding box center [1518, 333] width 13 height 13
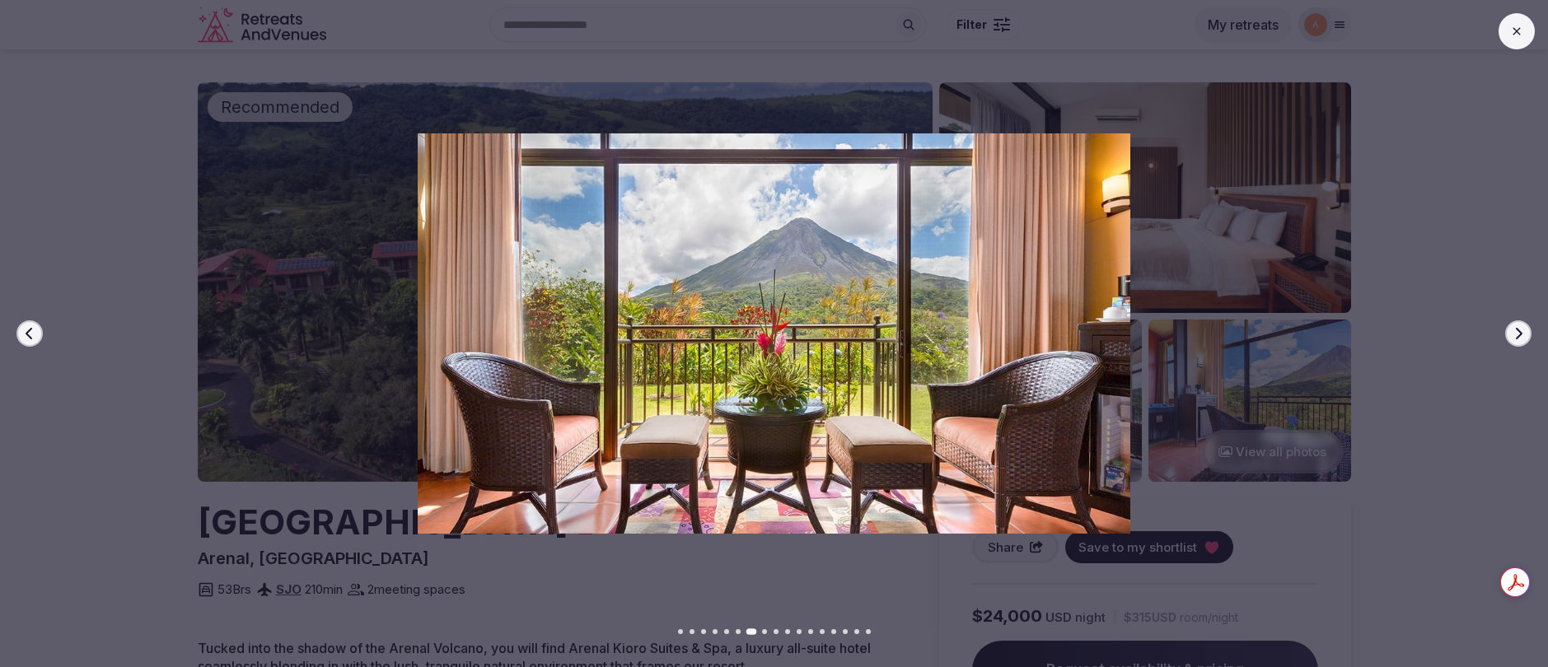
click at [1524, 339] on icon "button" at bounding box center [1518, 333] width 13 height 13
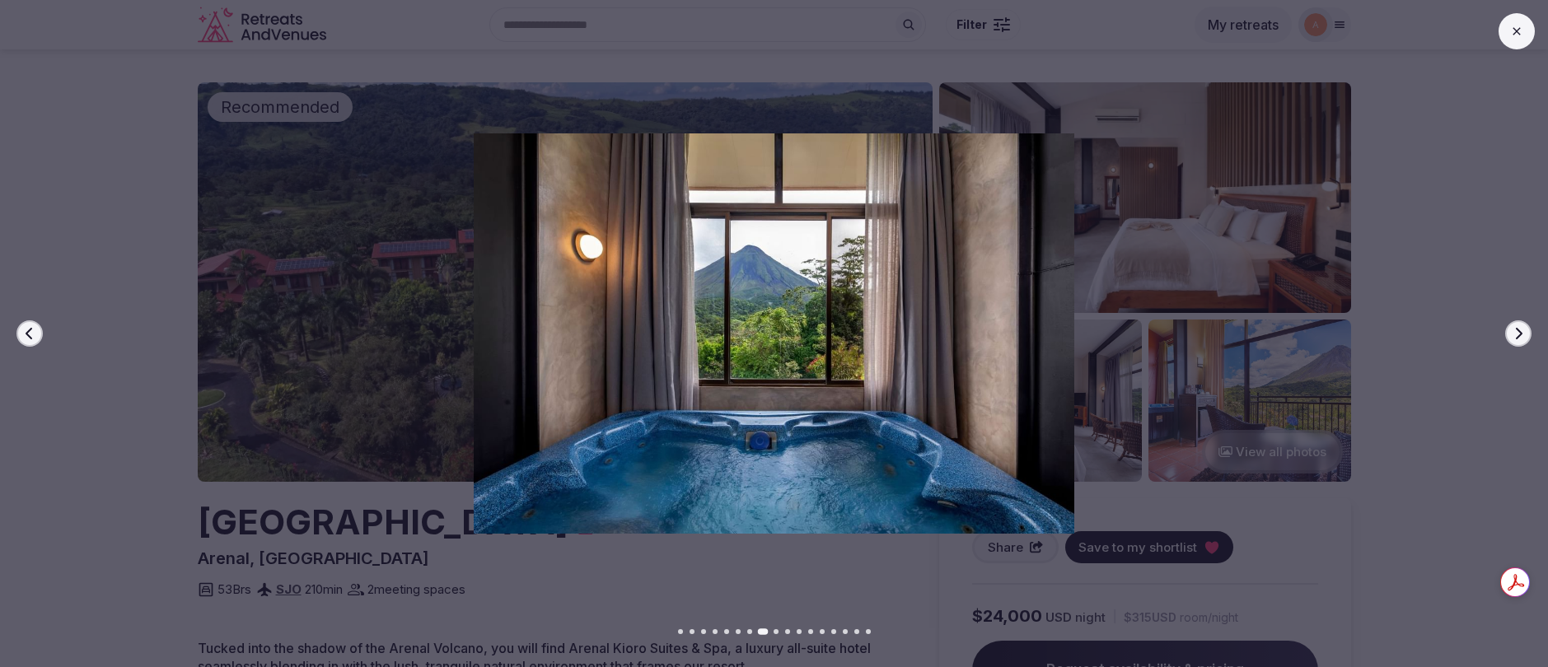
click at [1524, 339] on icon "button" at bounding box center [1518, 333] width 13 height 13
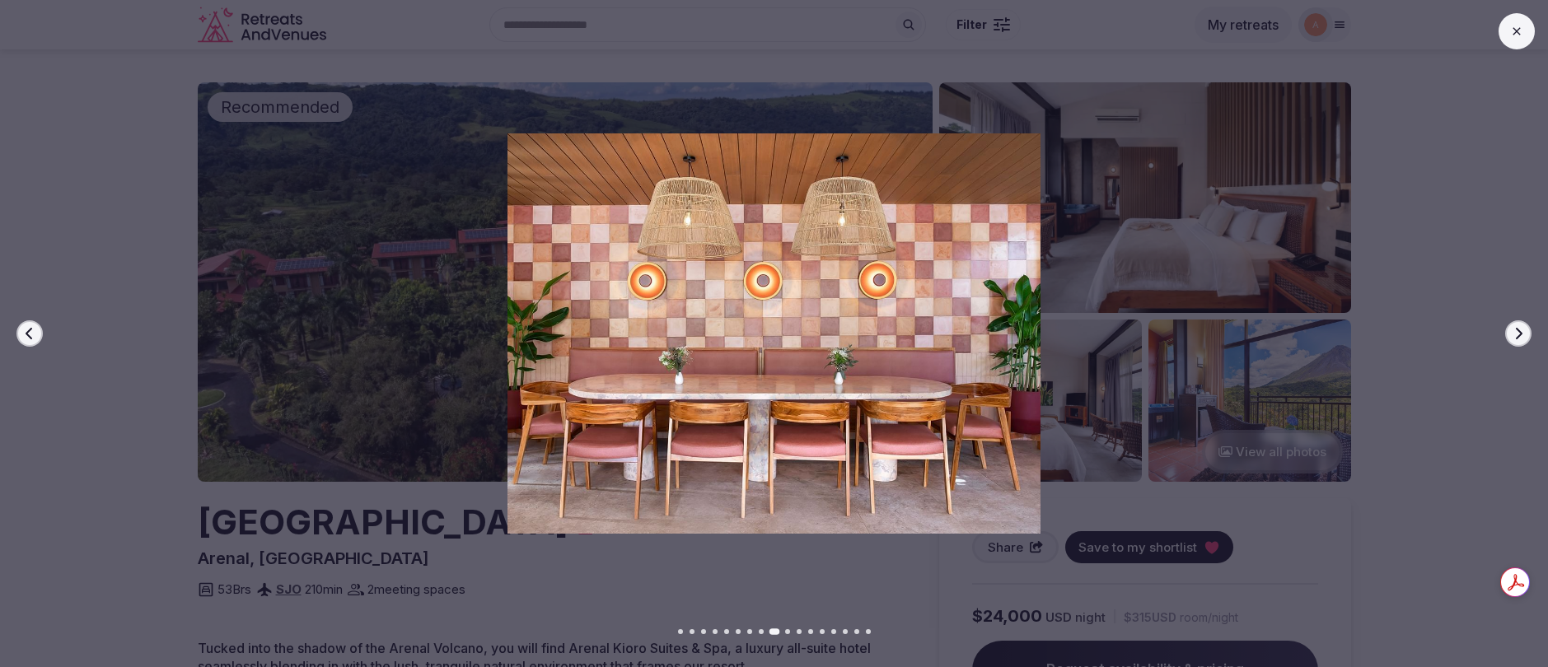
click at [1524, 339] on icon "button" at bounding box center [1518, 333] width 13 height 13
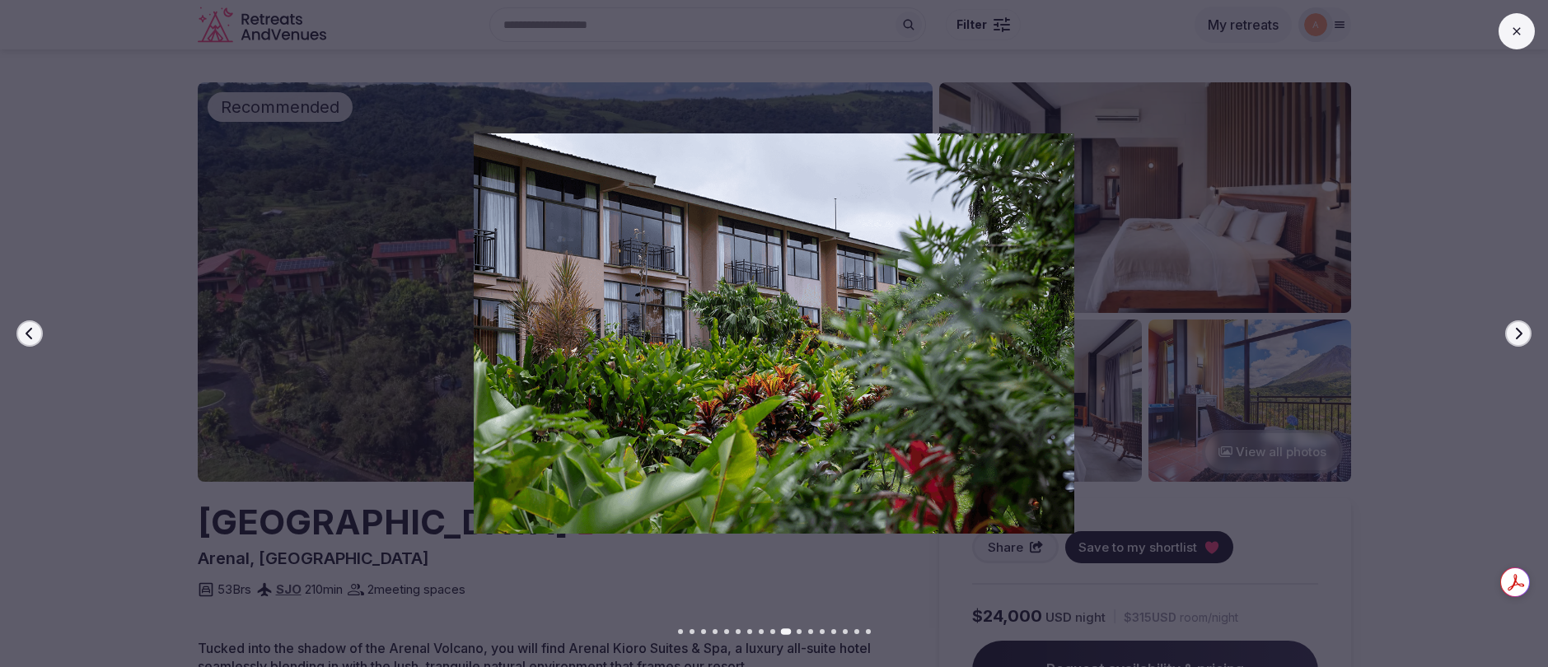
click at [1523, 37] on button at bounding box center [1517, 31] width 36 height 36
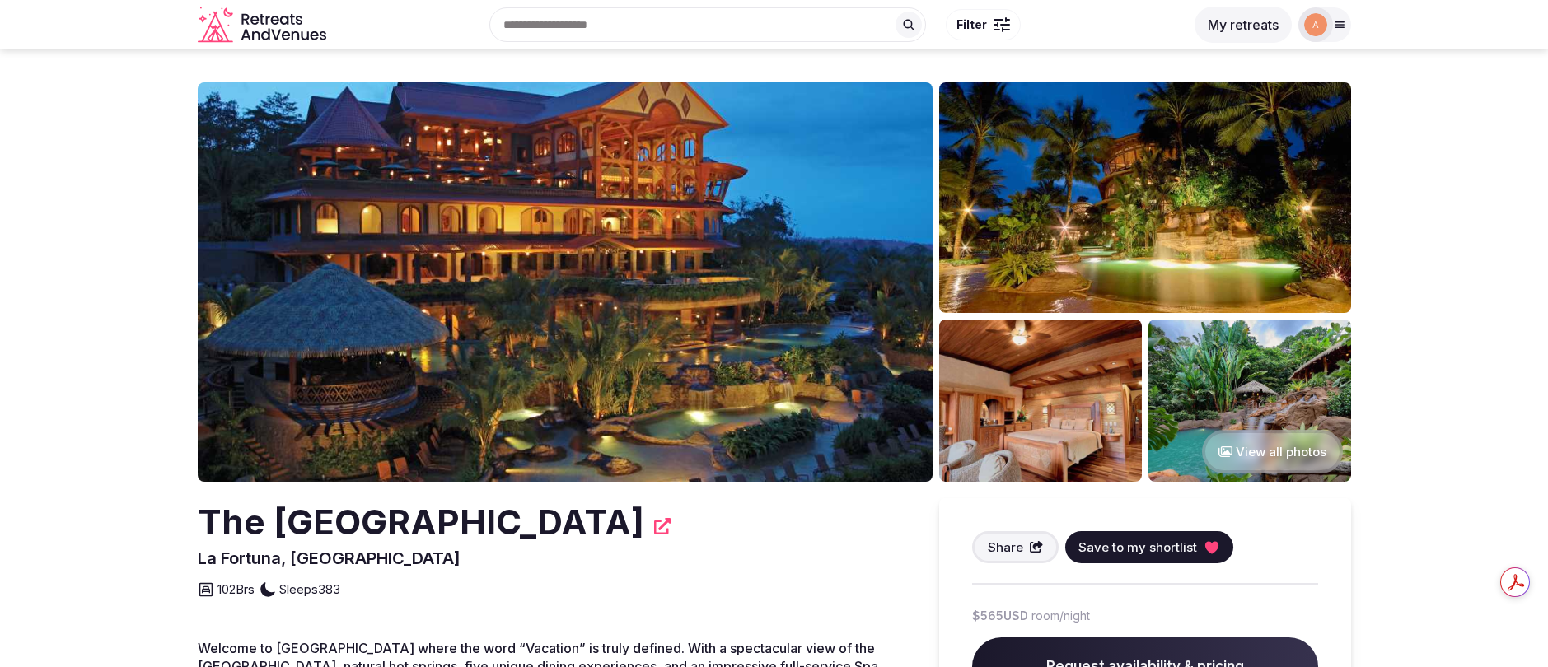
click at [1174, 211] on img at bounding box center [1145, 197] width 412 height 231
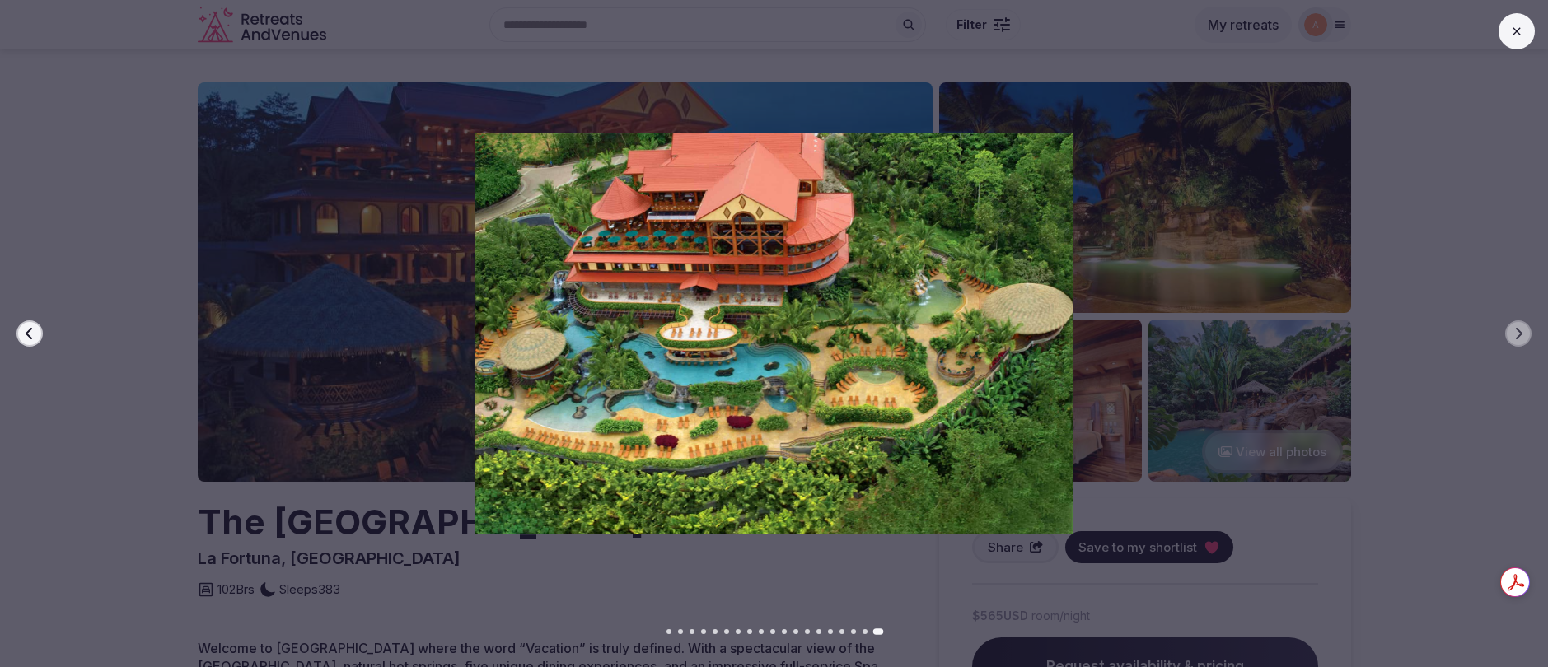
click at [1525, 34] on button at bounding box center [1517, 31] width 36 height 36
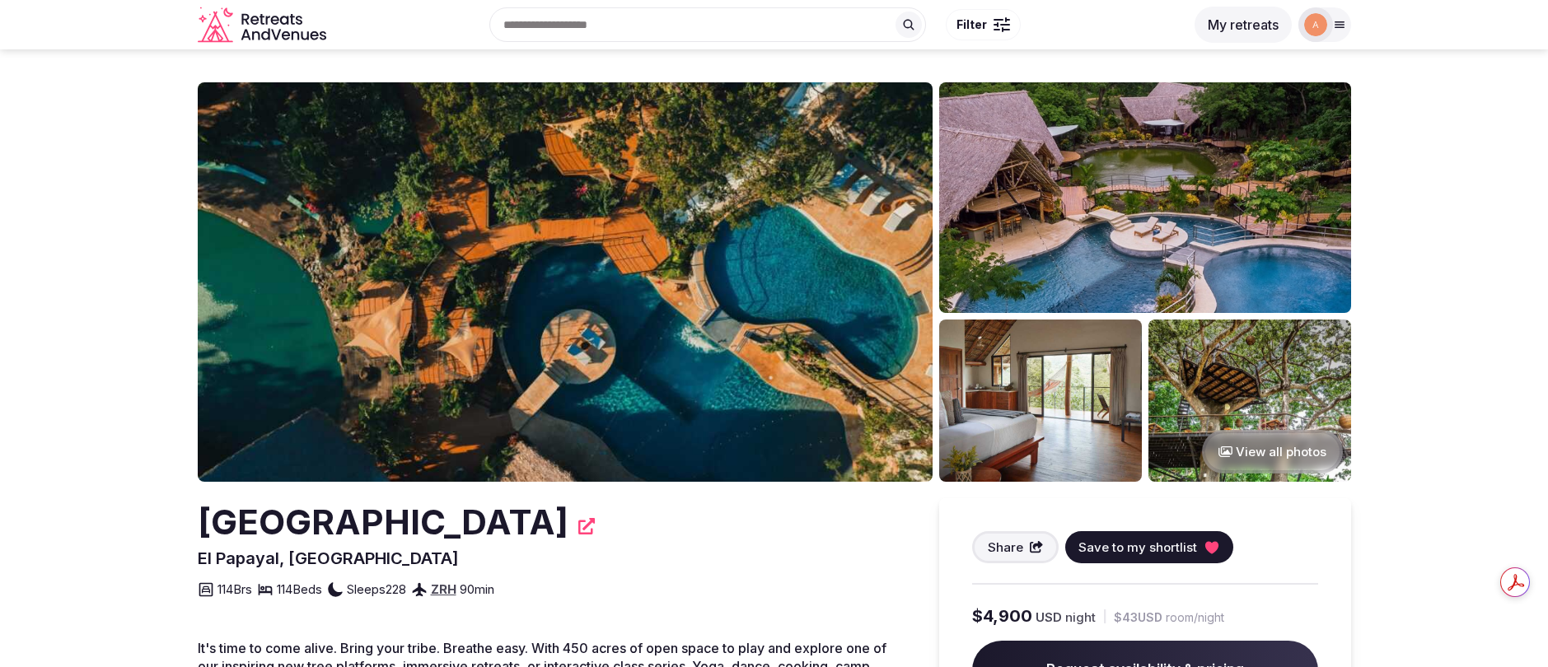
click at [627, 317] on img at bounding box center [565, 282] width 735 height 400
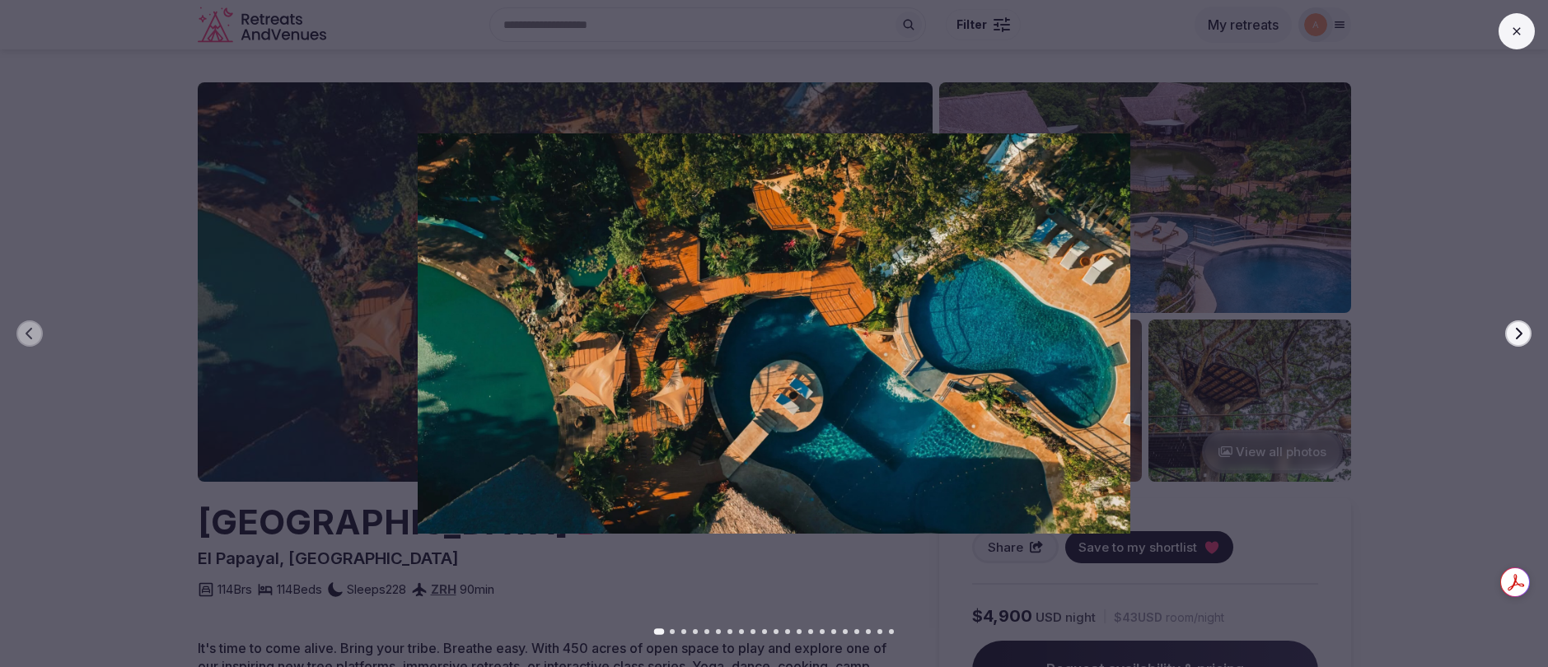
click at [1515, 337] on icon "button" at bounding box center [1518, 333] width 13 height 13
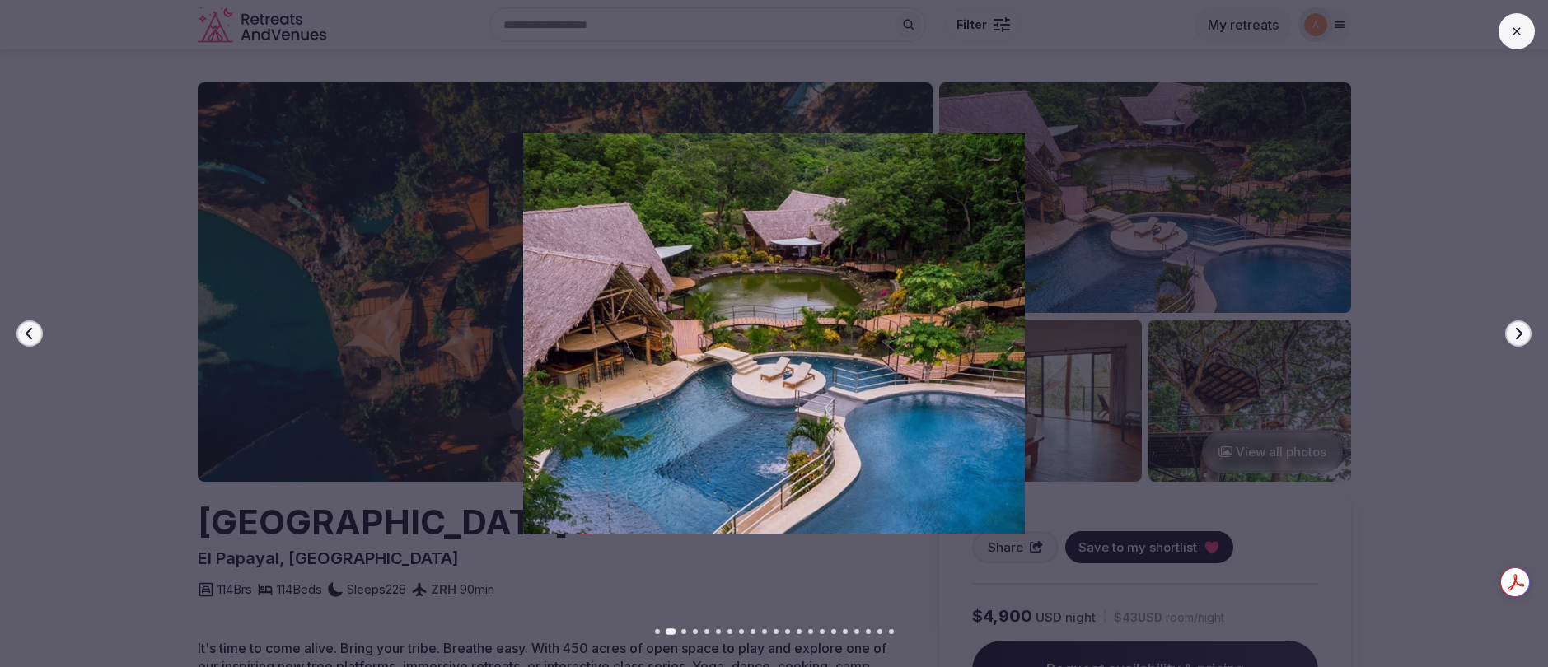
click at [1515, 337] on icon "button" at bounding box center [1518, 333] width 13 height 13
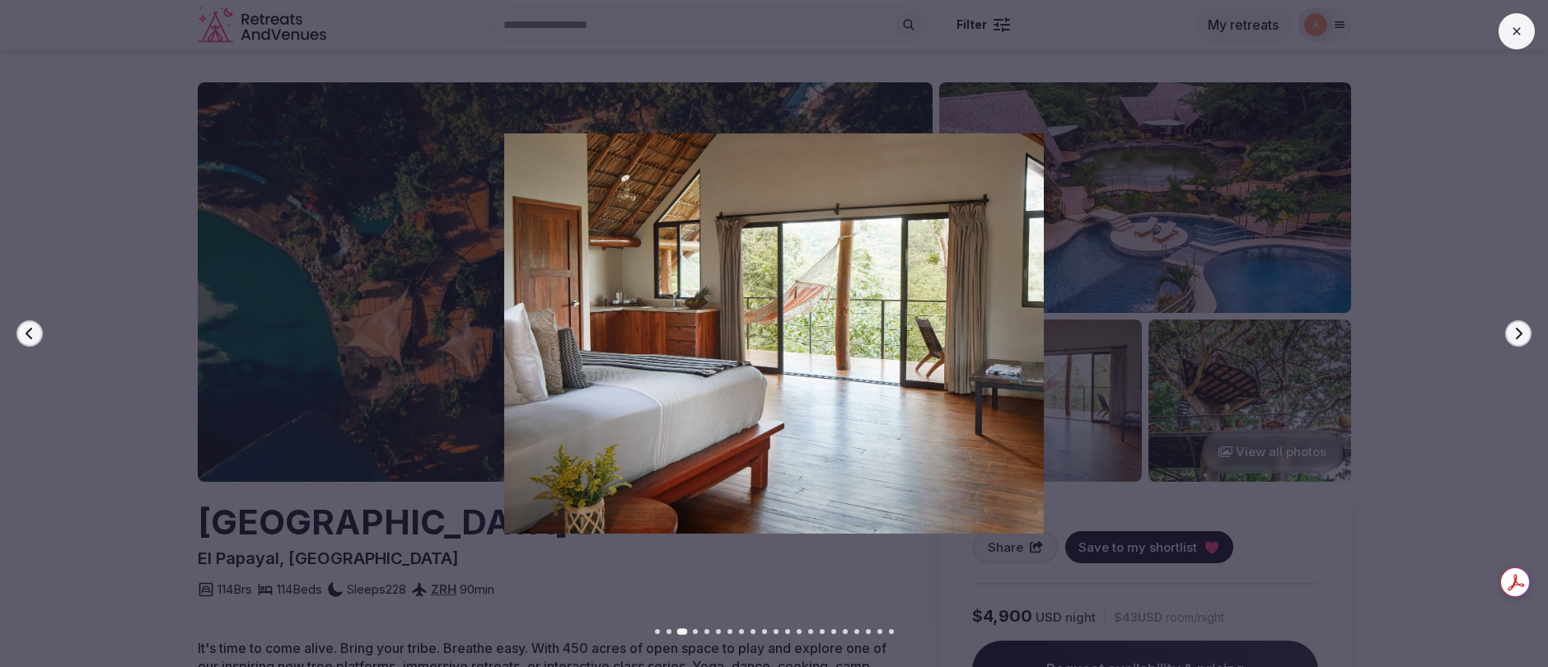
click at [1515, 337] on icon "button" at bounding box center [1518, 333] width 13 height 13
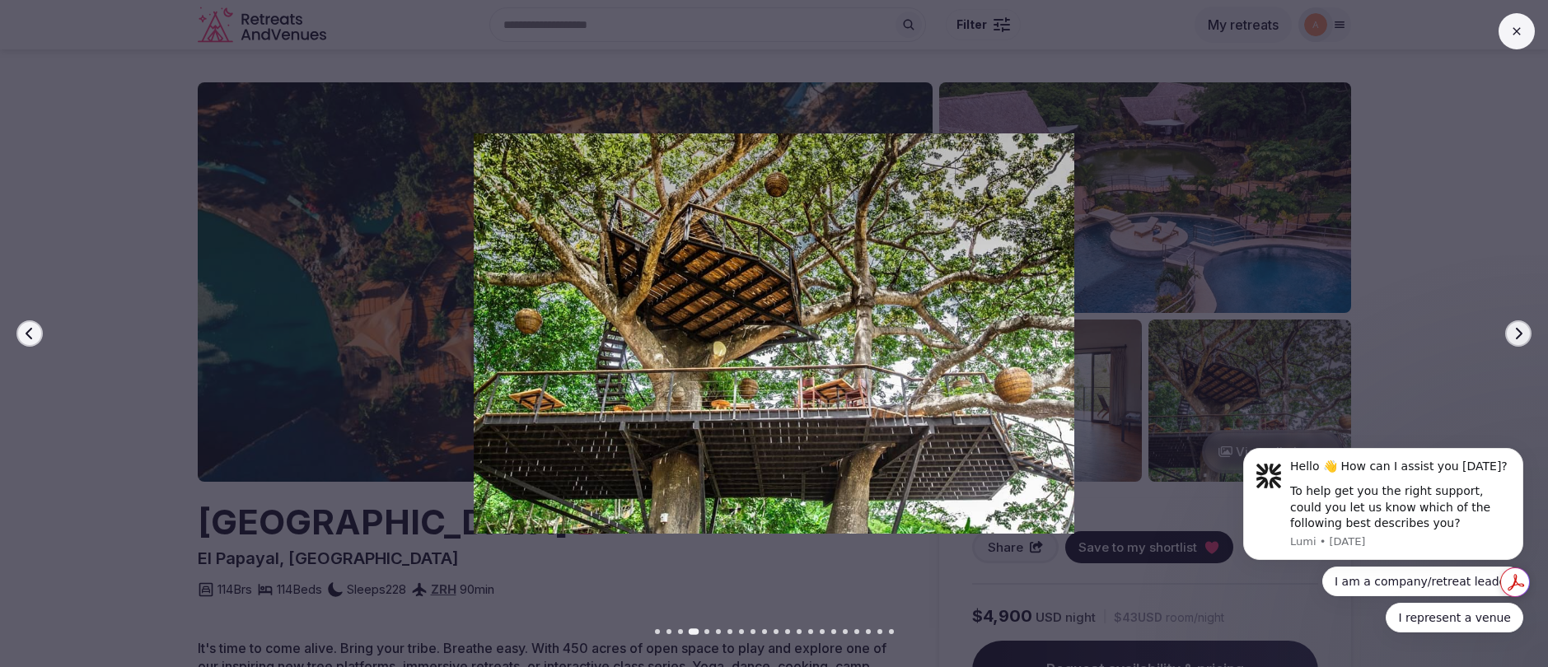
click at [1515, 337] on icon "button" at bounding box center [1518, 333] width 13 height 13
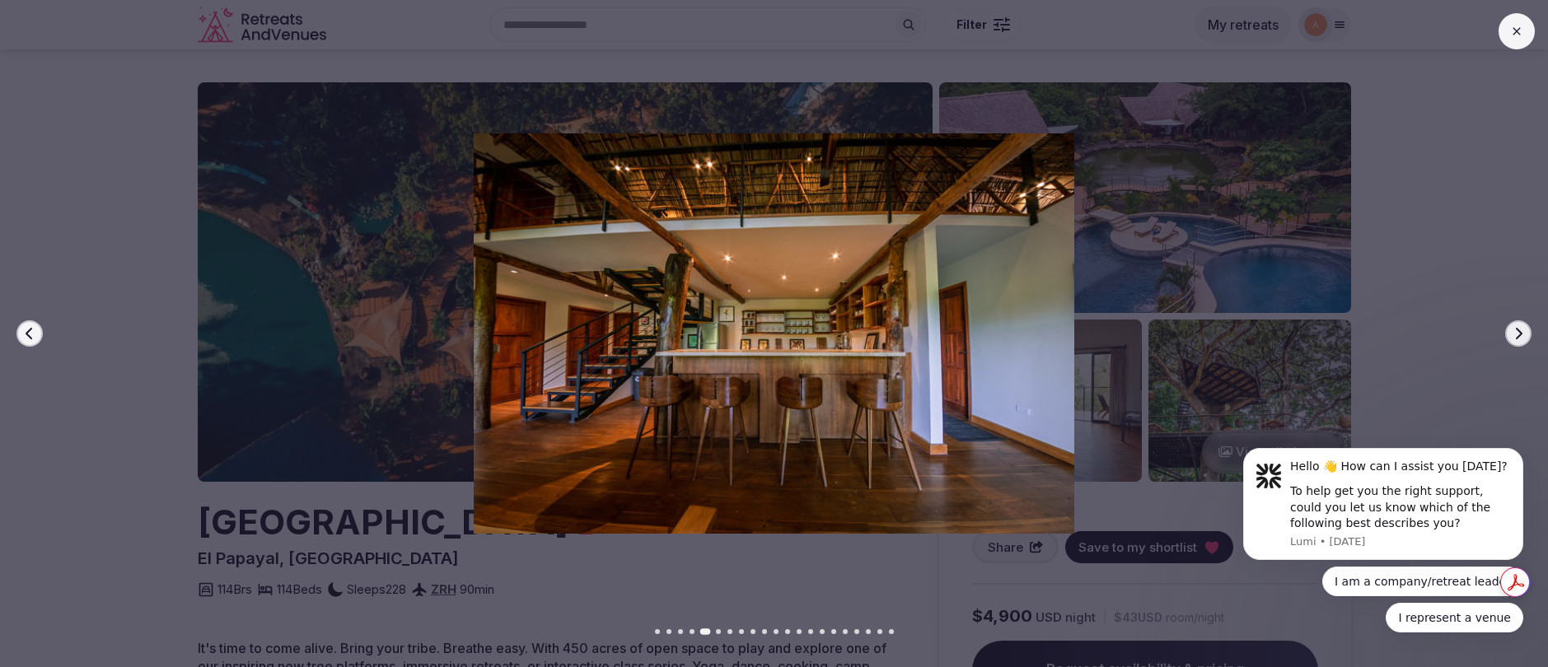
click at [1515, 335] on icon "button" at bounding box center [1518, 333] width 13 height 13
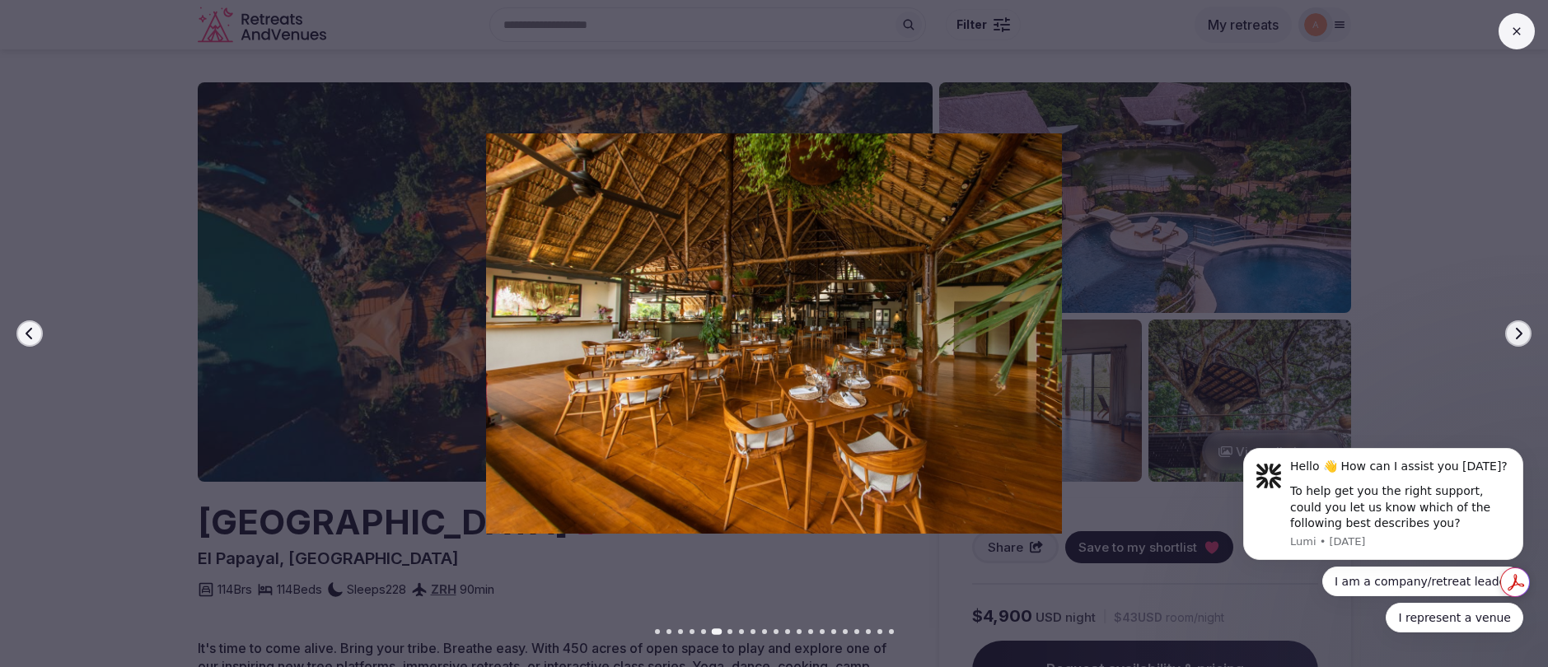
click at [1515, 335] on icon "button" at bounding box center [1518, 333] width 13 height 13
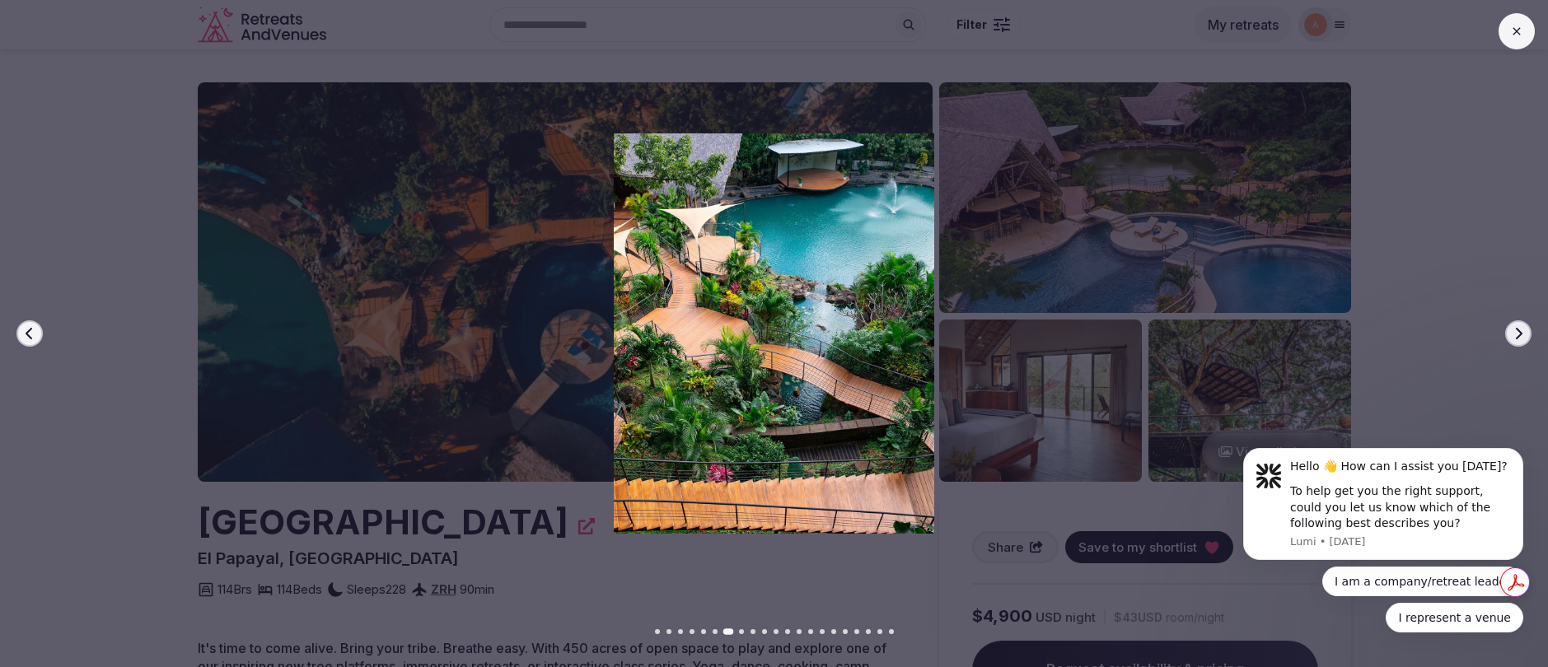
click at [1515, 335] on icon "button" at bounding box center [1518, 333] width 13 height 13
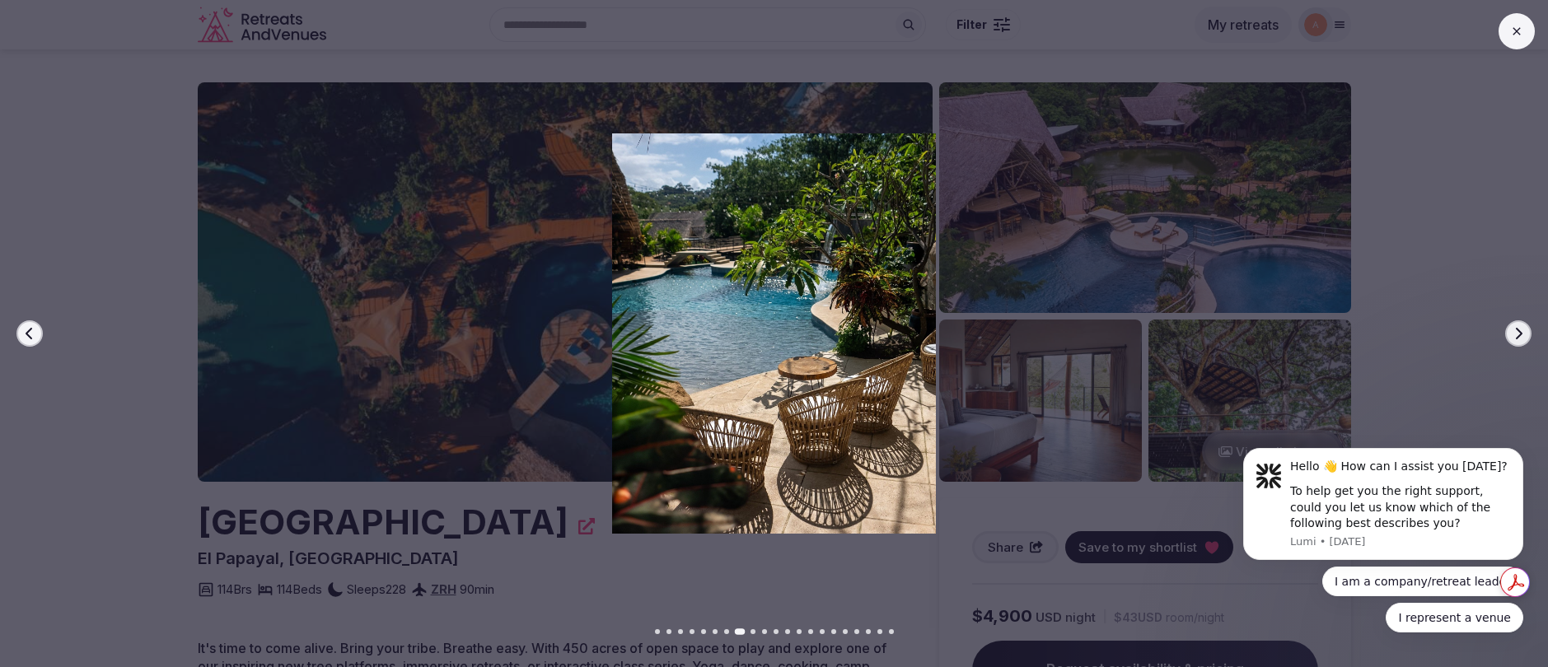
click at [1515, 335] on icon "button" at bounding box center [1518, 333] width 13 height 13
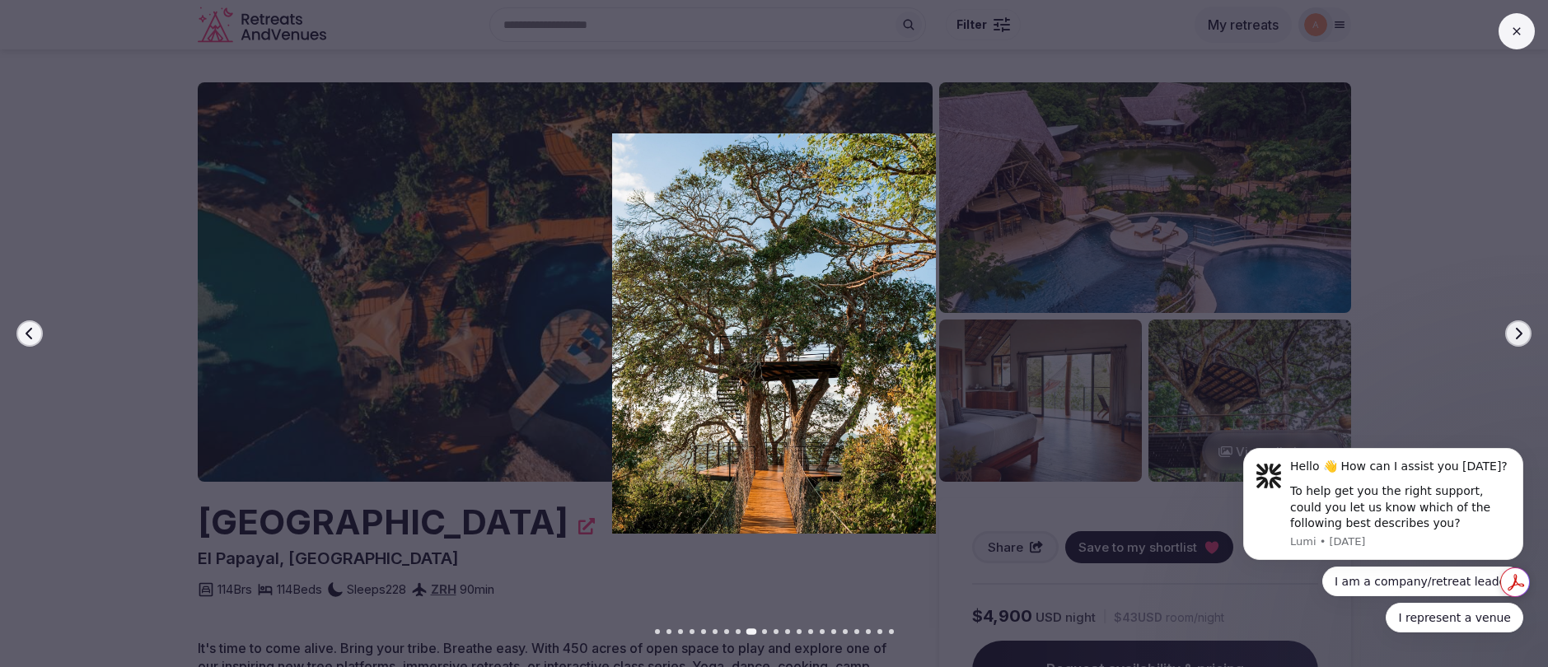
click at [1515, 335] on icon "button" at bounding box center [1518, 333] width 13 height 13
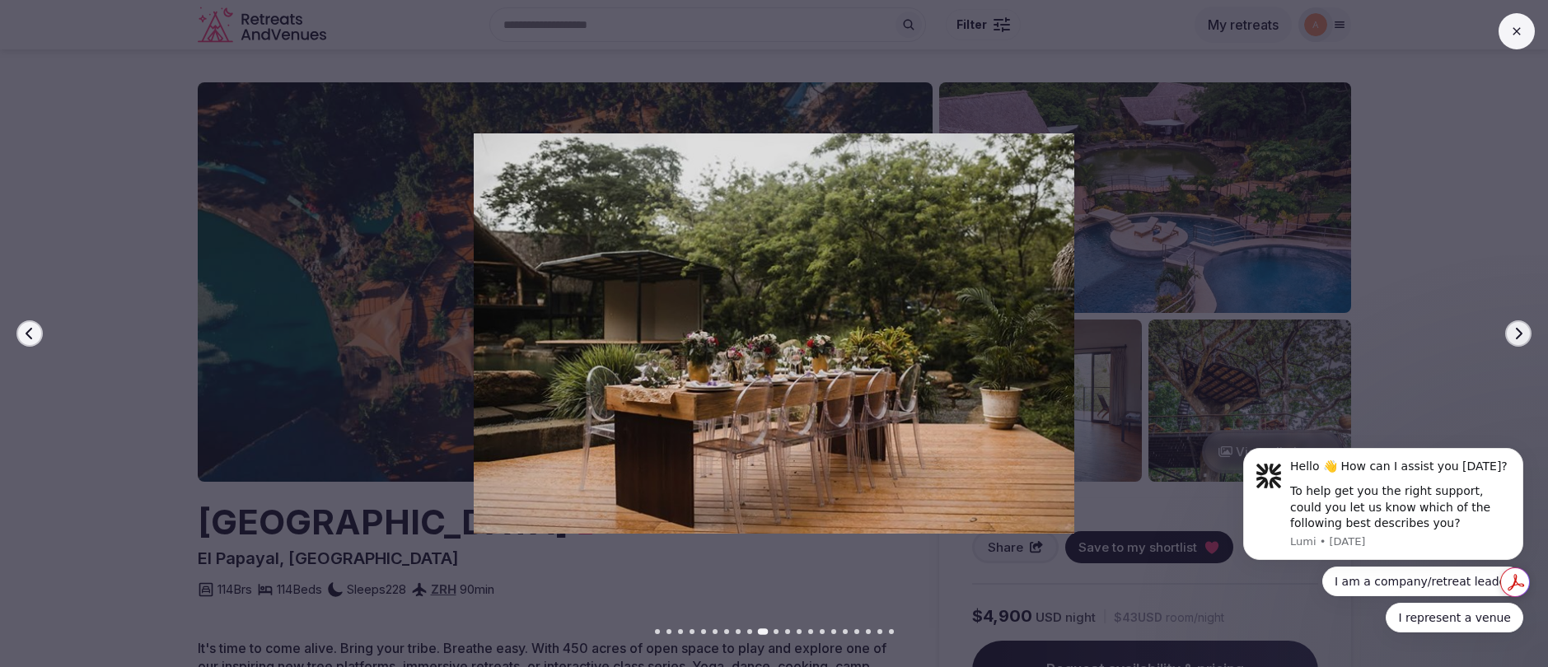
click at [30, 337] on icon "button" at bounding box center [29, 334] width 7 height 12
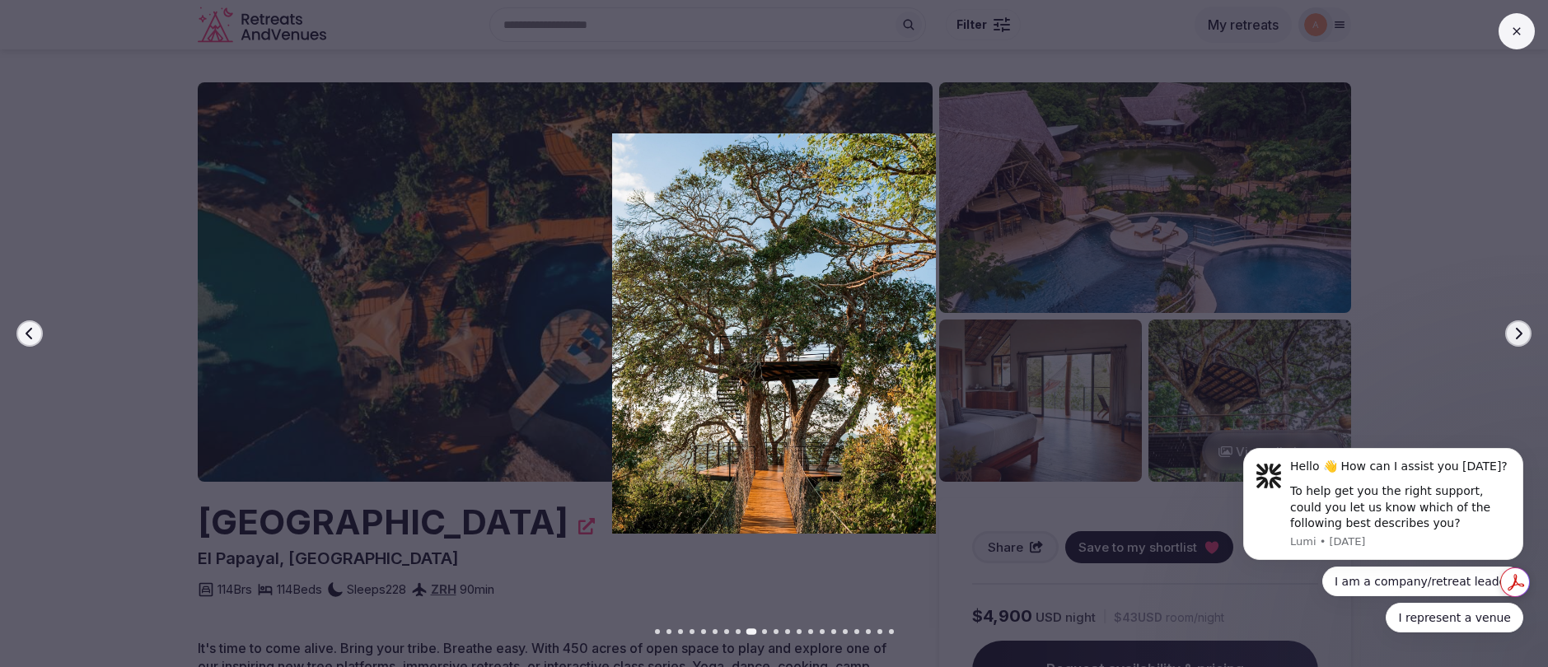
click at [1519, 331] on icon "button" at bounding box center [1519, 334] width 7 height 12
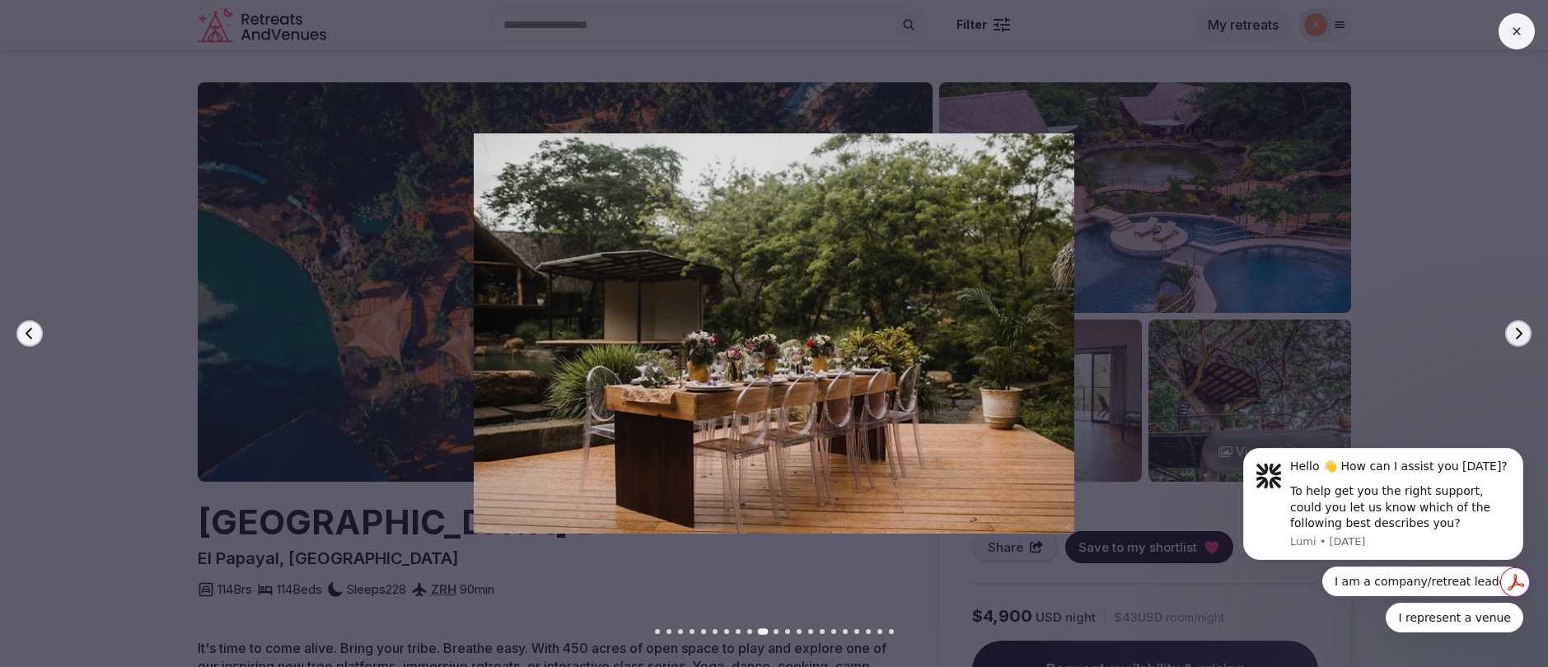
click at [1519, 331] on icon "button" at bounding box center [1519, 334] width 7 height 12
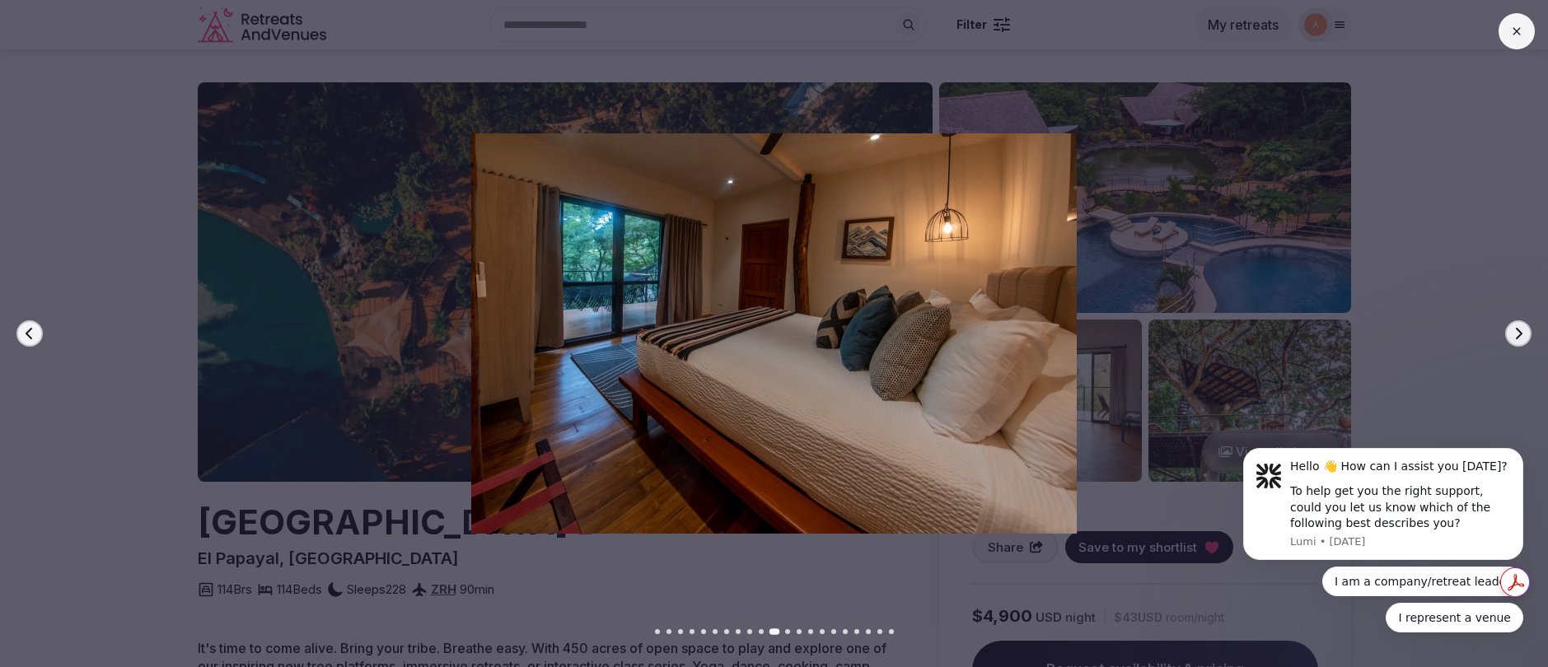
click at [1519, 331] on icon "button" at bounding box center [1519, 334] width 7 height 12
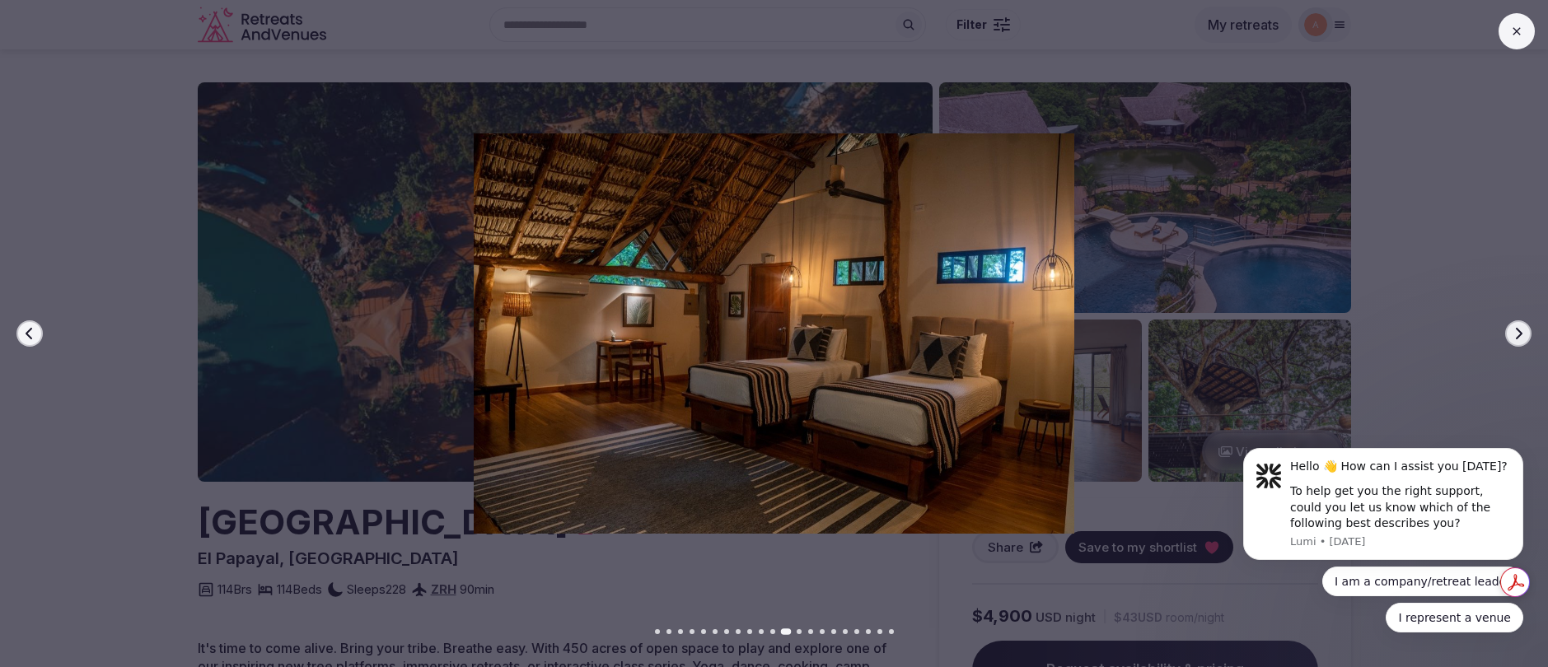
click at [1519, 331] on icon "button" at bounding box center [1519, 334] width 7 height 12
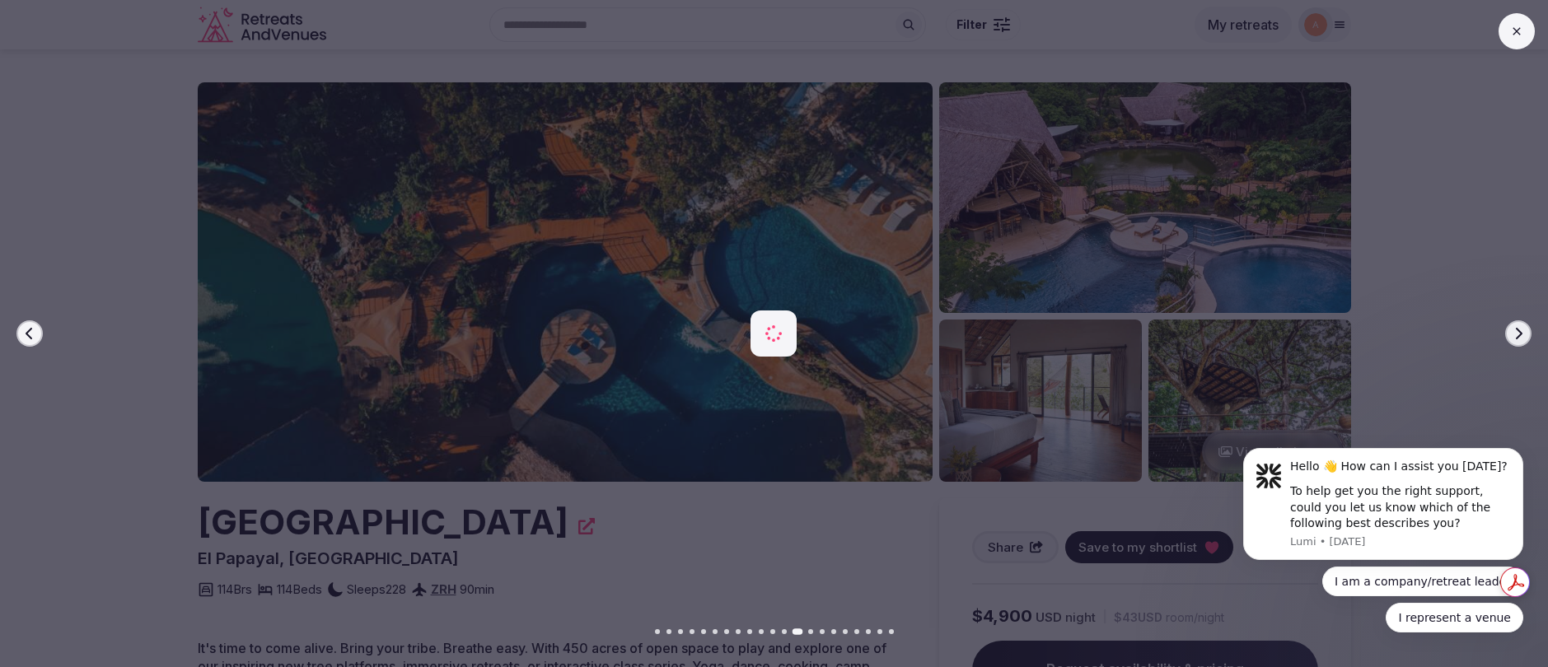
click at [1519, 331] on icon "button" at bounding box center [1519, 334] width 7 height 12
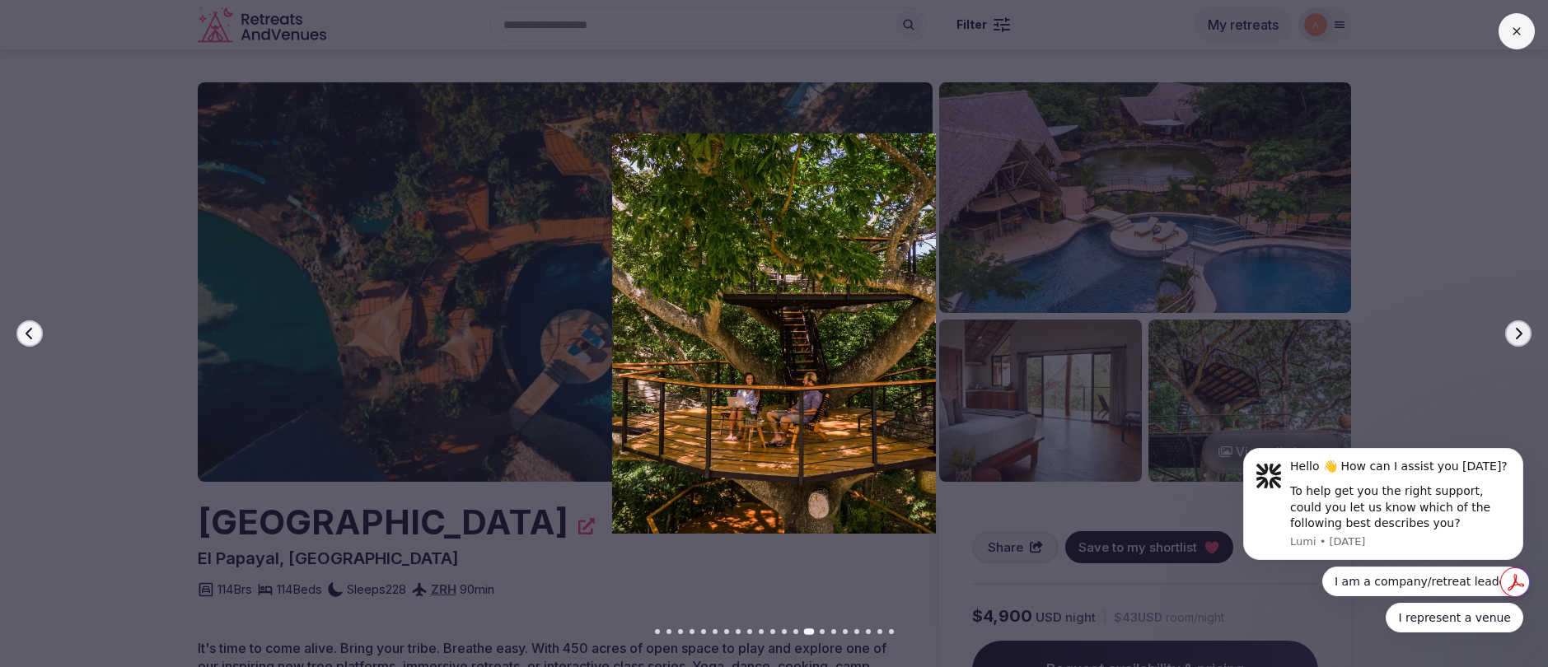
click at [1519, 331] on icon "button" at bounding box center [1519, 334] width 7 height 12
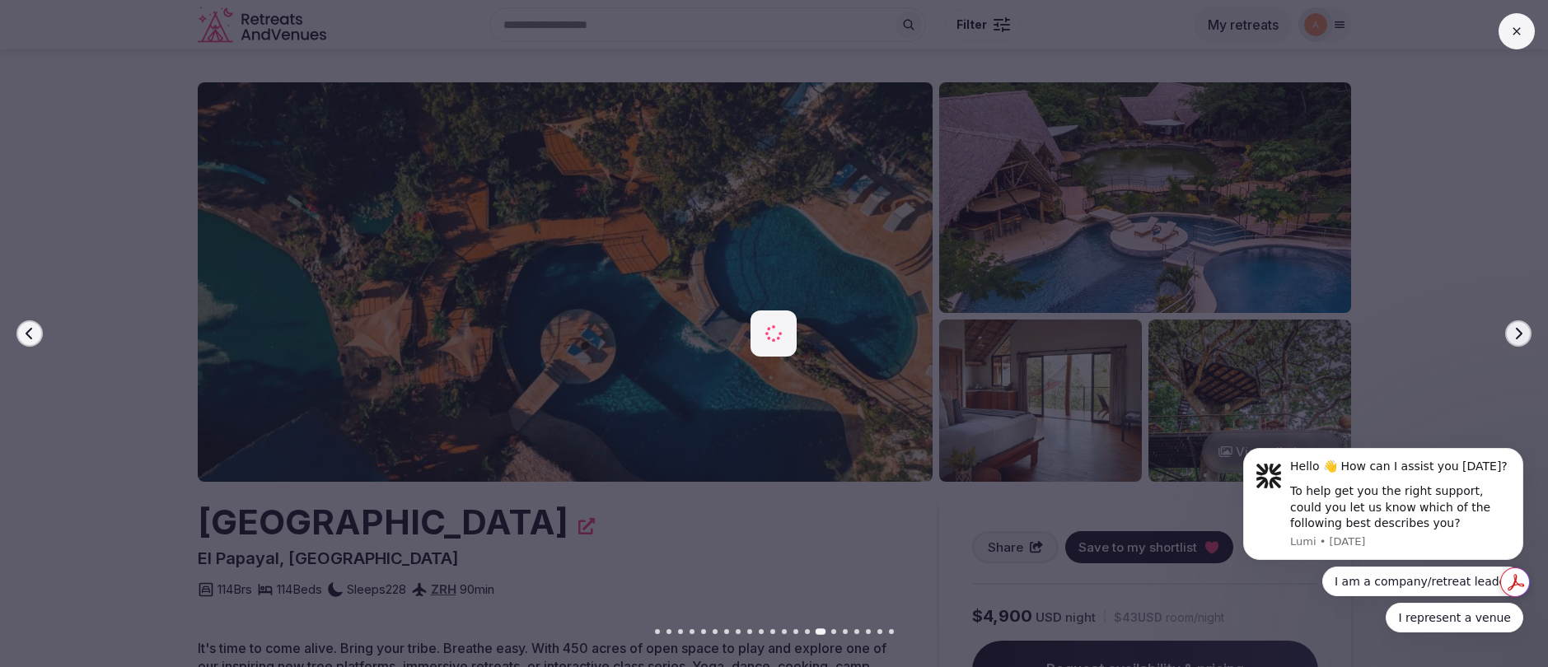
click at [1519, 332] on icon "button" at bounding box center [1518, 333] width 13 height 13
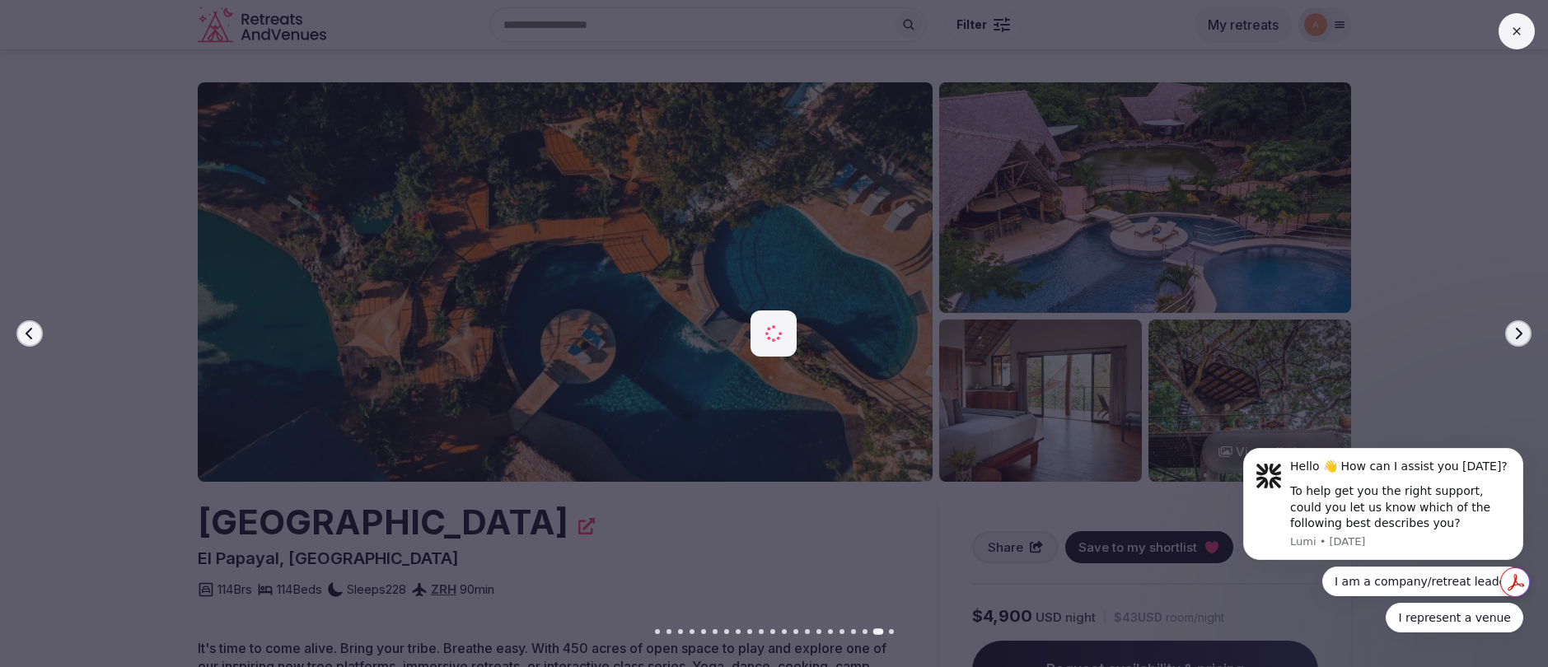
click at [1519, 333] on icon "button" at bounding box center [1518, 333] width 13 height 13
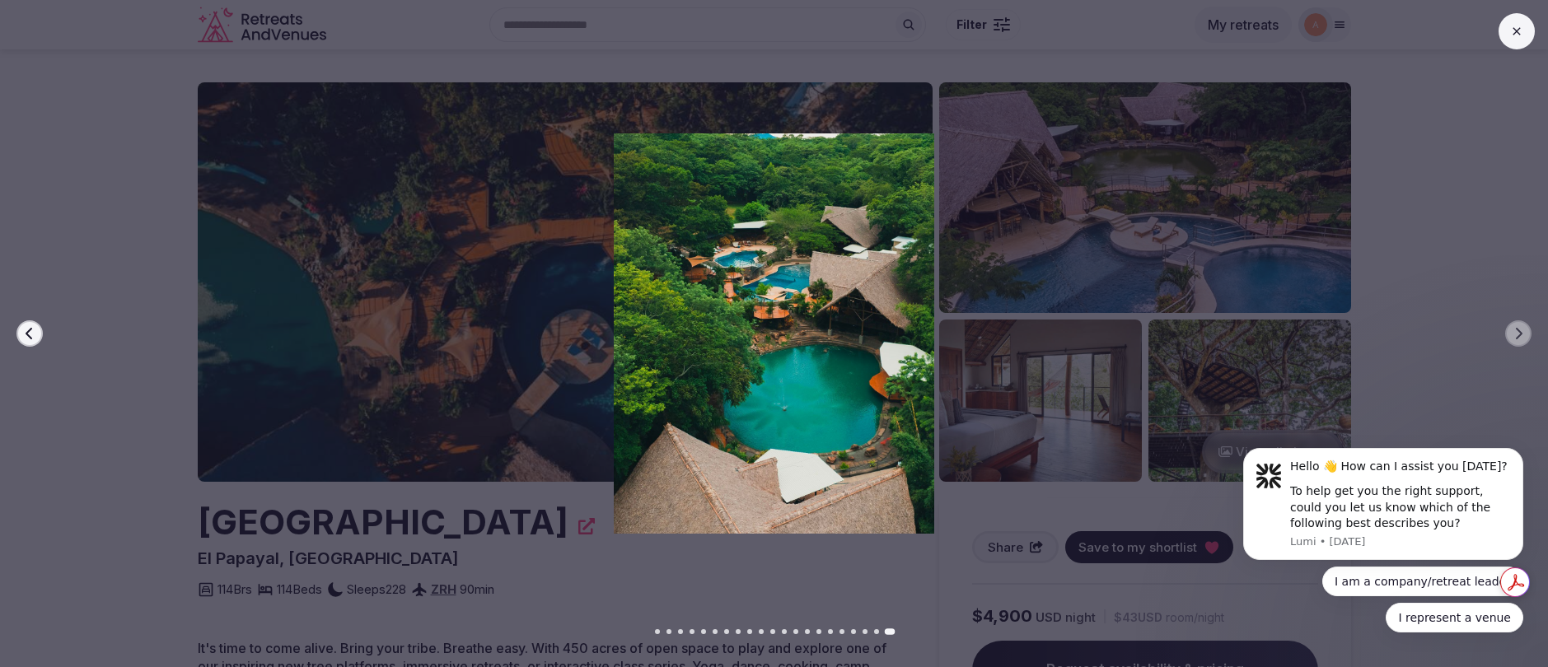
click at [1522, 38] on button at bounding box center [1517, 31] width 36 height 36
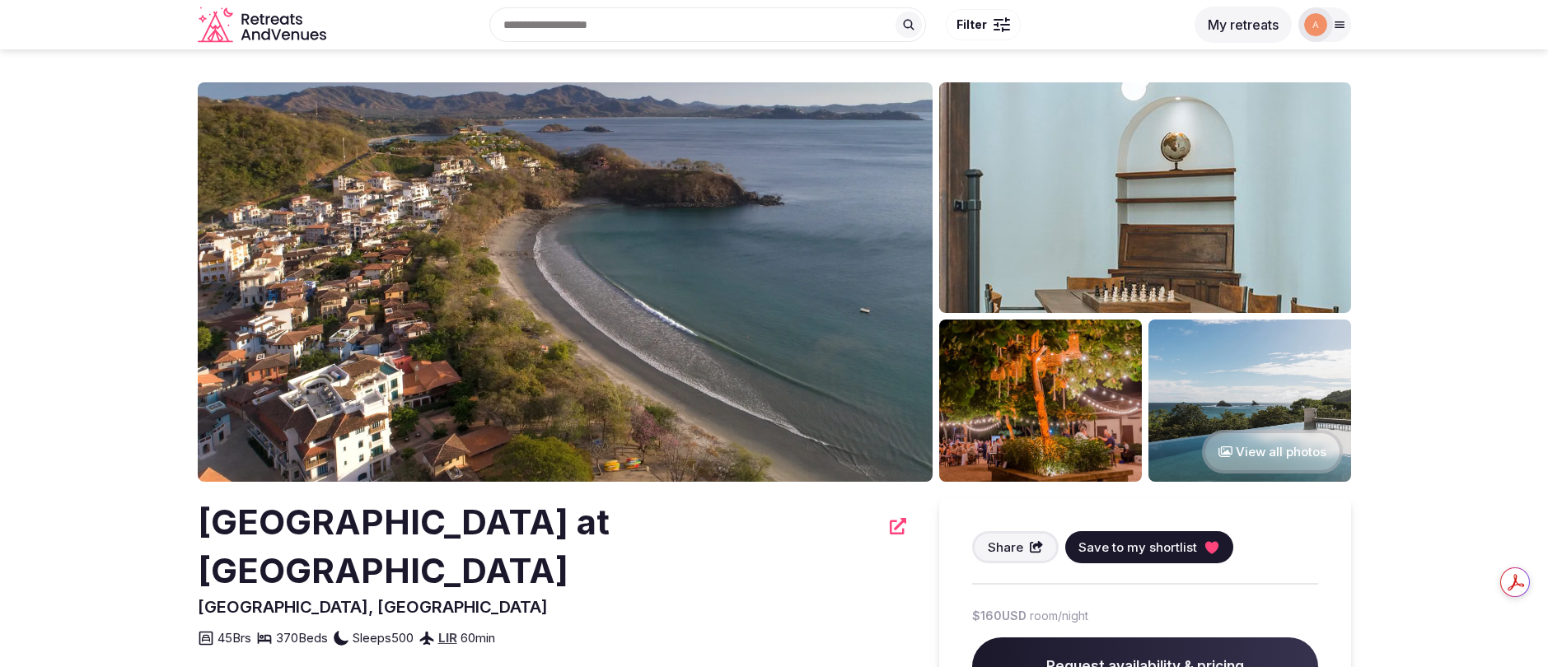
click at [480, 319] on img at bounding box center [565, 282] width 735 height 400
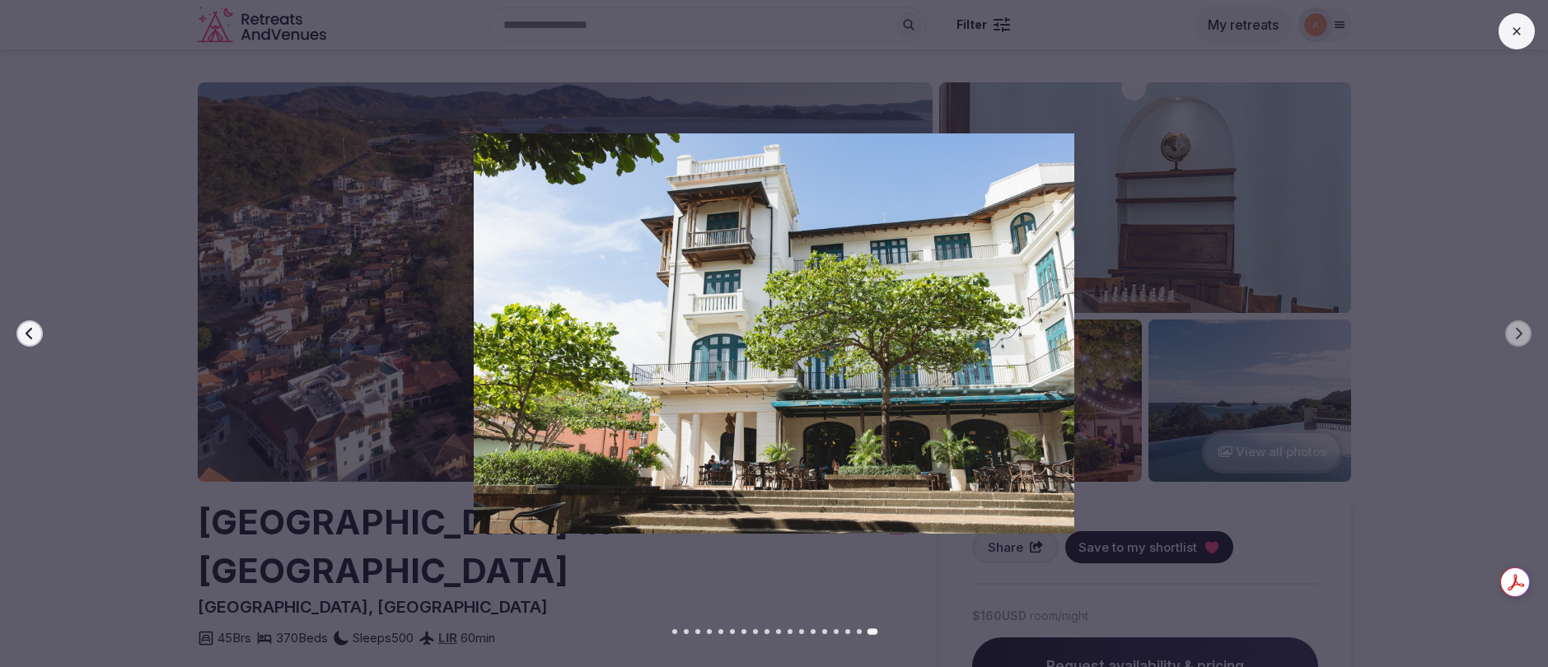
click at [1480, 415] on div at bounding box center [767, 333] width 1561 height 400
click at [1511, 41] on button at bounding box center [1517, 31] width 36 height 36
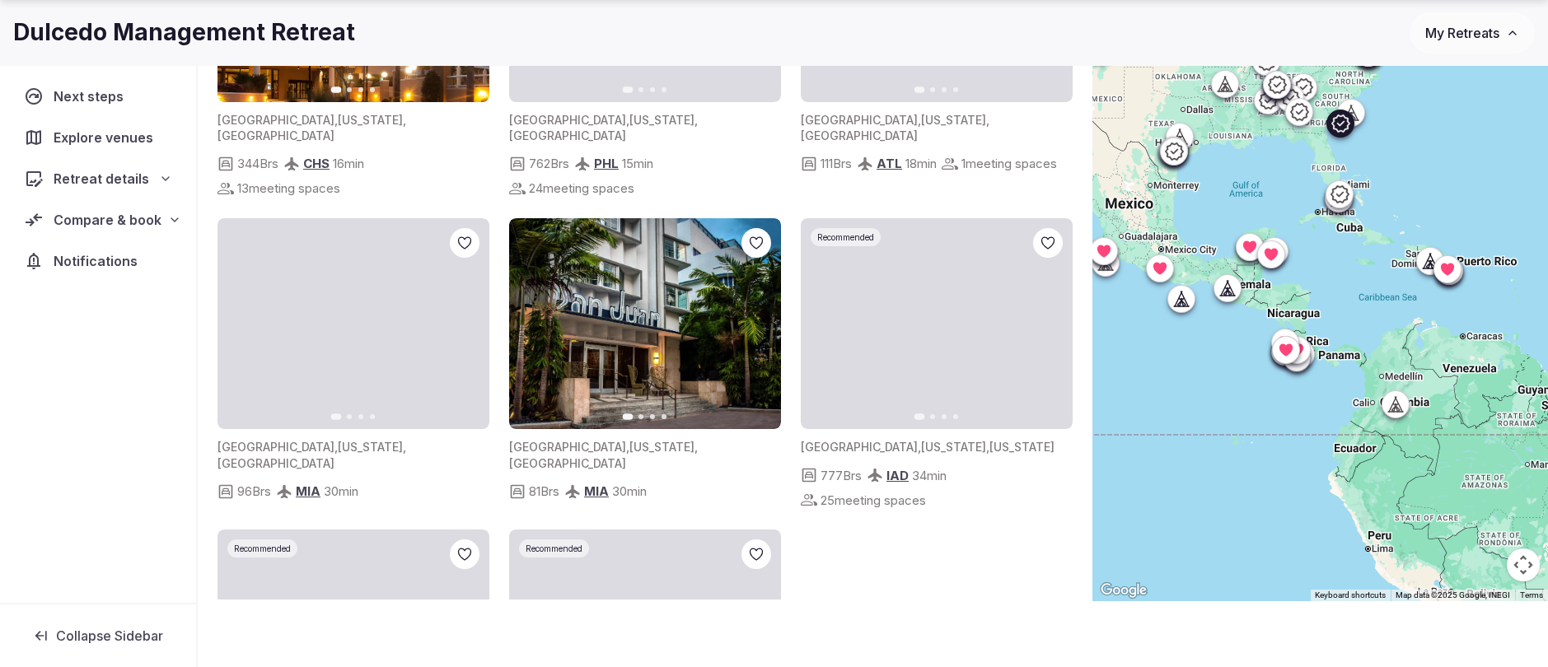
scroll to position [4898, 0]
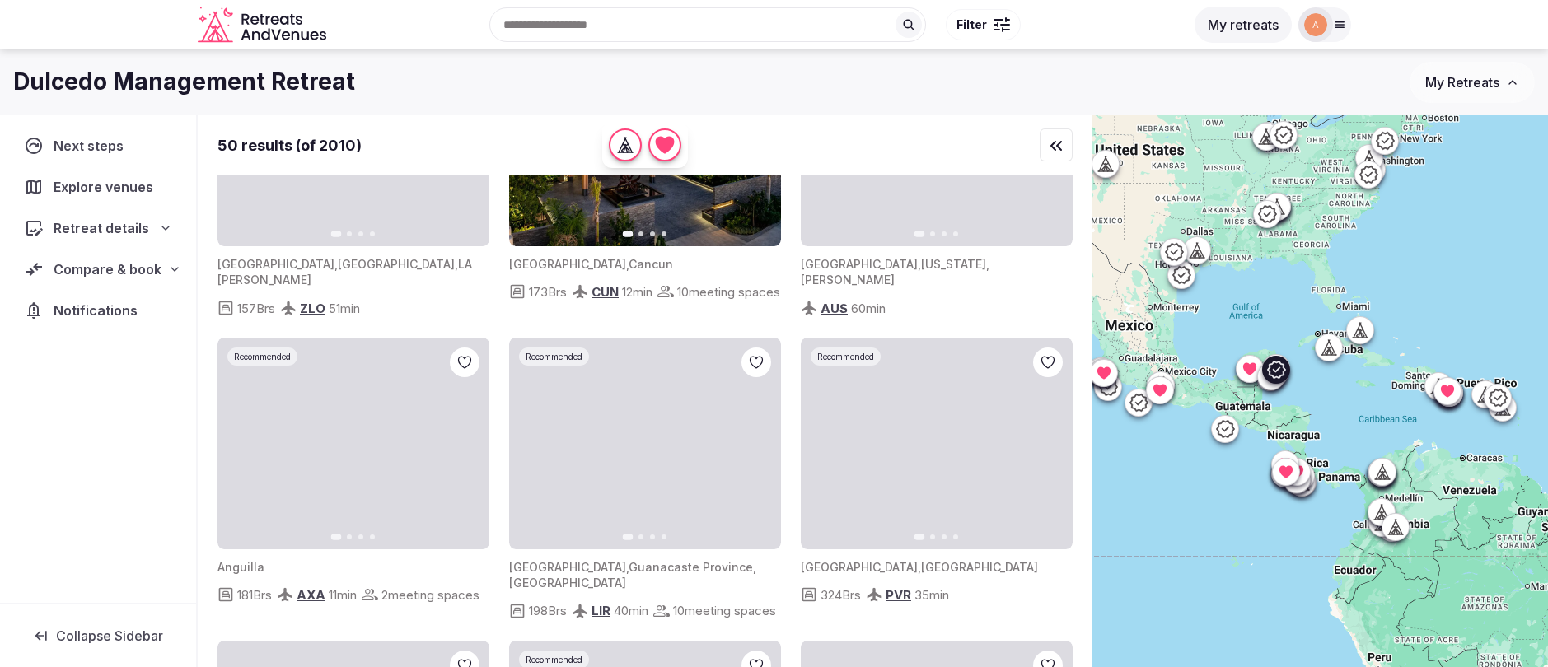
scroll to position [1453, 0]
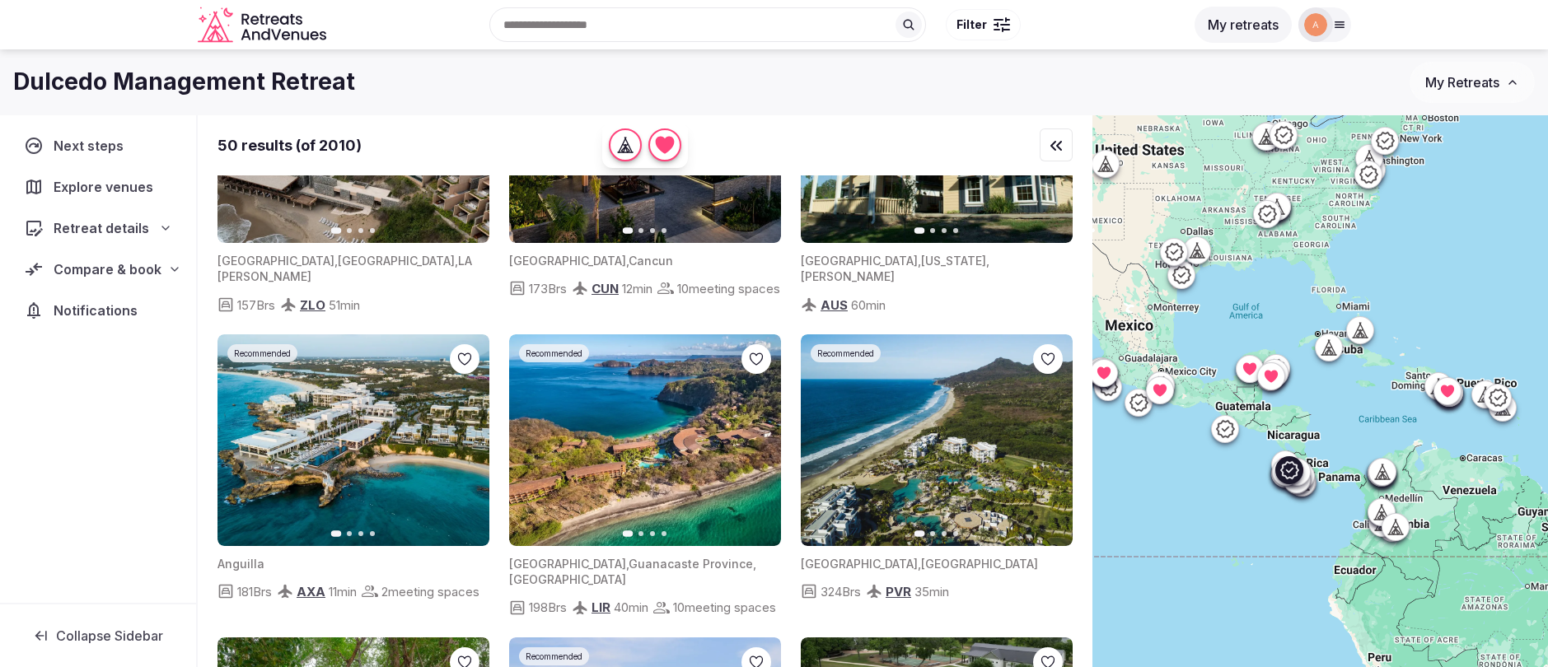
click at [760, 433] on icon "button" at bounding box center [757, 439] width 13 height 13
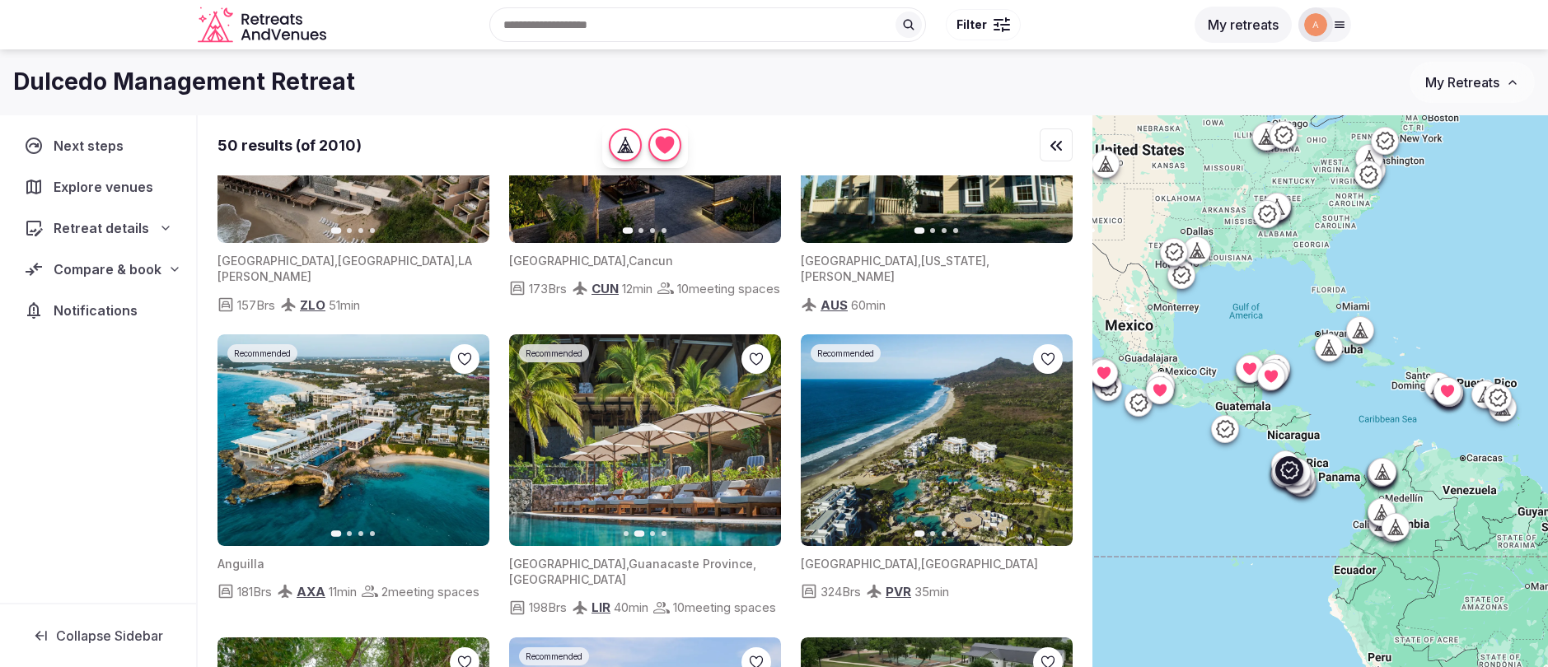
click at [760, 433] on icon "button" at bounding box center [757, 439] width 13 height 13
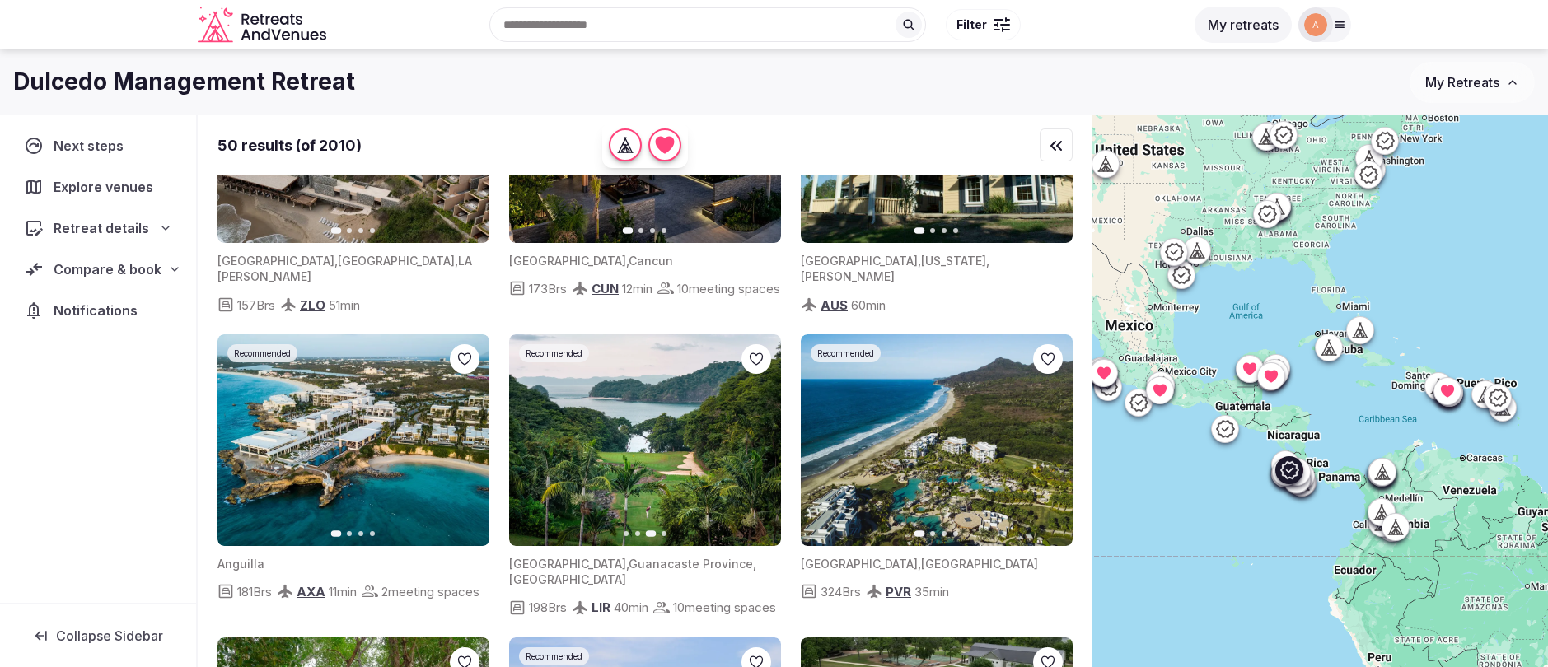
click at [760, 433] on icon "button" at bounding box center [757, 439] width 13 height 13
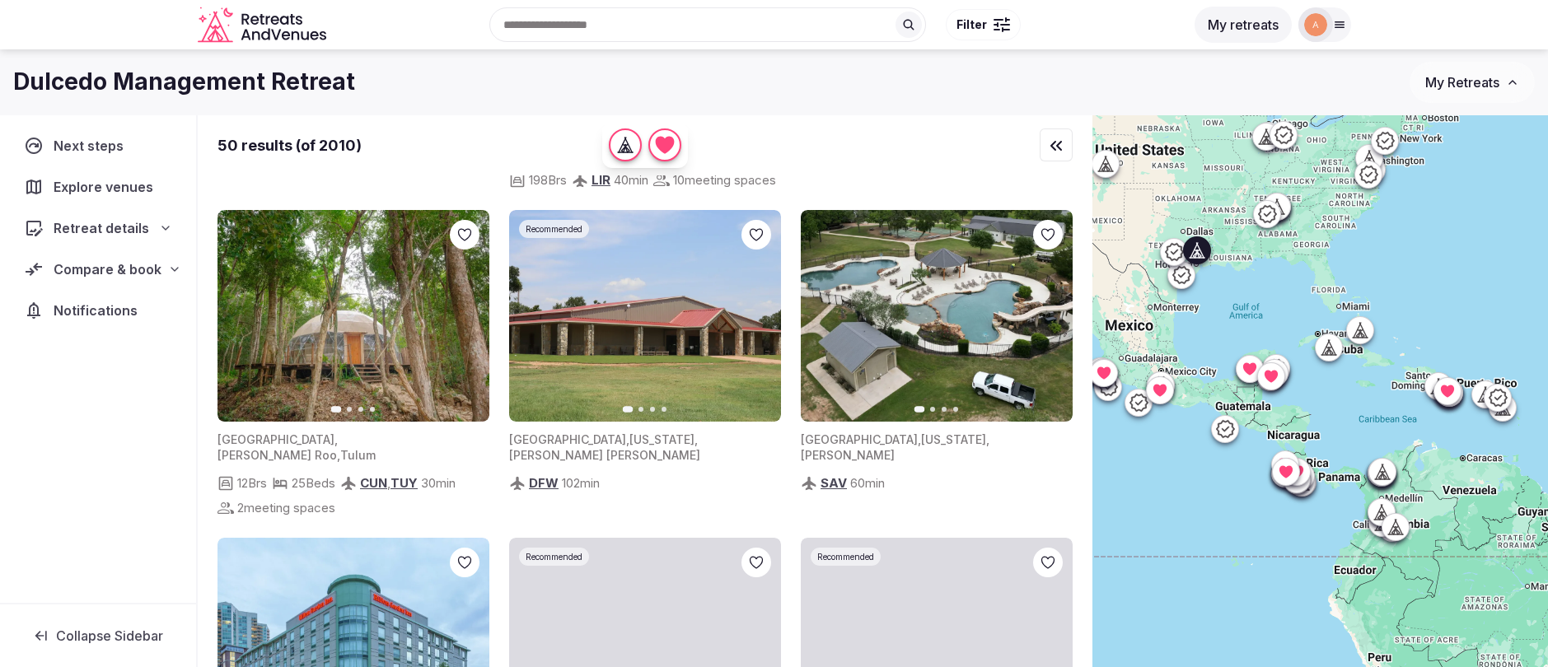
scroll to position [1879, 0]
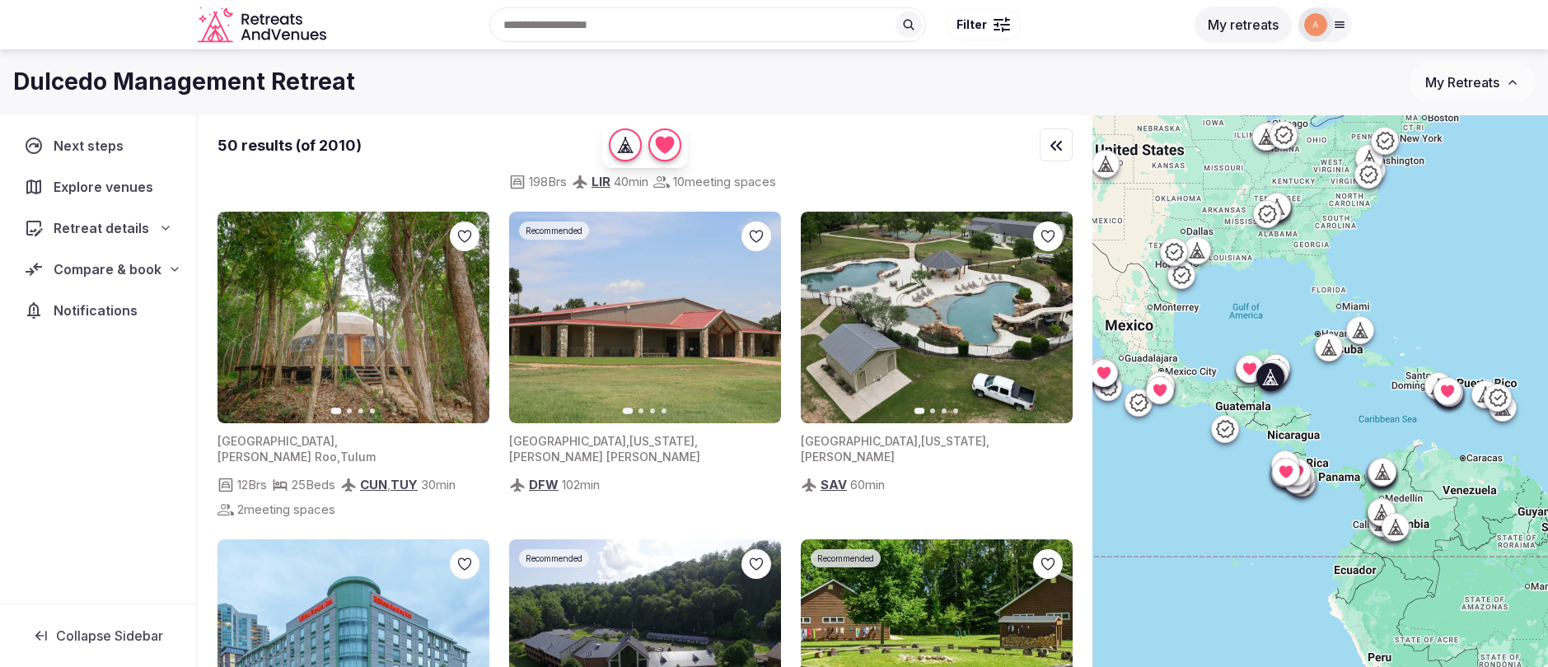
click at [469, 311] on icon "button" at bounding box center [466, 317] width 13 height 13
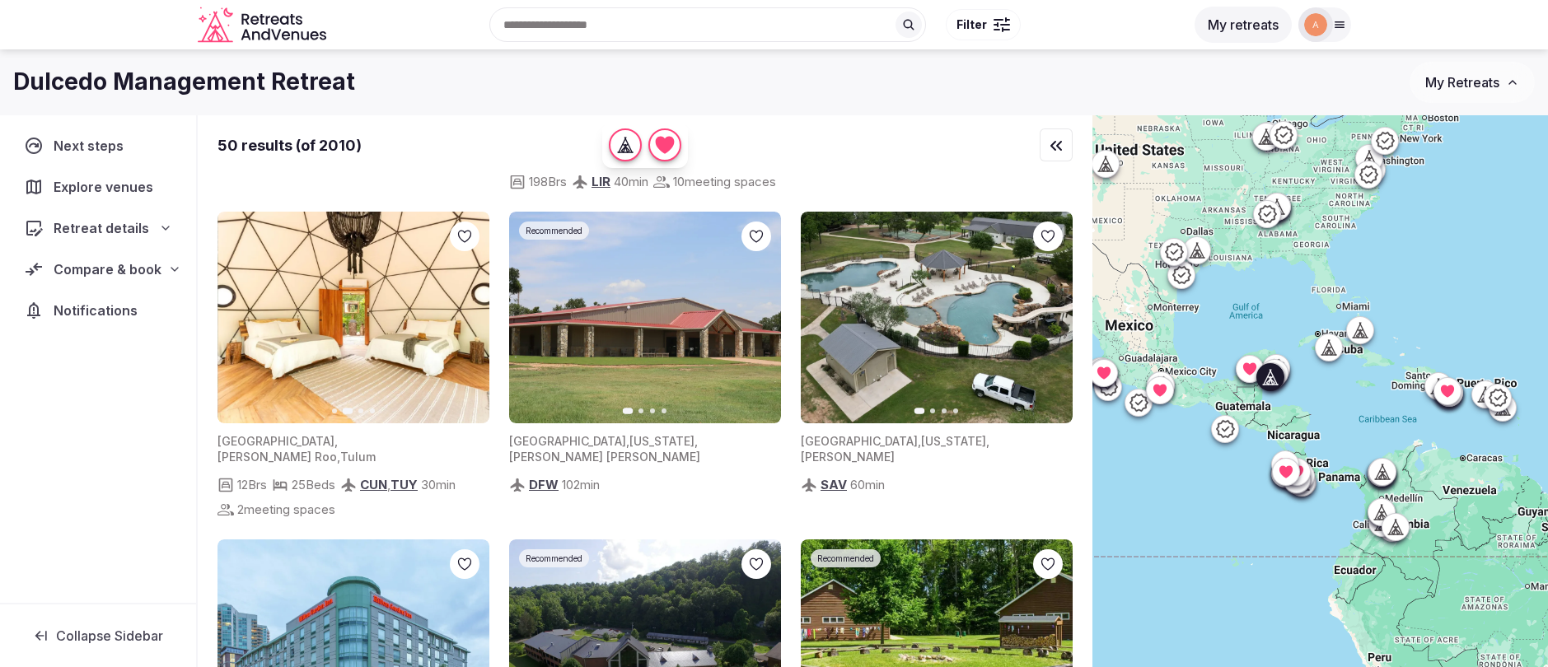
click at [468, 311] on icon "button" at bounding box center [467, 317] width 7 height 12
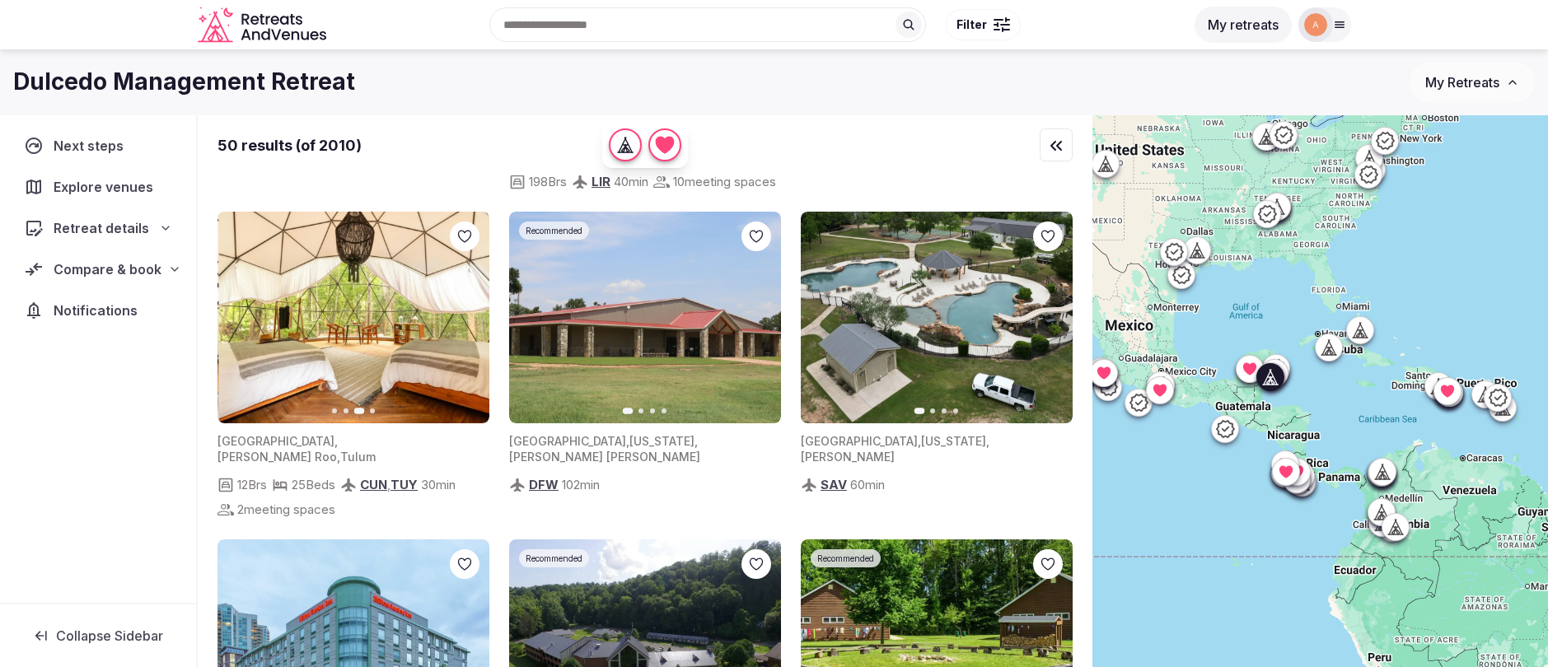
click at [468, 311] on icon "button" at bounding box center [467, 317] width 7 height 12
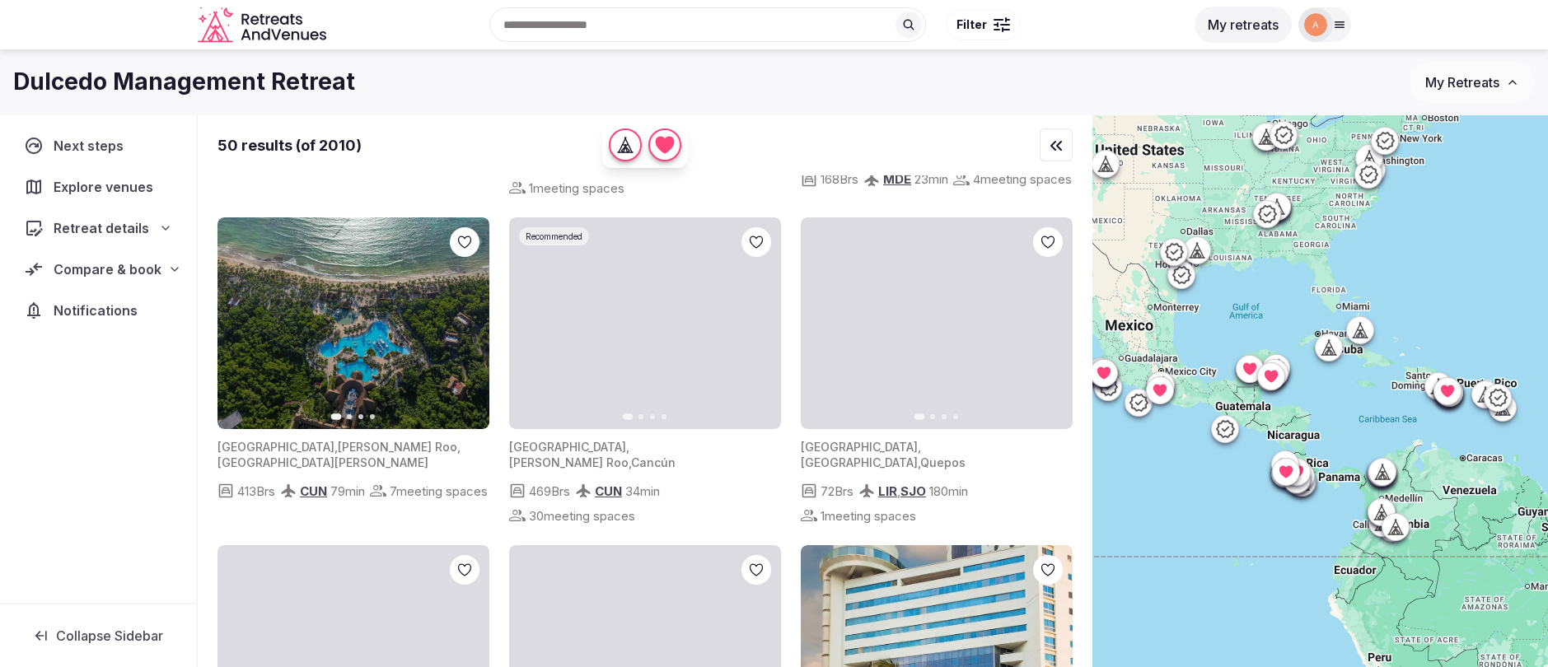
scroll to position [4355, 0]
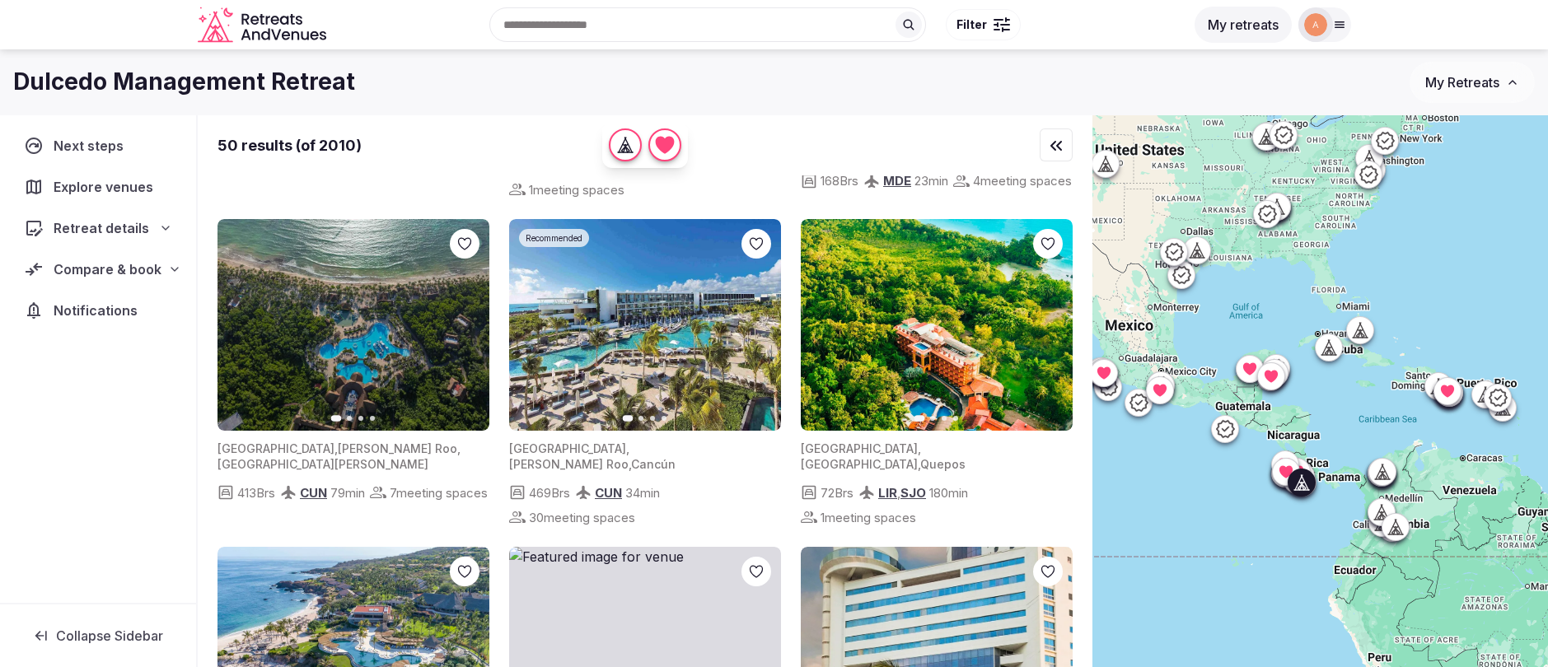
click at [1047, 328] on icon "button" at bounding box center [1049, 325] width 13 height 13
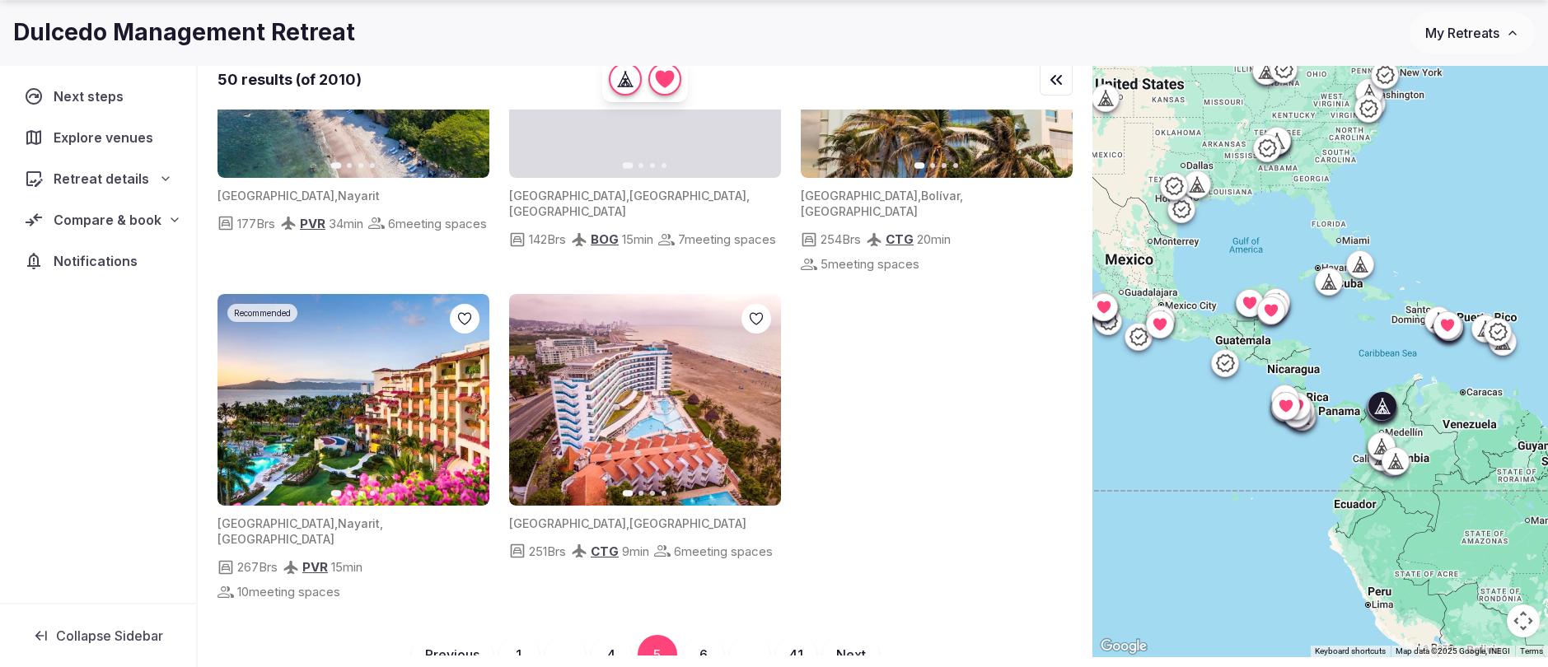
scroll to position [96, 0]
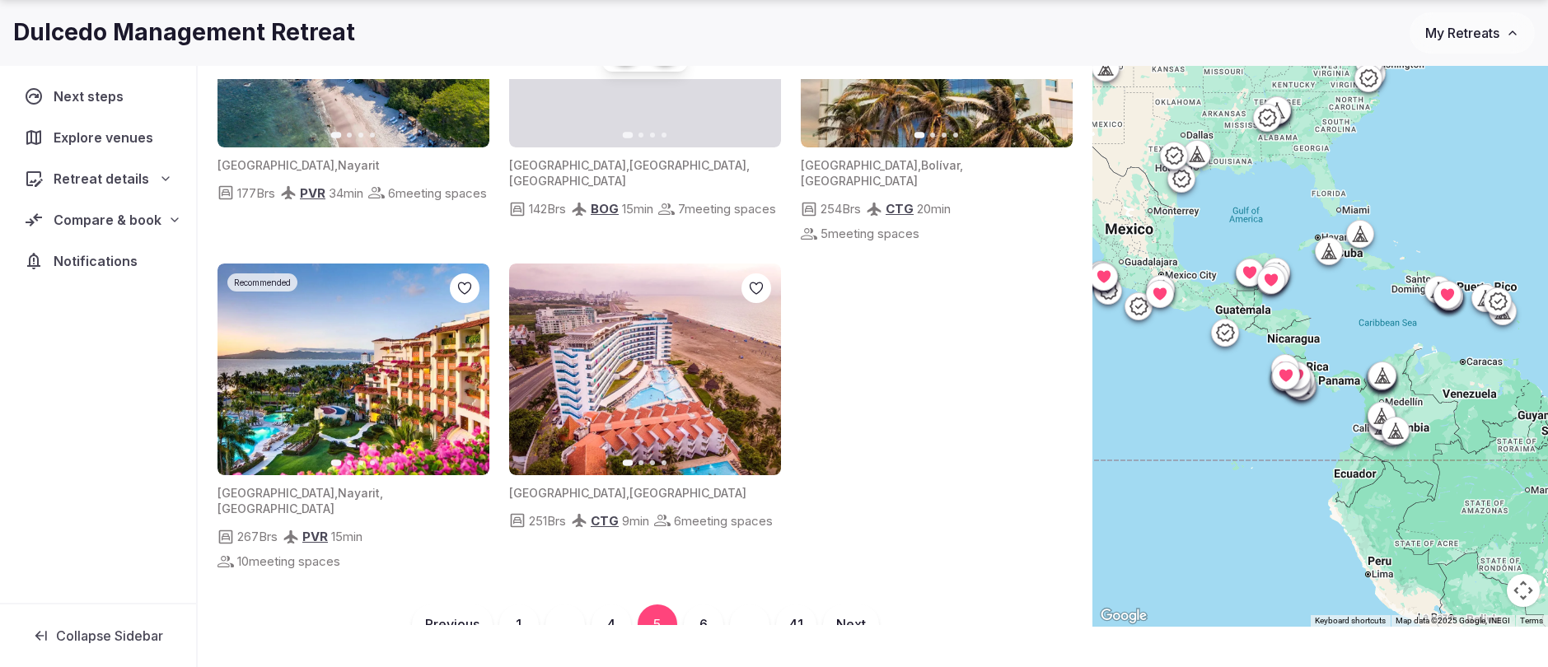
click at [699, 605] on button "6" at bounding box center [704, 625] width 40 height 40
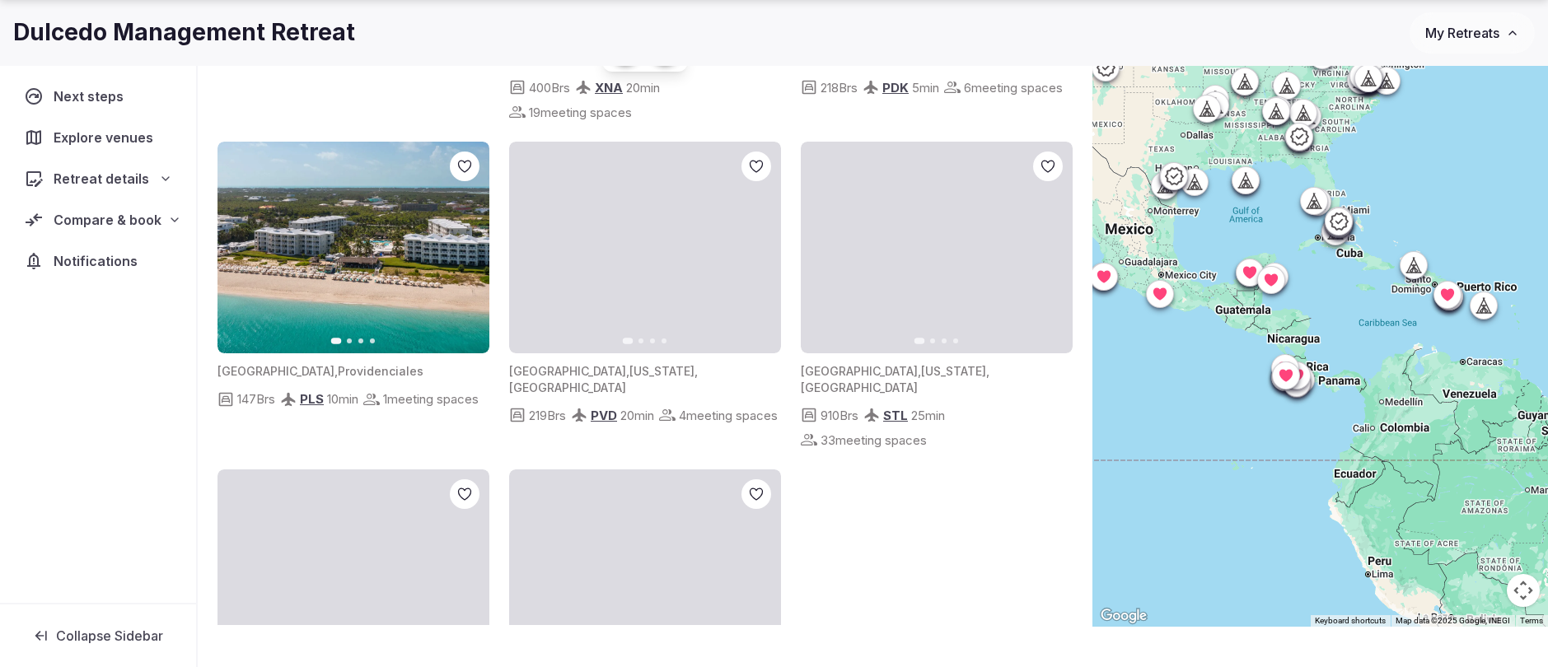
scroll to position [4837, 0]
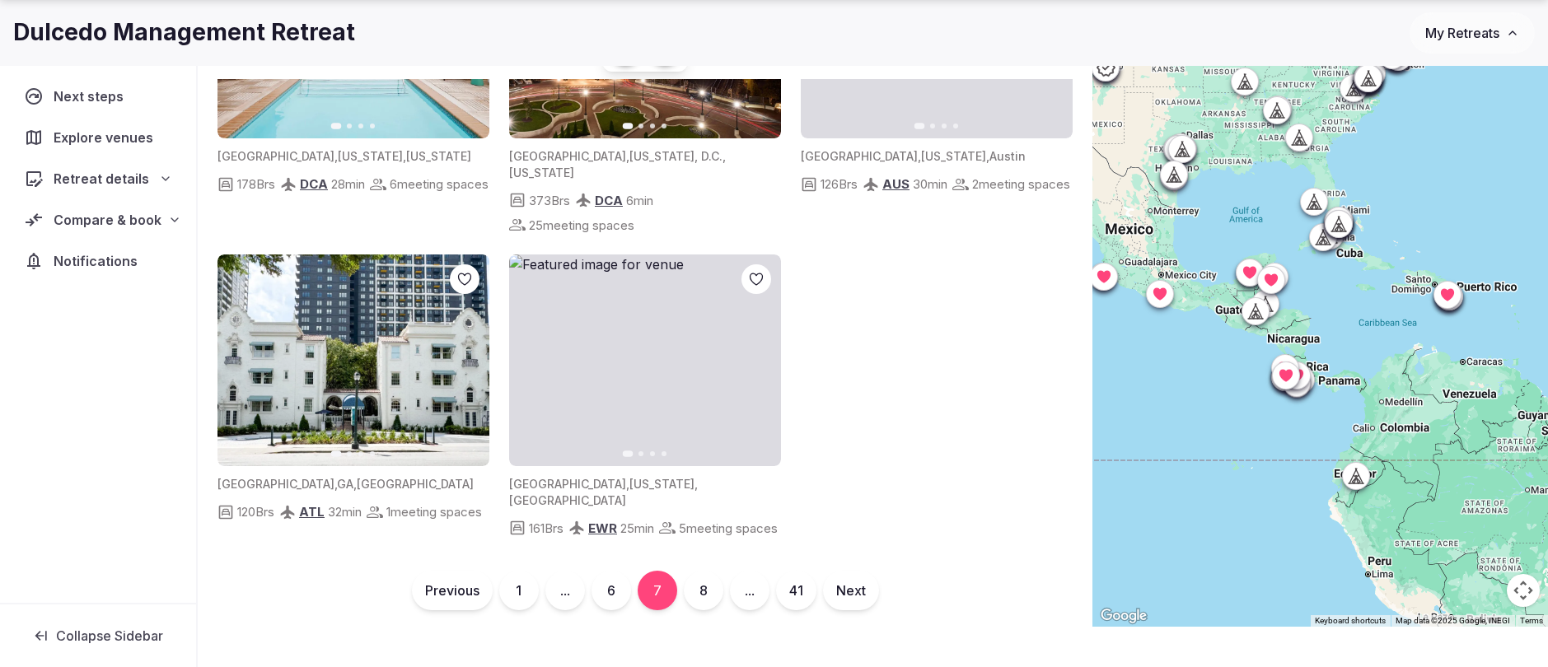
scroll to position [4862, 0]
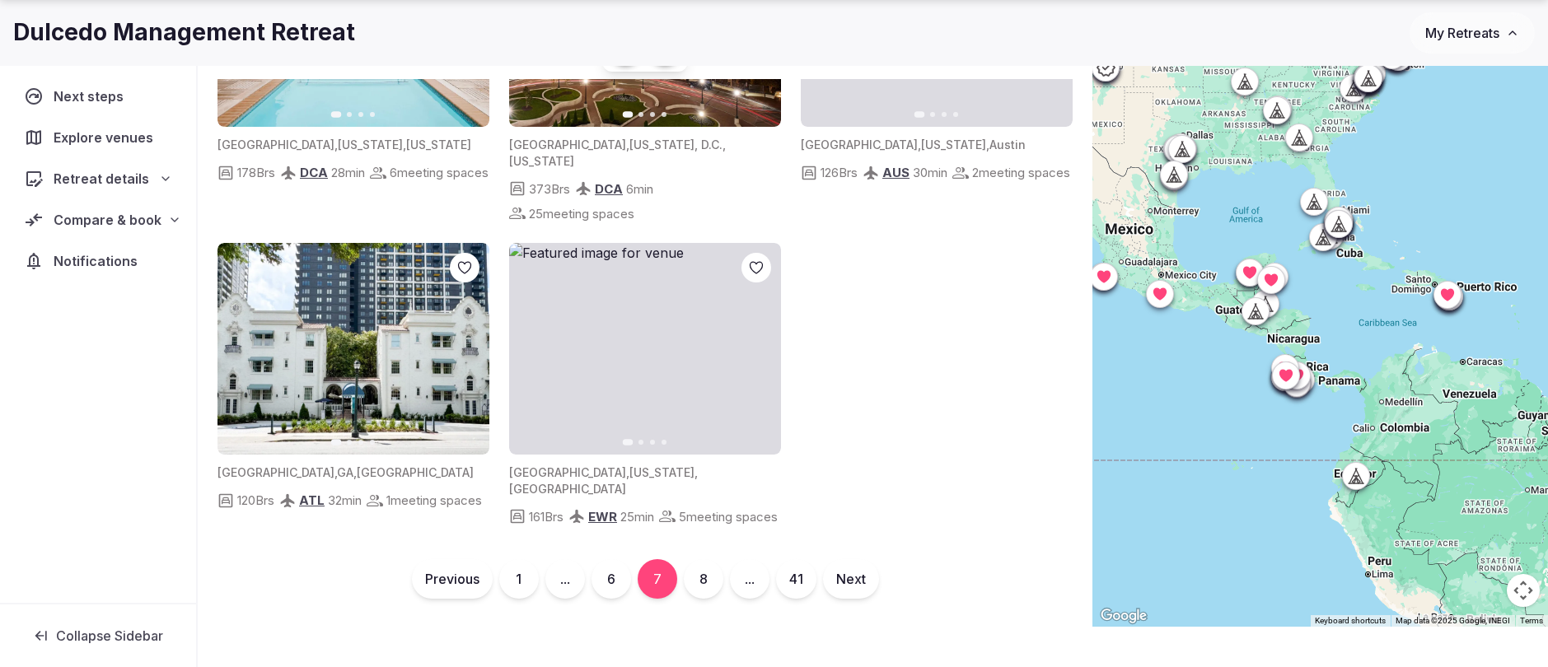
click at [698, 587] on button "8" at bounding box center [704, 579] width 40 height 40
